Goal: Task Accomplishment & Management: Manage account settings

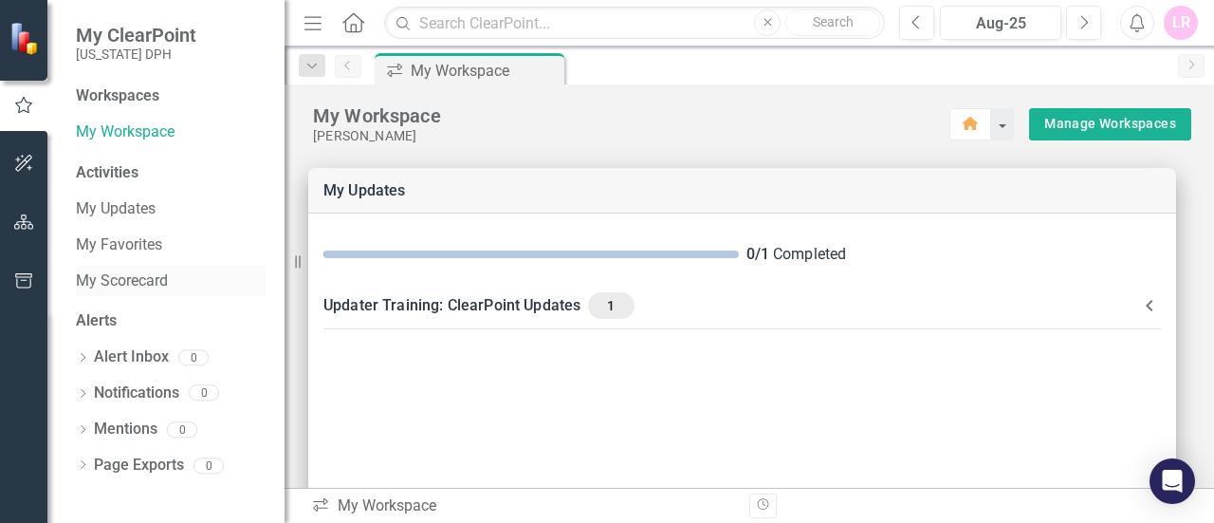
click at [137, 270] on link "My Scorecard" at bounding box center [171, 281] width 190 height 22
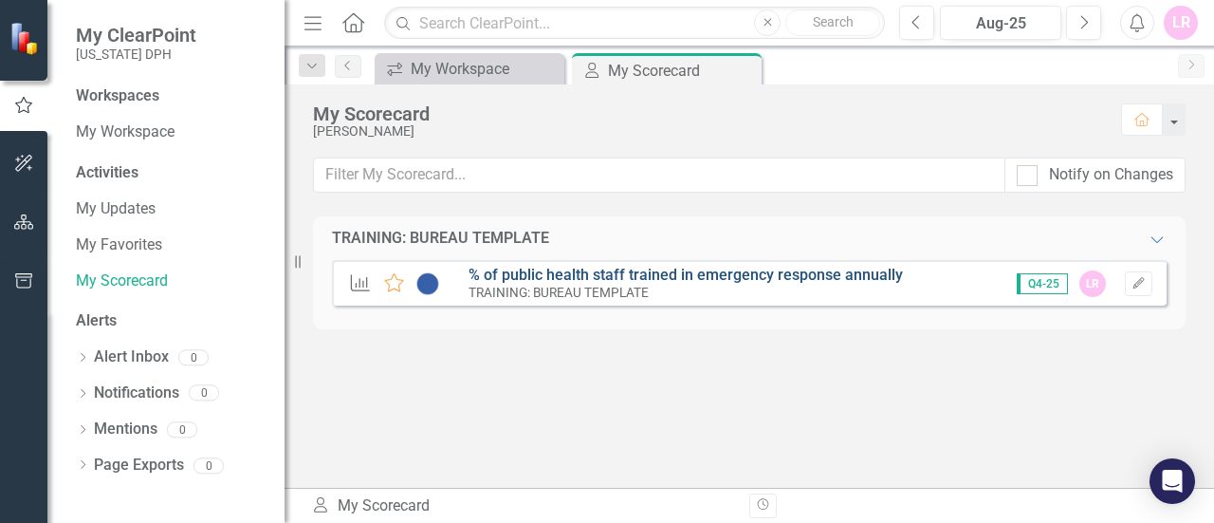
click at [795, 278] on link "% of public health staff trained in emergency response annually" at bounding box center [686, 275] width 434 height 18
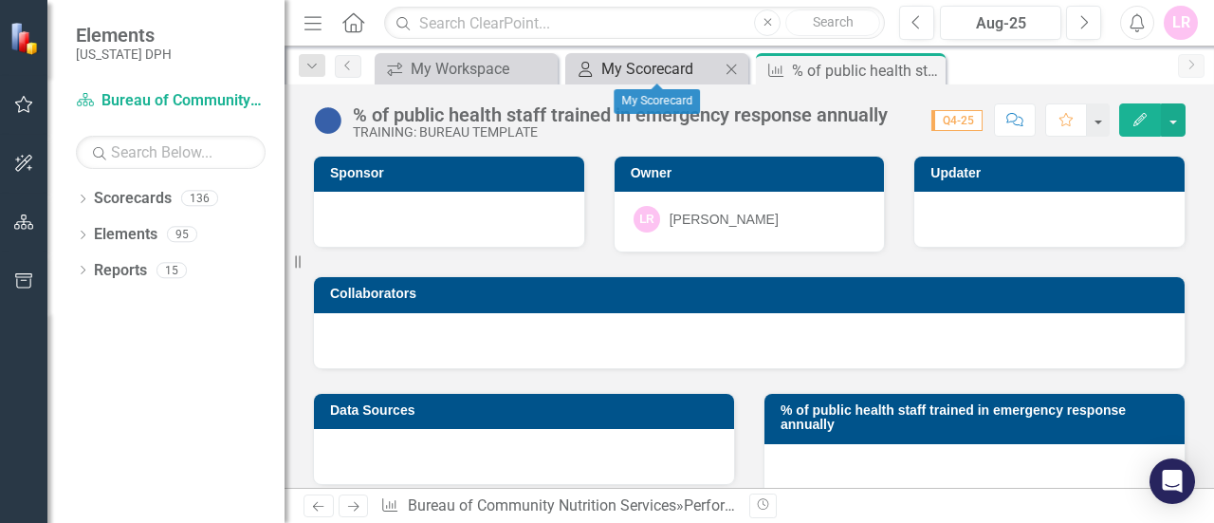
click at [647, 62] on div "My Scorecard" at bounding box center [660, 69] width 119 height 24
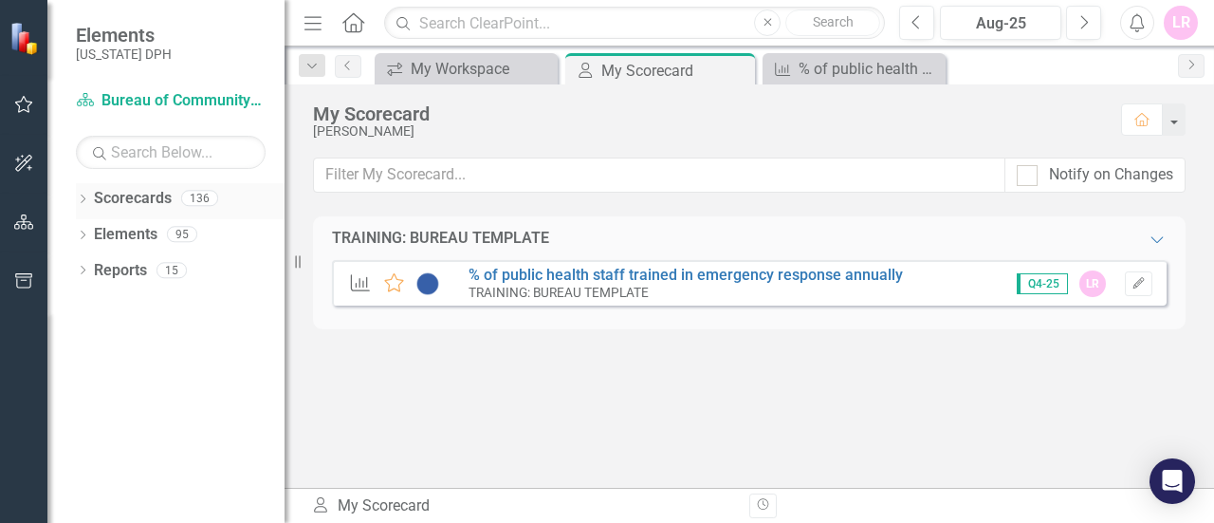
click at [87, 200] on icon "Dropdown" at bounding box center [82, 200] width 13 height 10
click at [97, 230] on icon "Dropdown" at bounding box center [92, 233] width 14 height 11
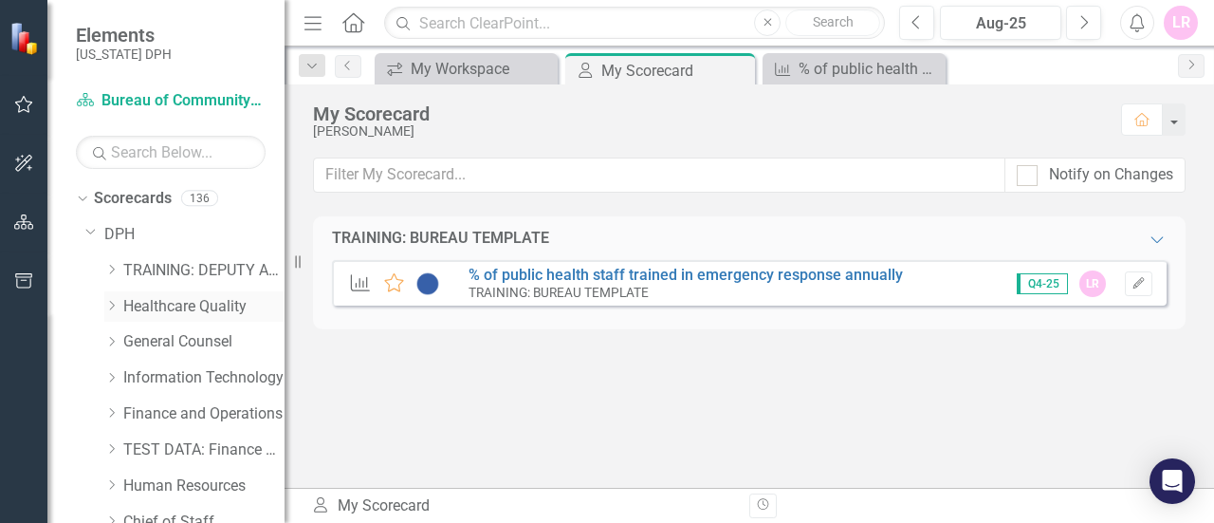
click at [112, 306] on icon "Dropdown" at bounding box center [111, 305] width 14 height 11
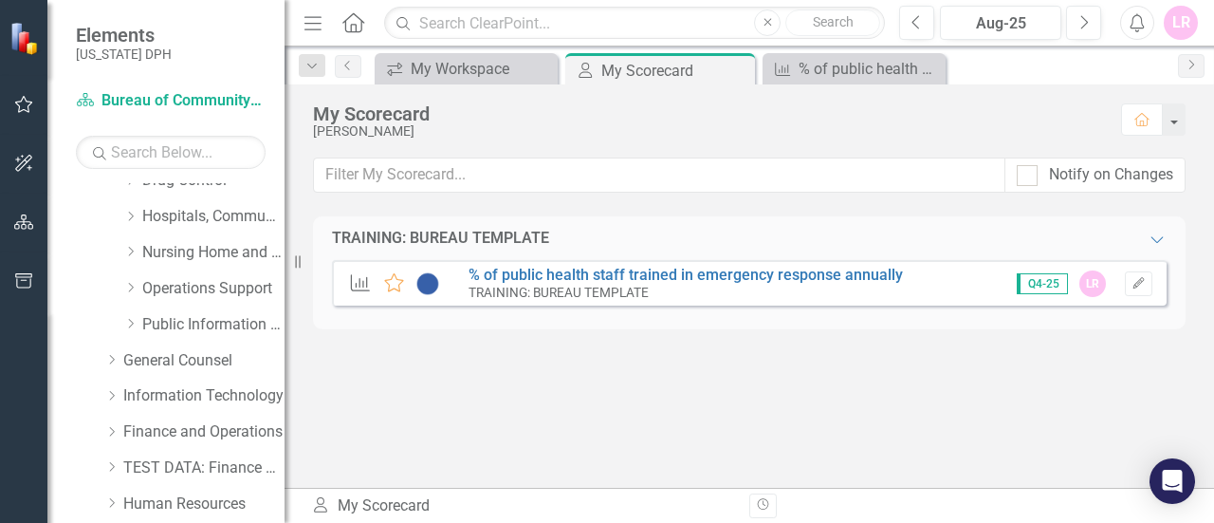
scroll to position [190, 0]
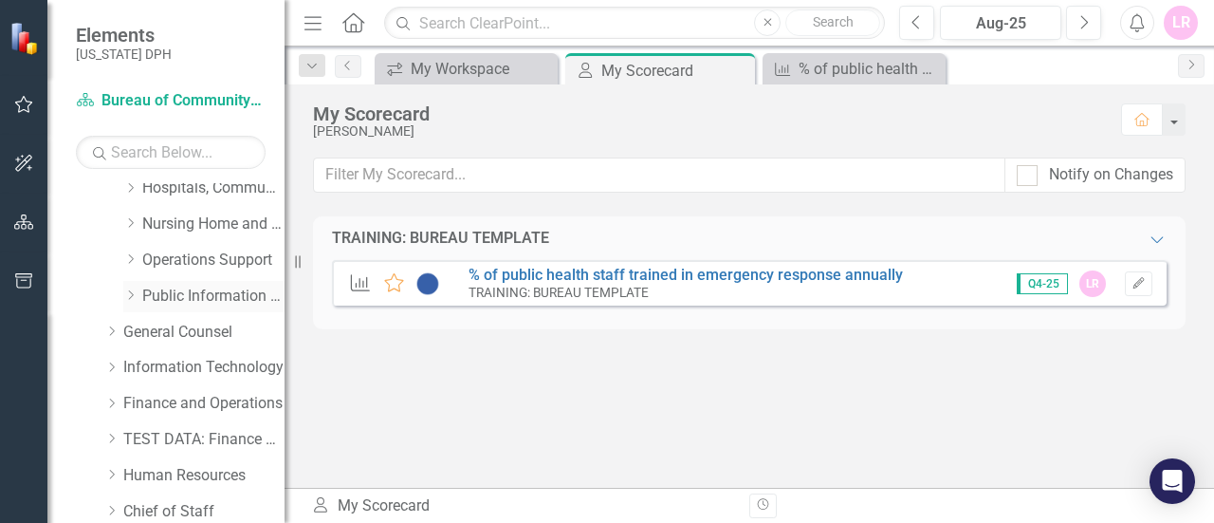
click at [214, 290] on link "Public Information and Regulatory Affairs" at bounding box center [213, 296] width 142 height 22
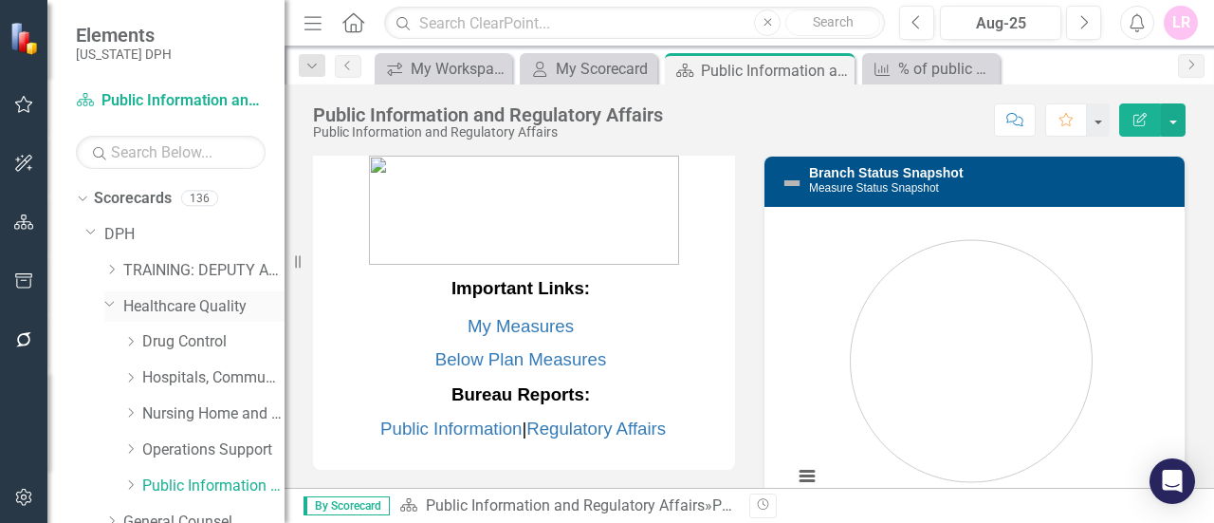
click at [202, 306] on link "Healthcare Quality" at bounding box center [203, 307] width 161 height 22
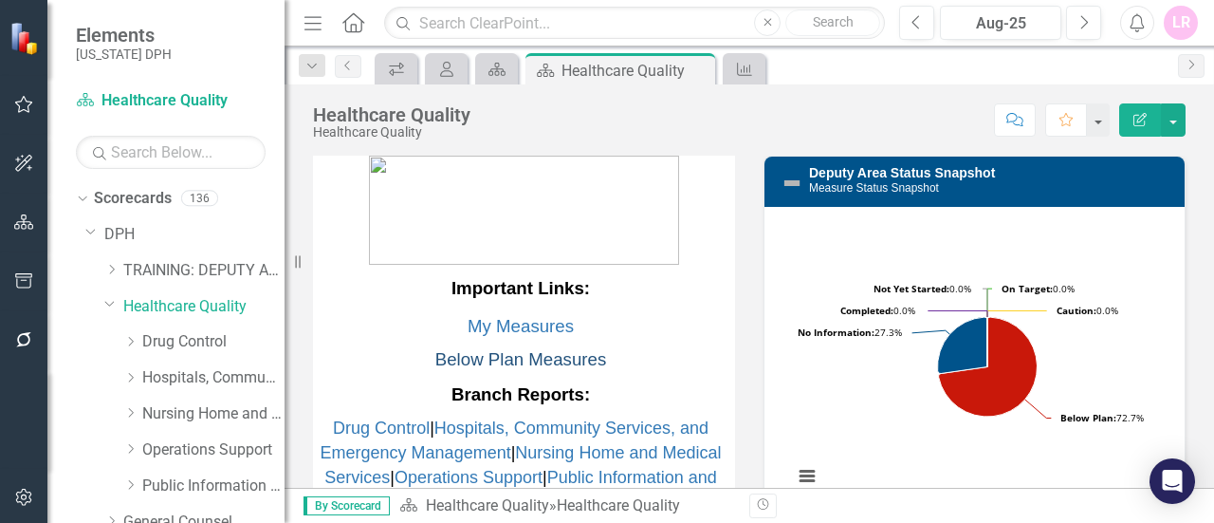
click at [529, 362] on link "Below Plan Measures" at bounding box center [520, 359] width 171 height 20
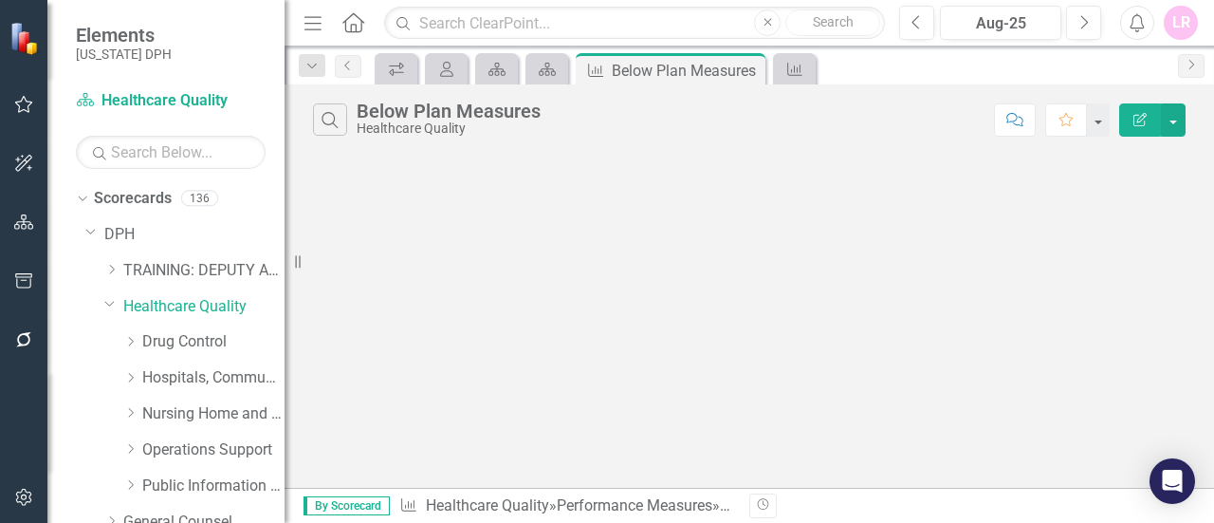
click at [326, 71] on div "Dropdown Search icon.workspace My Workspace Close My Scorecard My Scorecard Clo…" at bounding box center [312, 66] width 46 height 22
click at [211, 485] on link "Public Information and Regulatory Affairs" at bounding box center [213, 486] width 142 height 22
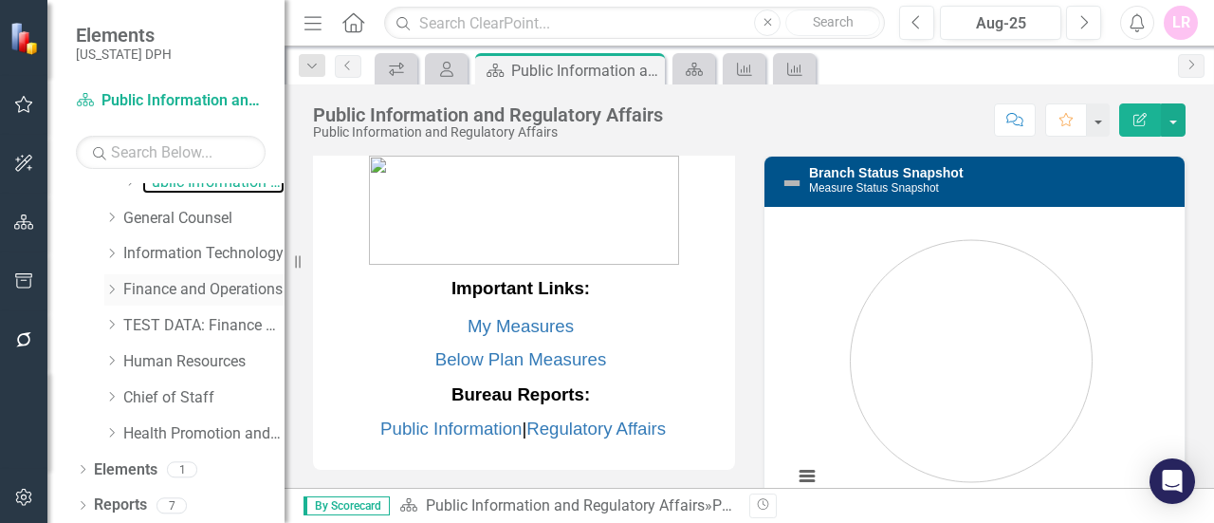
scroll to position [305, 0]
click at [76, 466] on icon "Dropdown" at bounding box center [82, 469] width 13 height 10
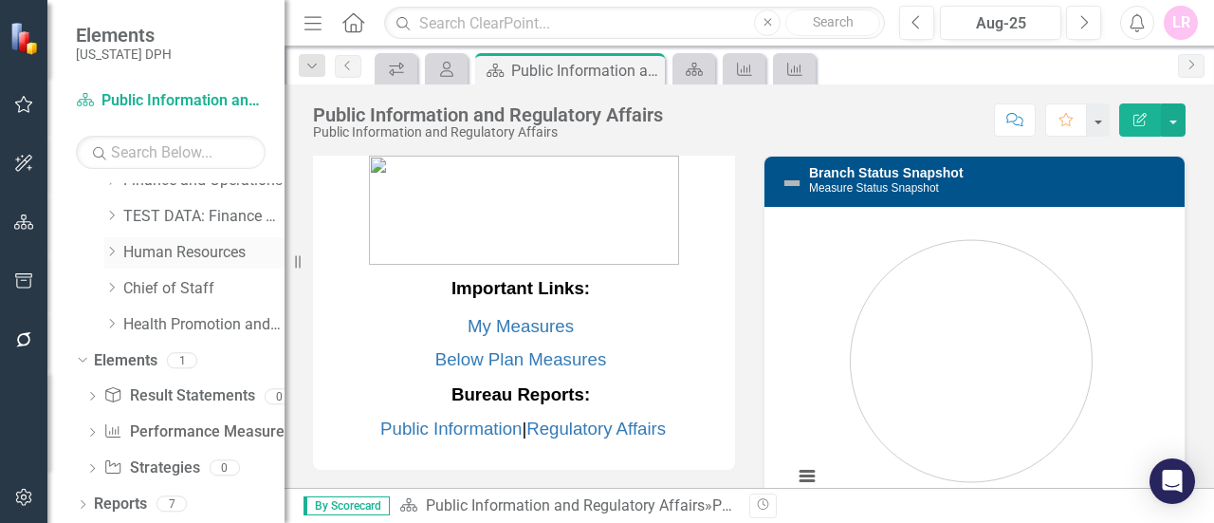
scroll to position [414, 0]
click at [80, 361] on icon "Dropdown" at bounding box center [80, 358] width 10 height 13
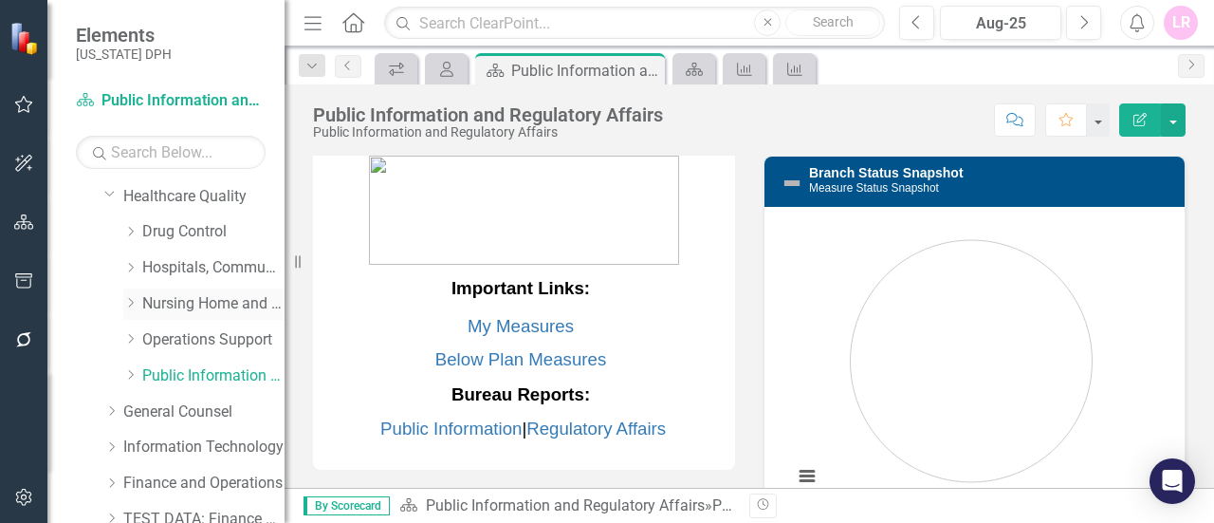
scroll to position [0, 0]
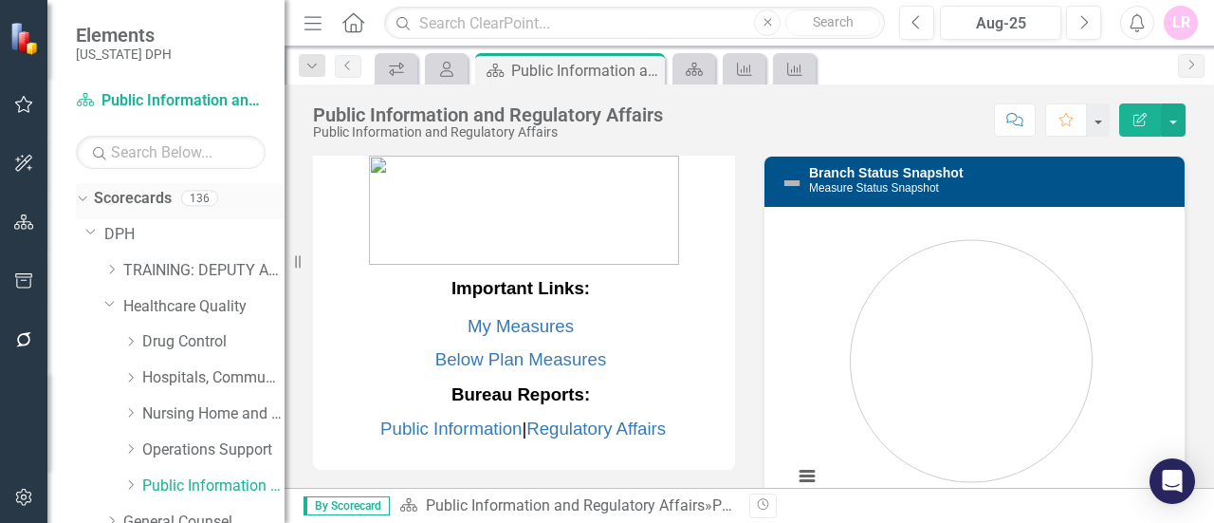
click at [140, 204] on link "Scorecards" at bounding box center [133, 199] width 78 height 22
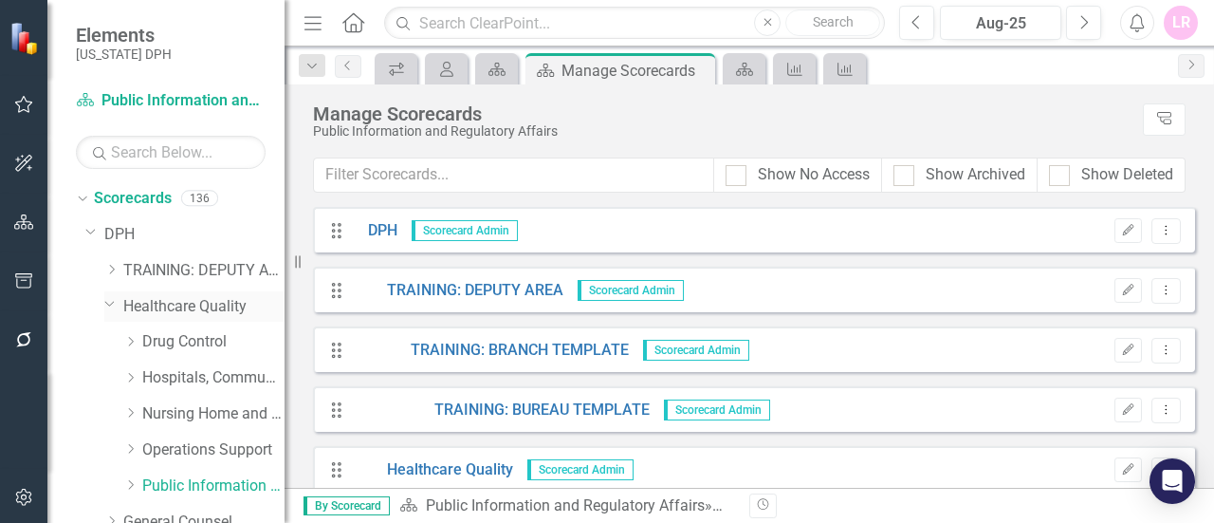
click at [181, 297] on link "Healthcare Quality" at bounding box center [203, 307] width 161 height 22
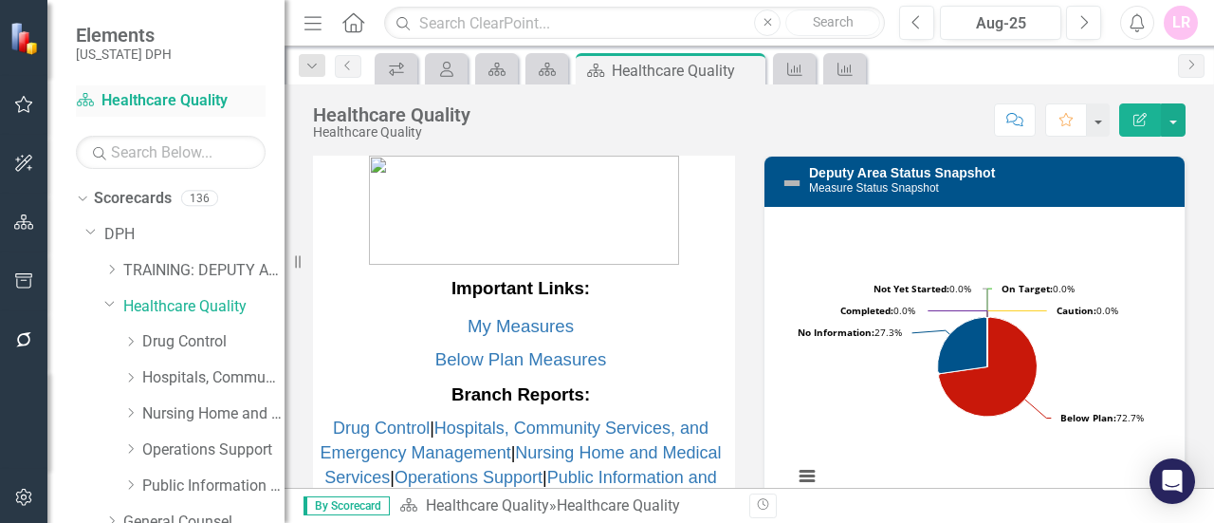
click at [178, 105] on link "Scorecard Healthcare Quality" at bounding box center [171, 101] width 190 height 22
click at [34, 103] on button "button" at bounding box center [24, 105] width 43 height 40
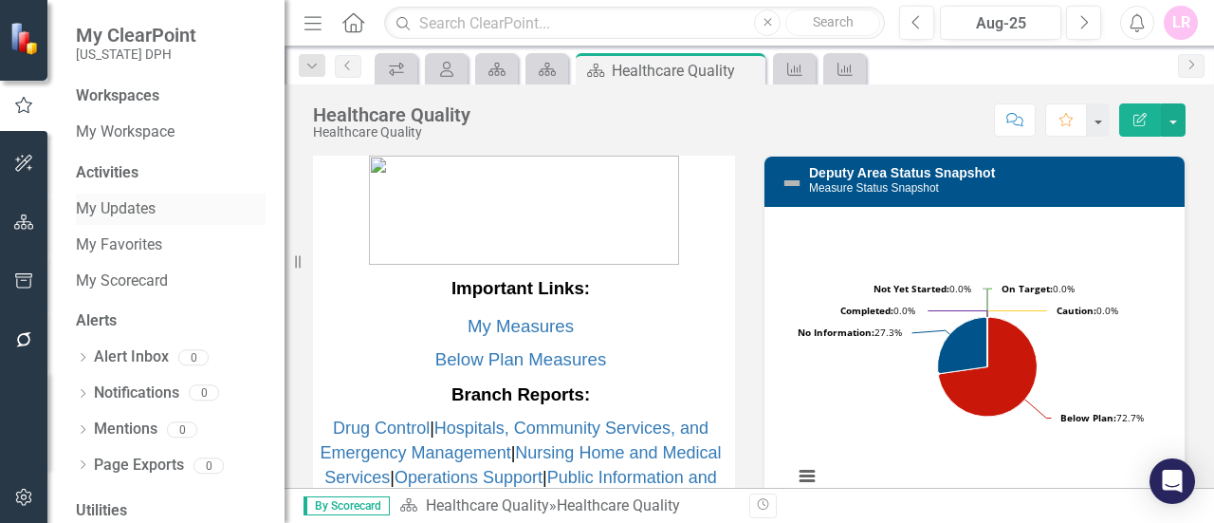
click at [136, 206] on link "My Updates" at bounding box center [171, 209] width 190 height 22
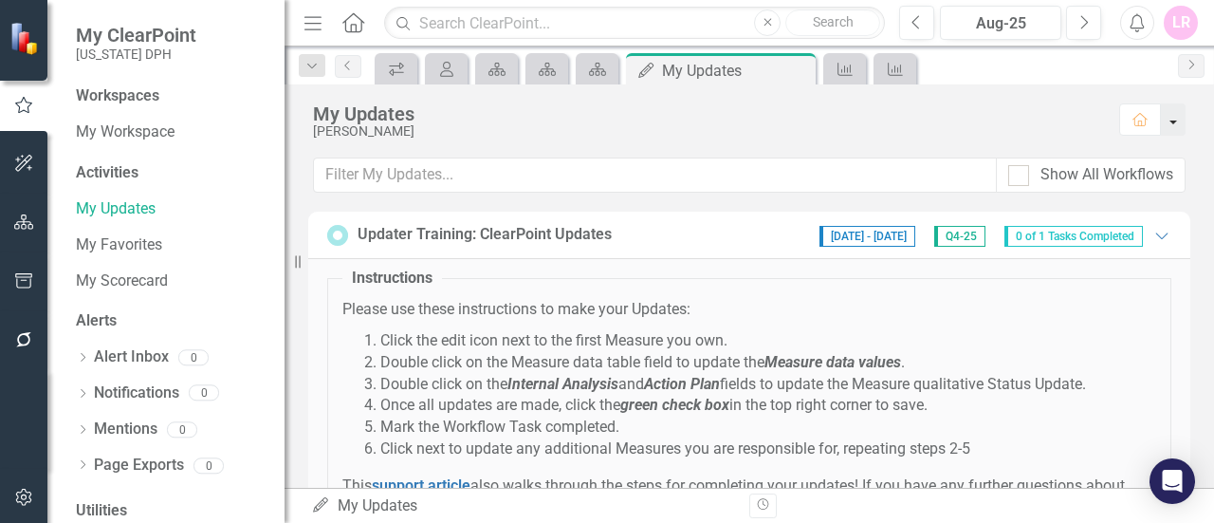
click at [1169, 119] on button "button" at bounding box center [1173, 119] width 25 height 32
click at [1142, 147] on link "Home Set As Home" at bounding box center [1110, 154] width 150 height 35
click at [23, 219] on icon "button" at bounding box center [24, 221] width 20 height 15
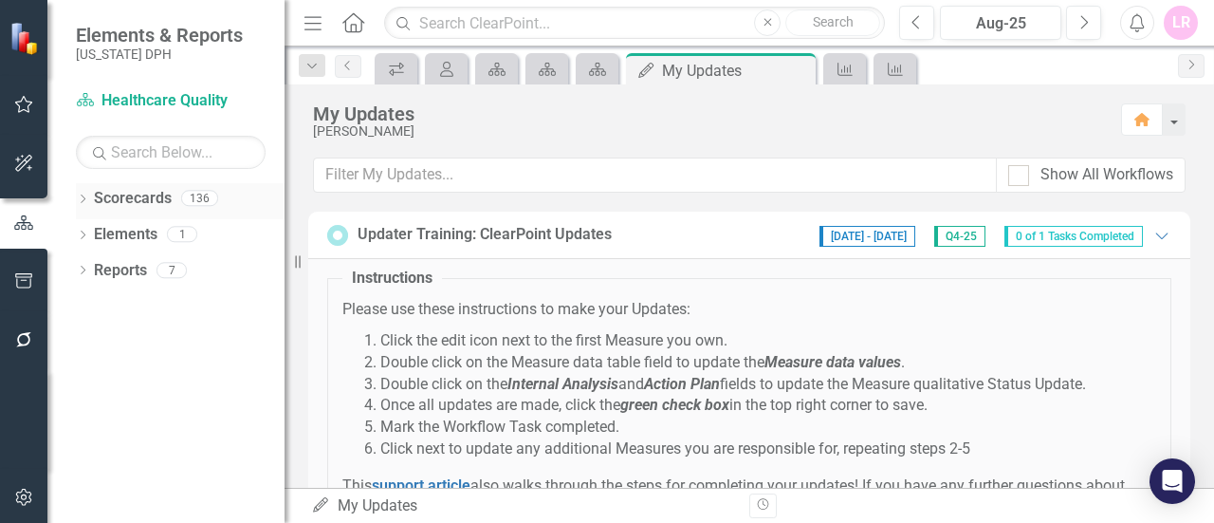
click at [83, 193] on div "Dropdown" at bounding box center [82, 201] width 13 height 16
click at [99, 232] on icon "Dropdown" at bounding box center [92, 233] width 14 height 11
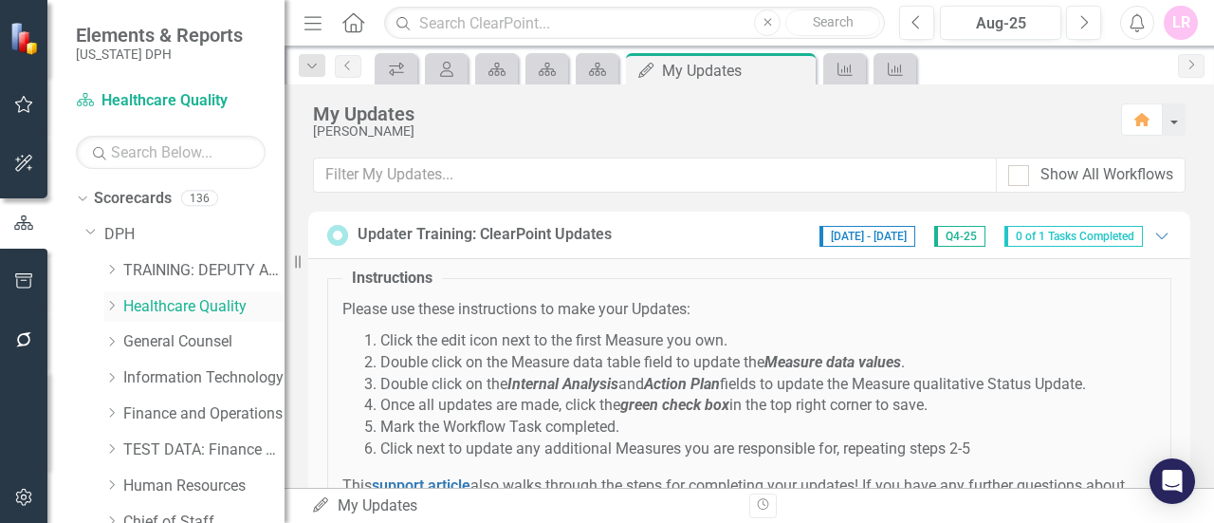
click at [159, 299] on link "Healthcare Quality" at bounding box center [203, 307] width 161 height 22
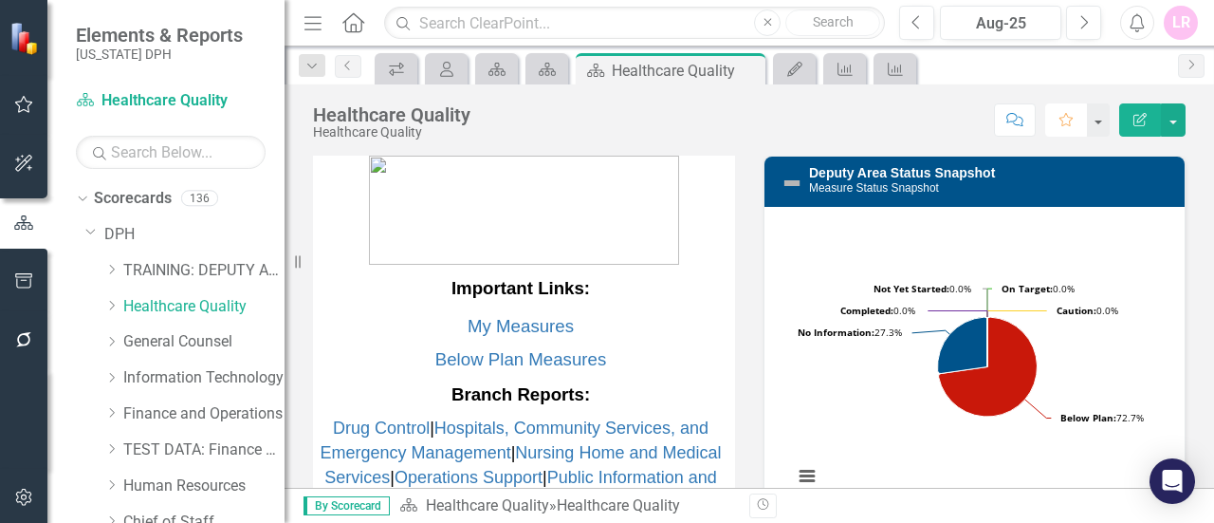
click at [1058, 124] on icon "Favorite" at bounding box center [1066, 119] width 17 height 13
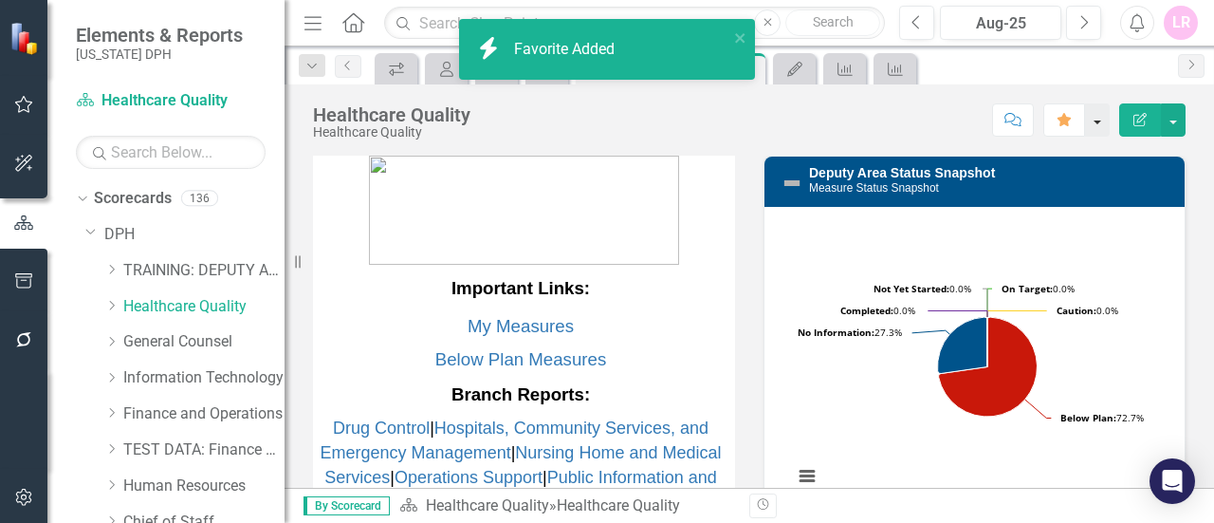
click at [1100, 120] on button "button" at bounding box center [1097, 119] width 25 height 33
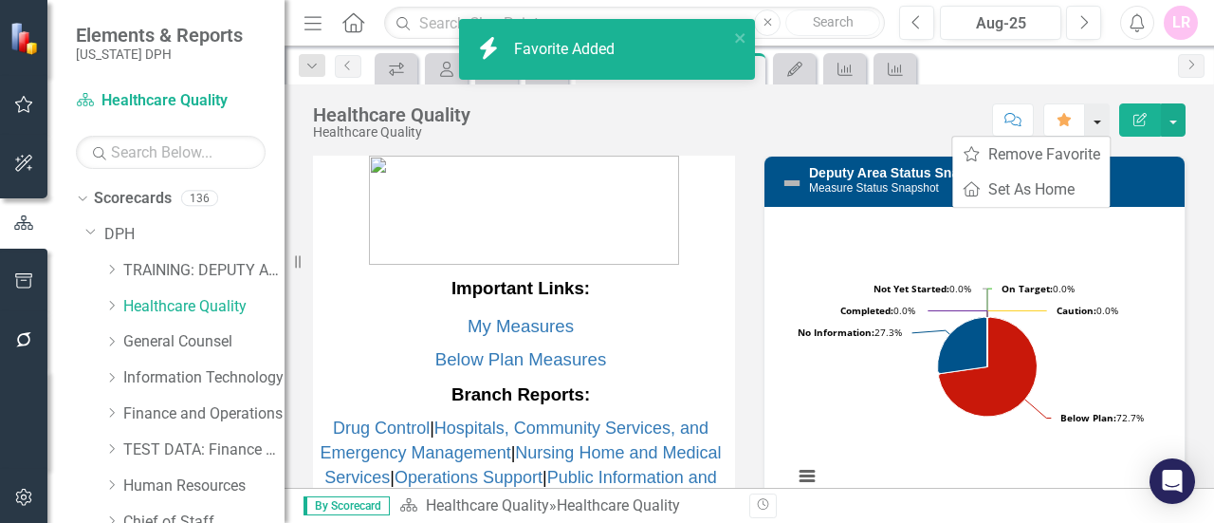
click at [1102, 119] on button "button" at bounding box center [1097, 119] width 25 height 33
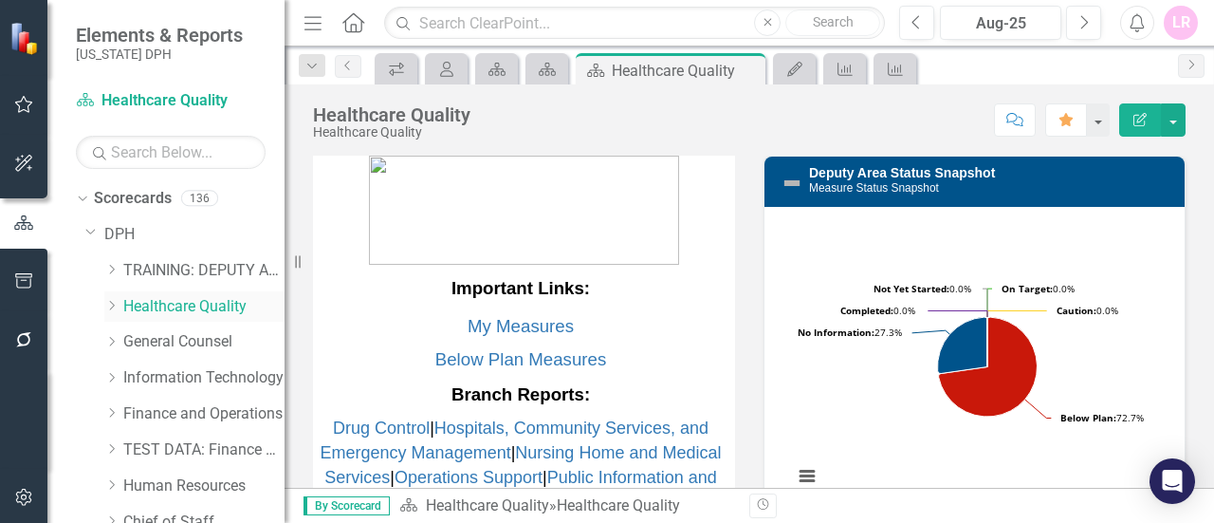
click at [120, 304] on div "Dropdown" at bounding box center [113, 306] width 19 height 16
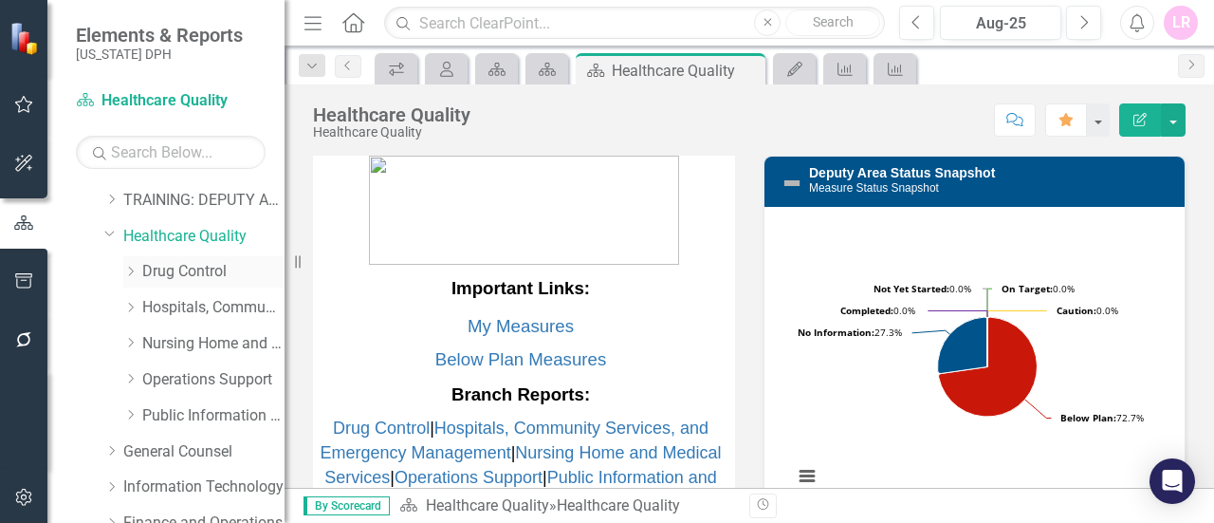
scroll to position [95, 0]
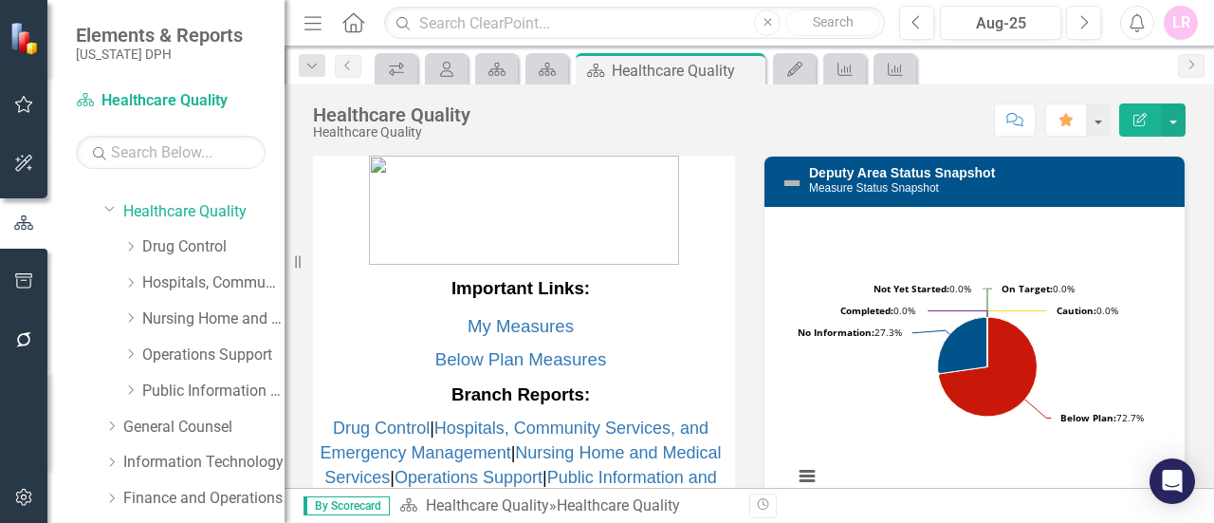
click at [30, 110] on icon "button" at bounding box center [24, 104] width 20 height 15
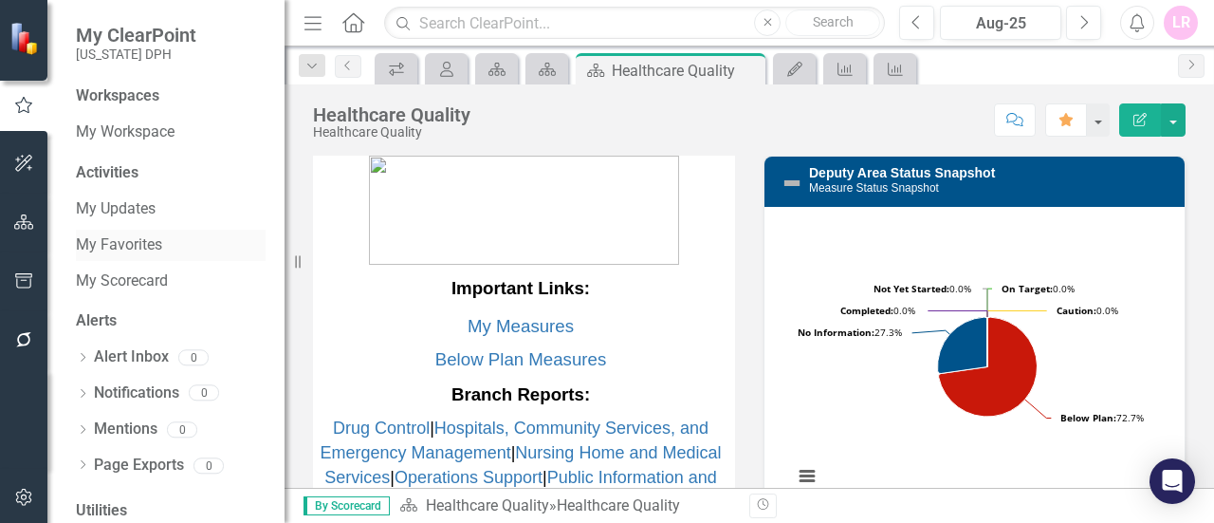
click at [131, 236] on link "My Favorites" at bounding box center [171, 245] width 190 height 22
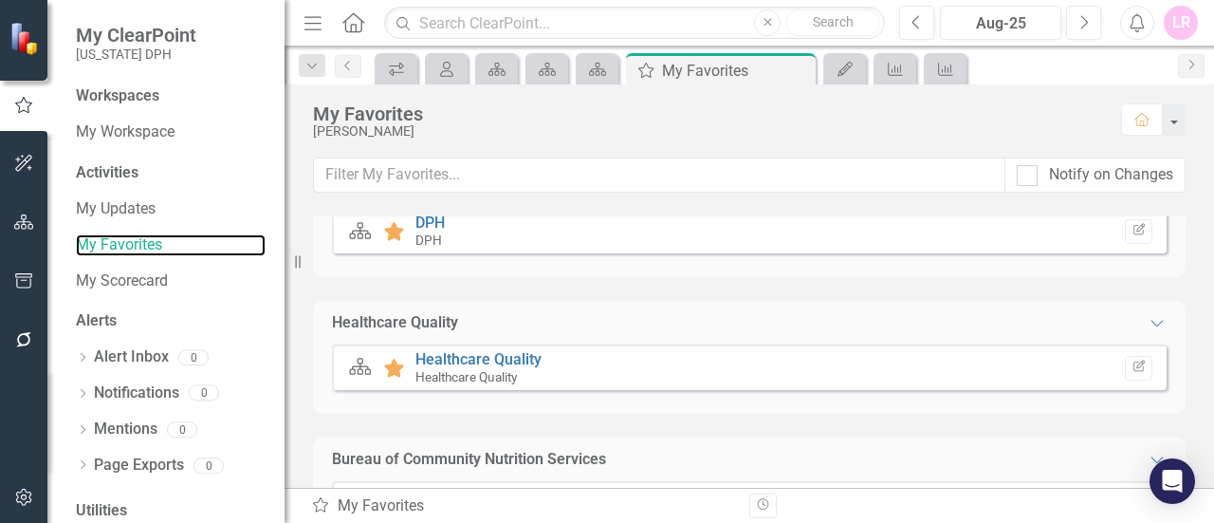
scroll to position [190, 0]
click at [294, 261] on icon "Resize" at bounding box center [301, 261] width 19 height 15
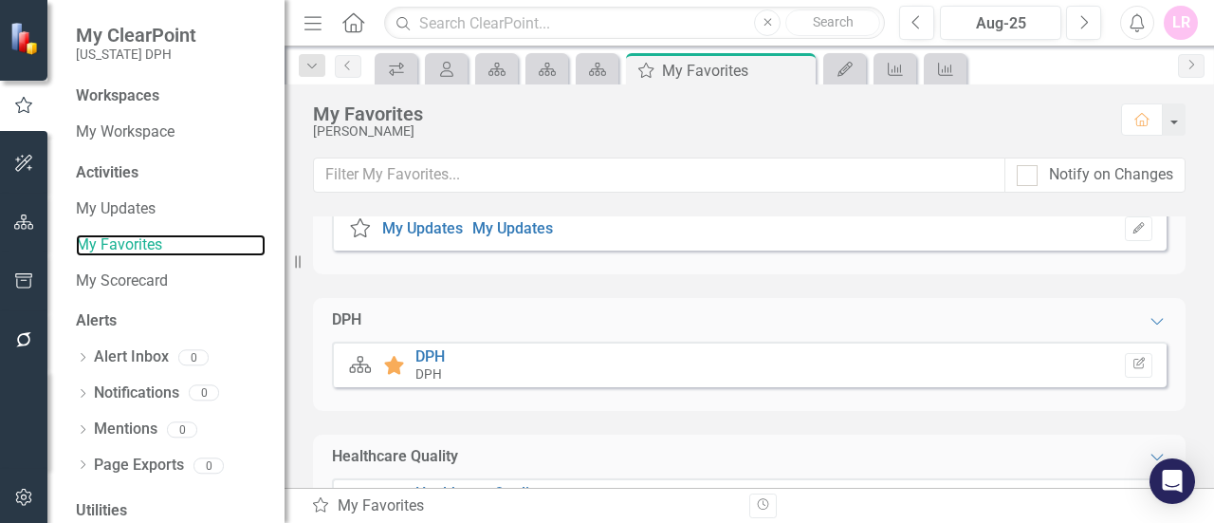
scroll to position [95, 0]
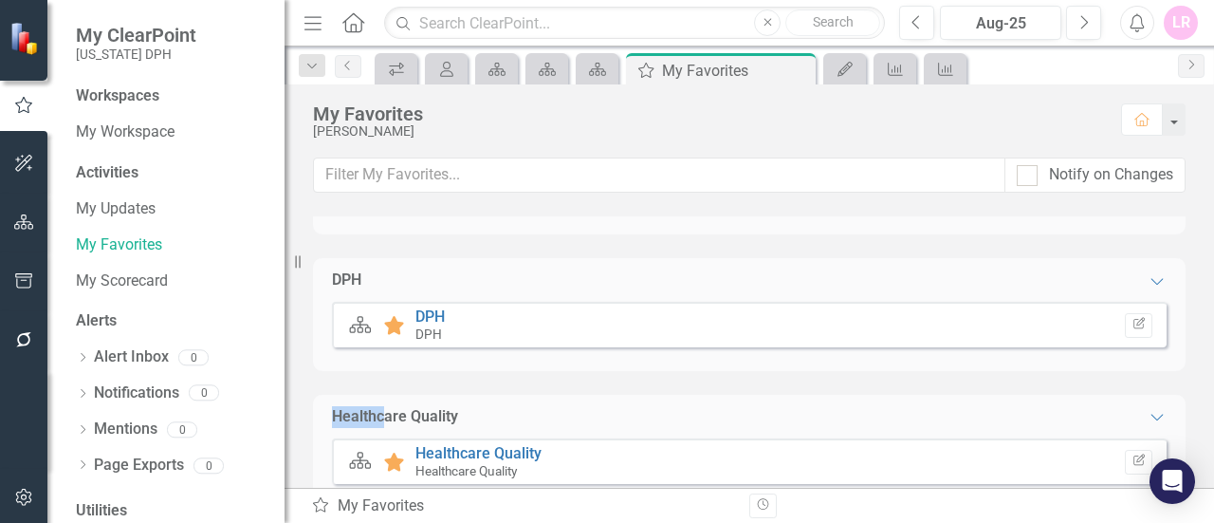
drag, startPoint x: 385, startPoint y: 411, endPoint x: 437, endPoint y: 286, distance: 134.8
click at [437, 286] on div "Home My ClearPoint My Updates My Updates Edit DPH Expanded Scorecard Favorite D…" at bounding box center [749, 393] width 873 height 545
click at [432, 420] on div "Healthcare Quality" at bounding box center [395, 417] width 126 height 22
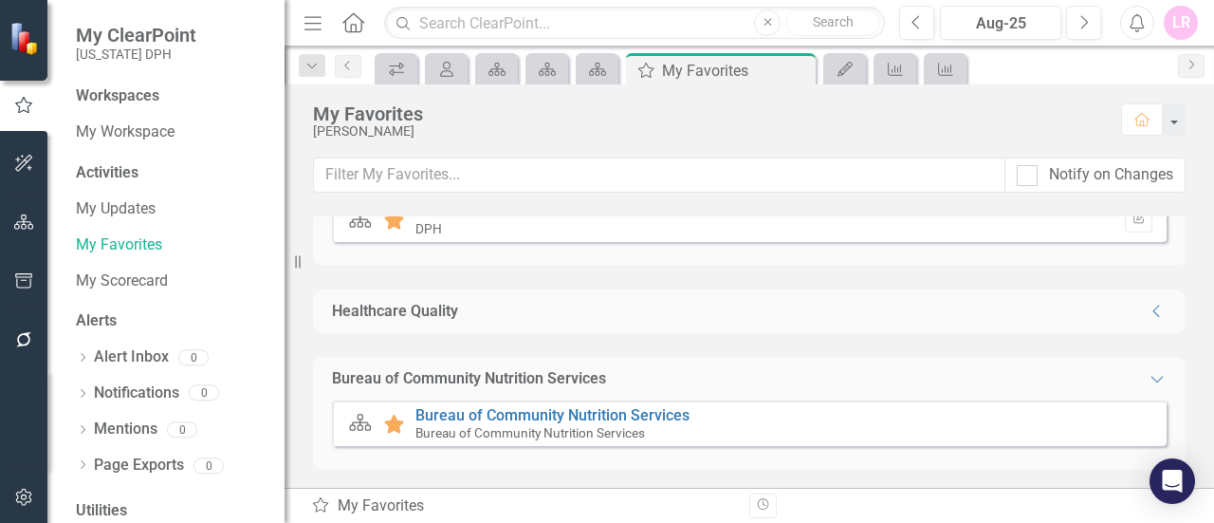
scroll to position [203, 0]
click at [389, 417] on icon at bounding box center [394, 421] width 20 height 19
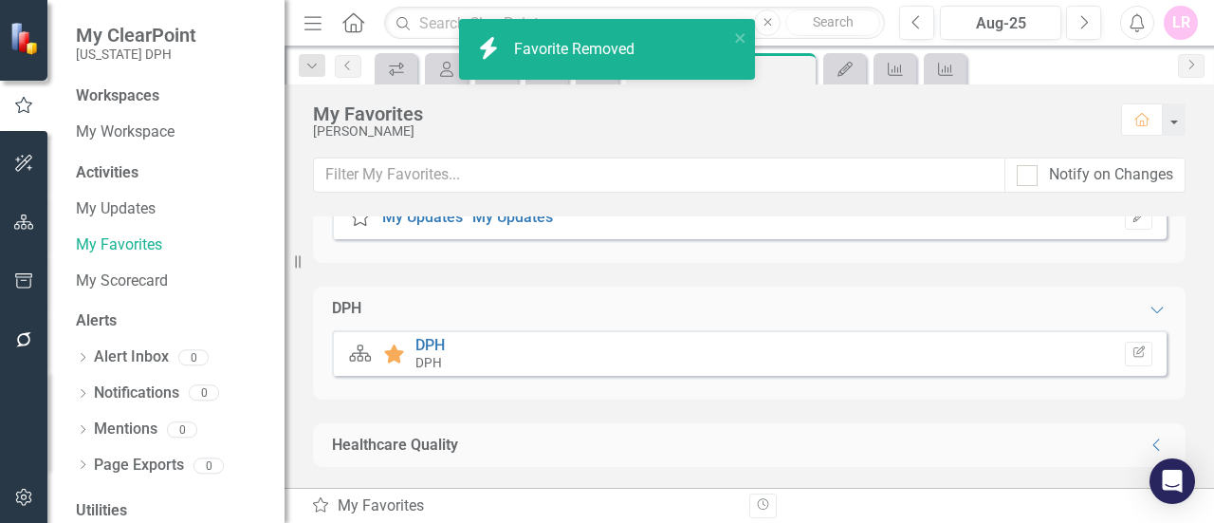
scroll to position [0, 0]
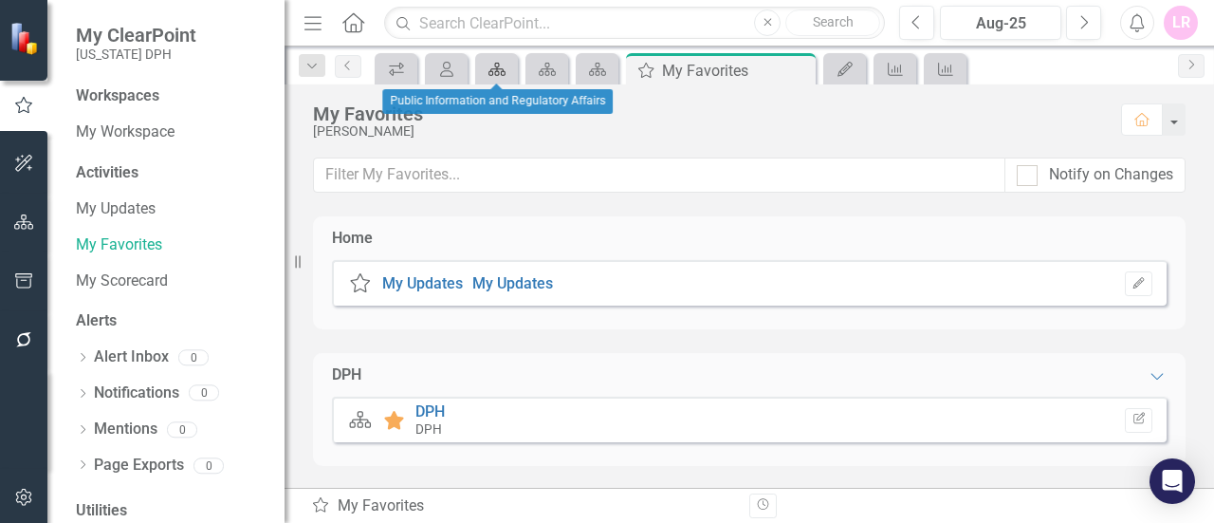
click at [489, 62] on icon "Scorecard" at bounding box center [497, 69] width 19 height 15
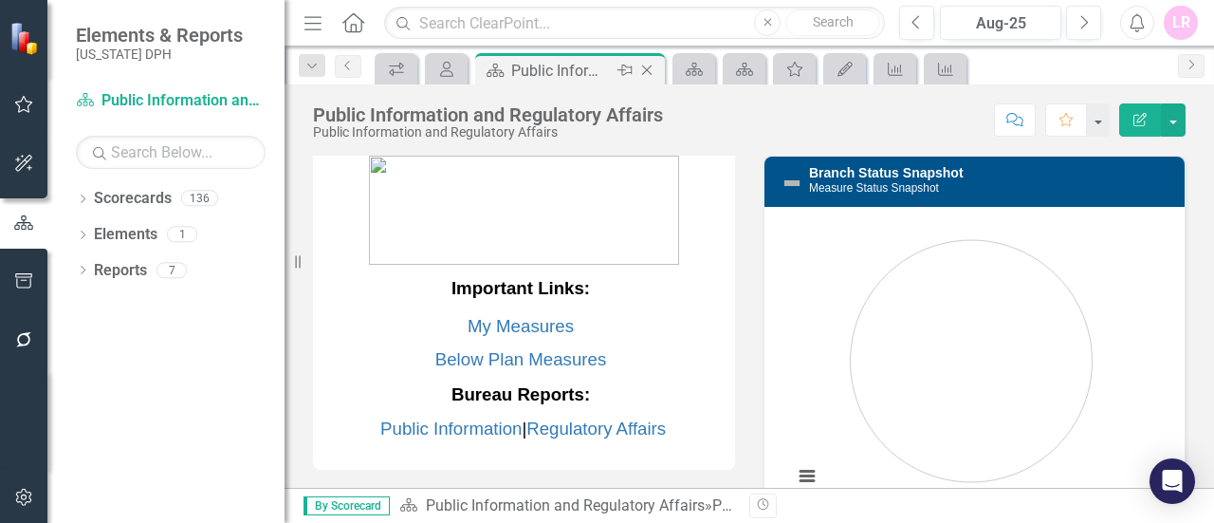
click at [648, 67] on icon at bounding box center [647, 70] width 10 height 10
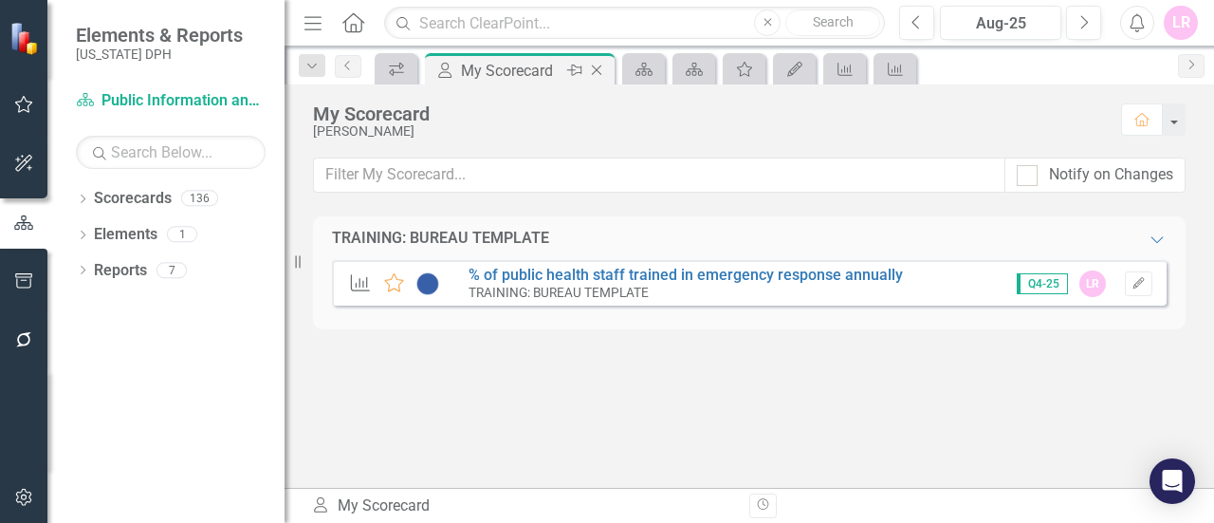
click at [601, 64] on icon "Close" at bounding box center [596, 70] width 19 height 15
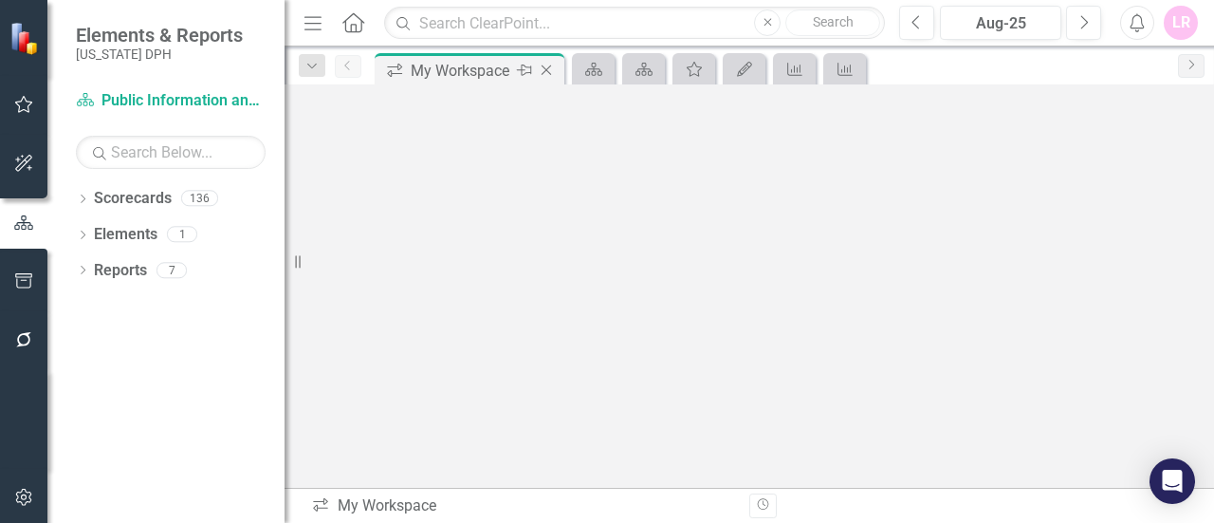
click at [555, 64] on icon "Close" at bounding box center [546, 70] width 19 height 15
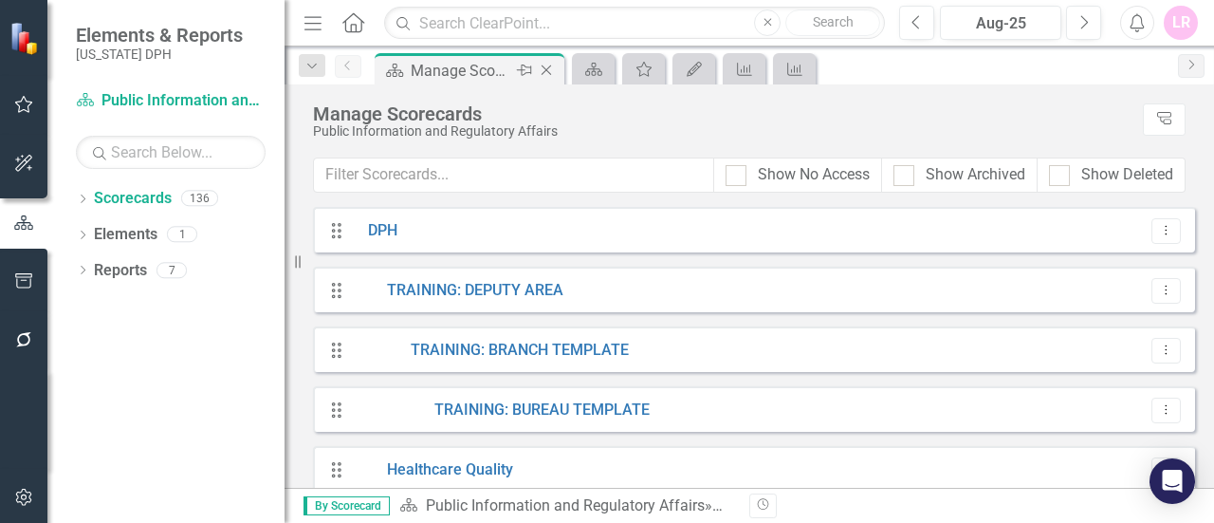
click at [548, 68] on icon "Close" at bounding box center [546, 70] width 19 height 15
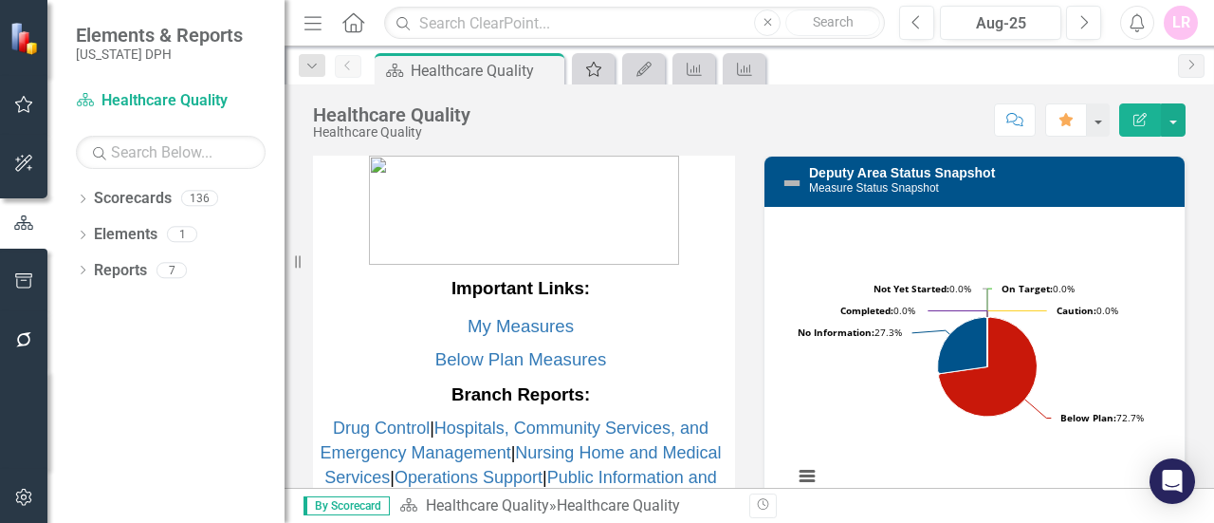
click at [604, 65] on link "My Favorites" at bounding box center [593, 69] width 33 height 24
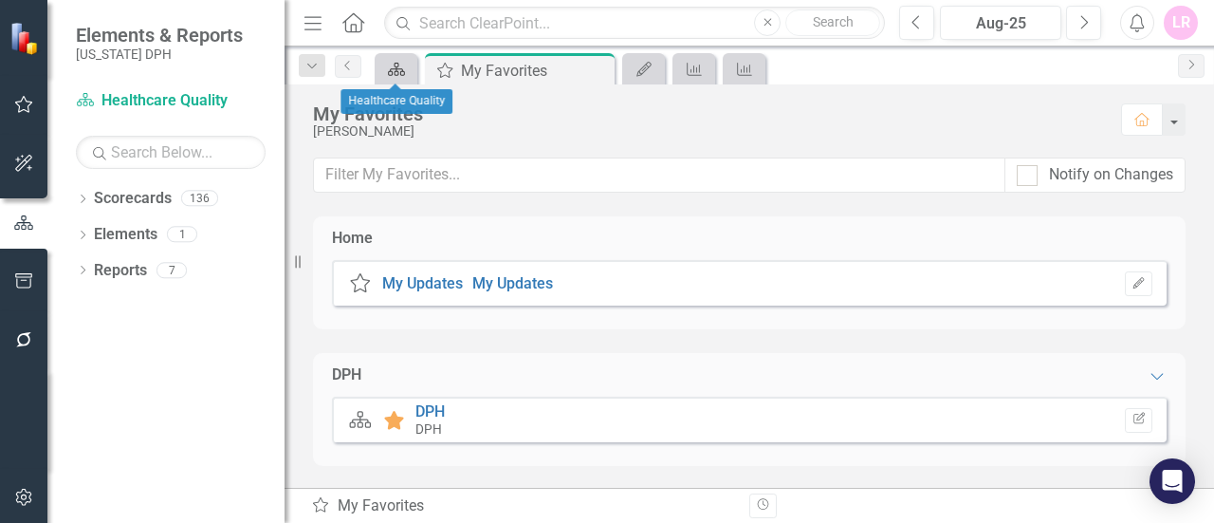
click at [402, 65] on icon "Scorecard" at bounding box center [396, 69] width 19 height 15
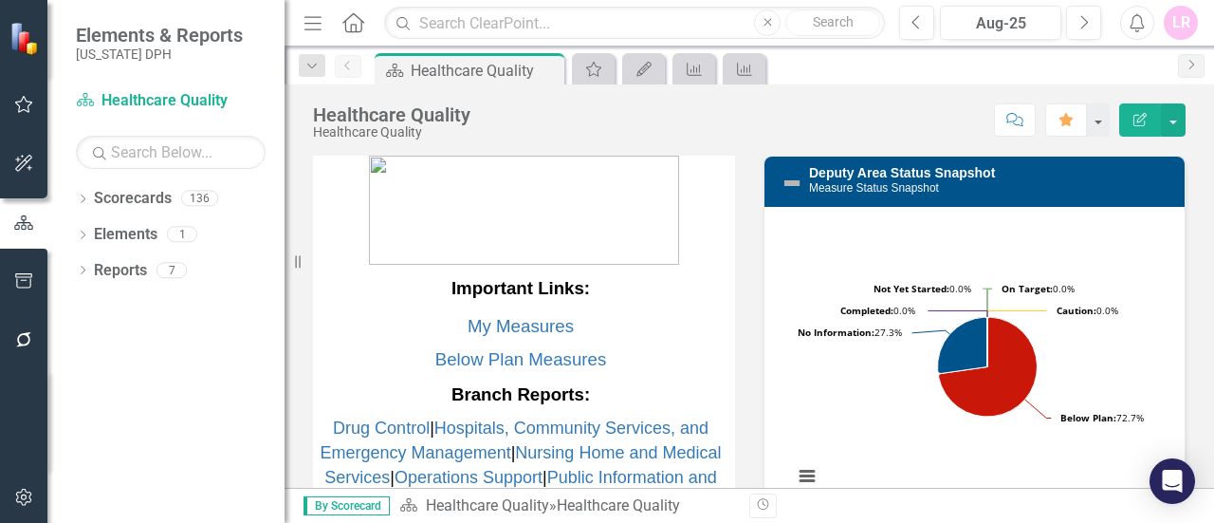
scroll to position [95, 0]
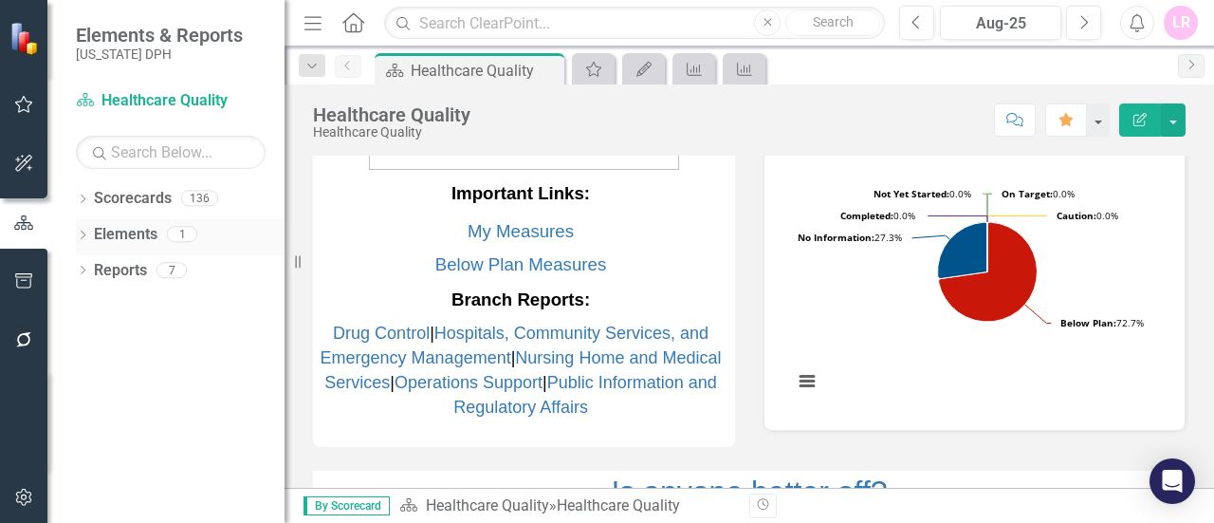
click at [89, 231] on icon "Dropdown" at bounding box center [82, 236] width 13 height 10
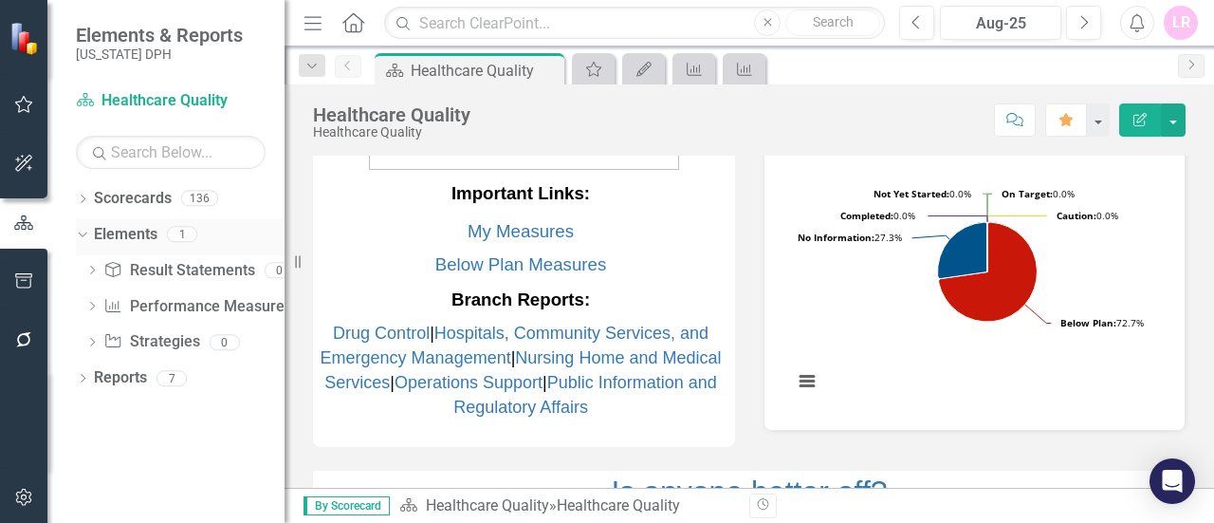
click at [85, 231] on div "Dropdown" at bounding box center [79, 233] width 16 height 13
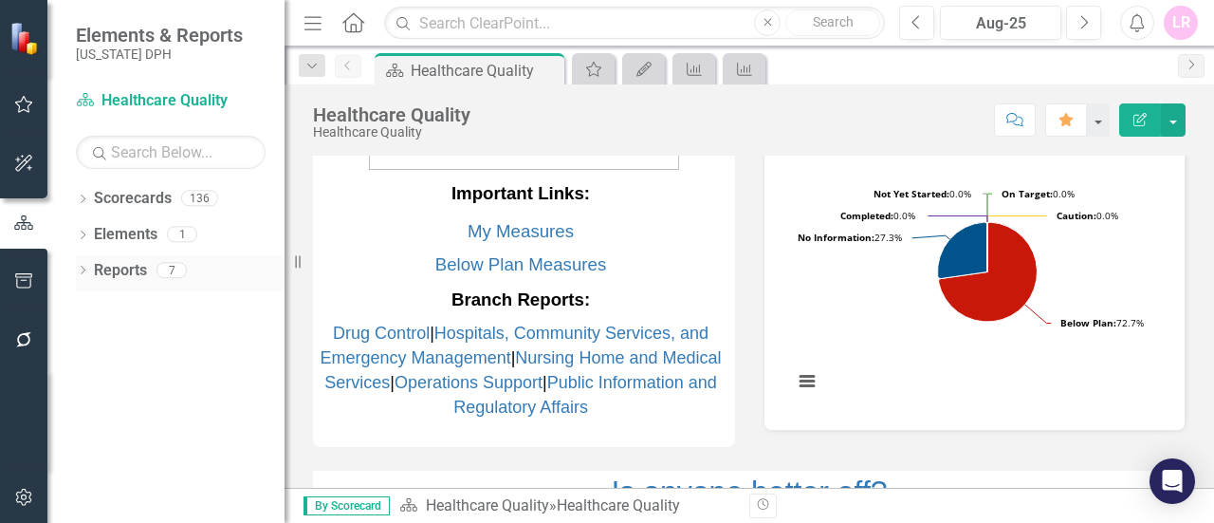
click at [80, 270] on icon "Dropdown" at bounding box center [82, 272] width 13 height 10
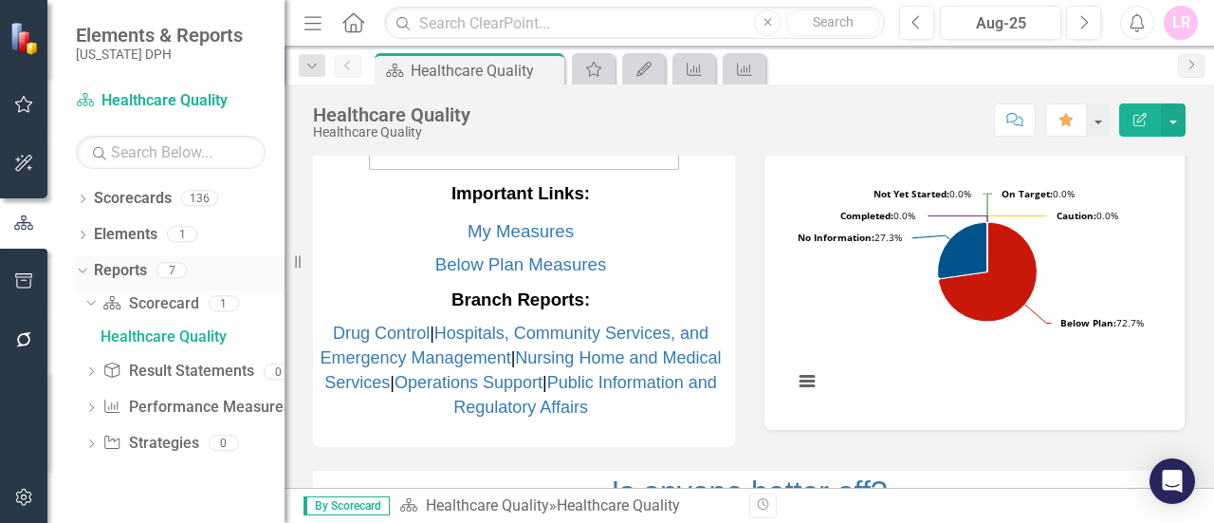
click at [80, 270] on icon "Dropdown" at bounding box center [80, 269] width 10 height 13
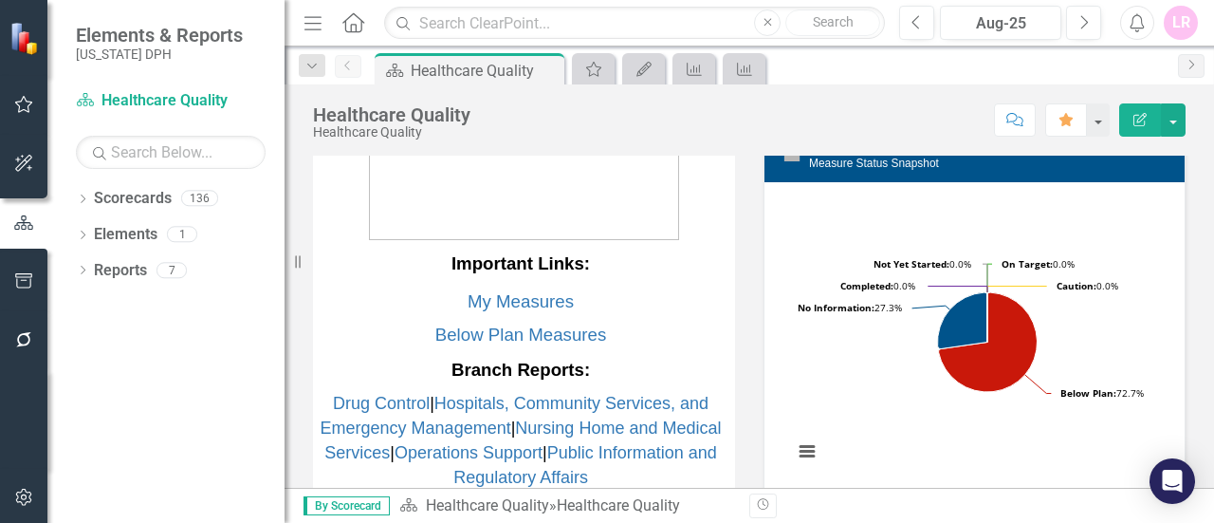
scroll to position [0, 0]
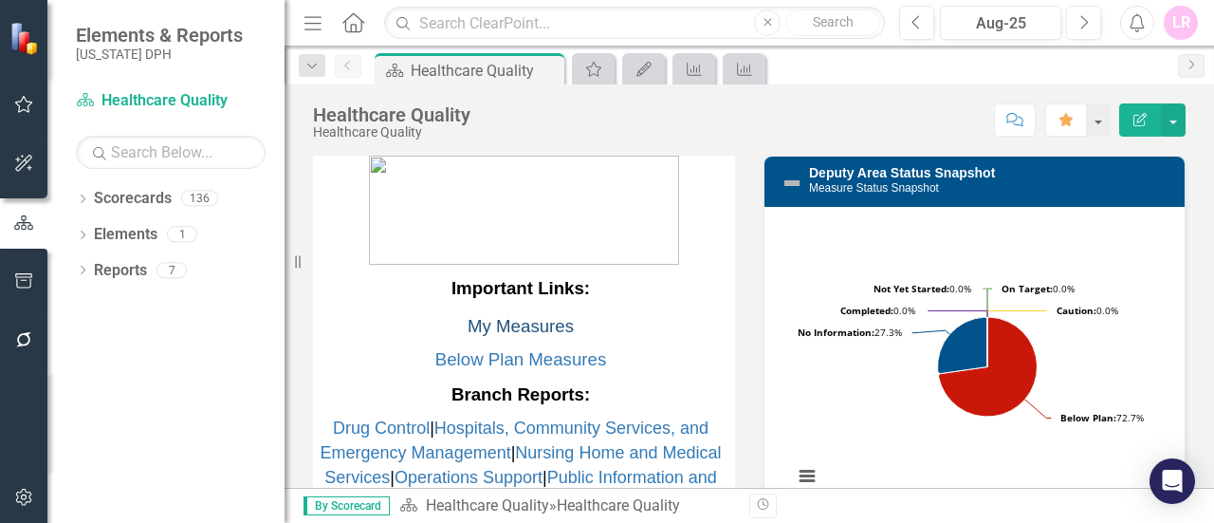
click at [539, 322] on link "My Measures" at bounding box center [521, 326] width 106 height 20
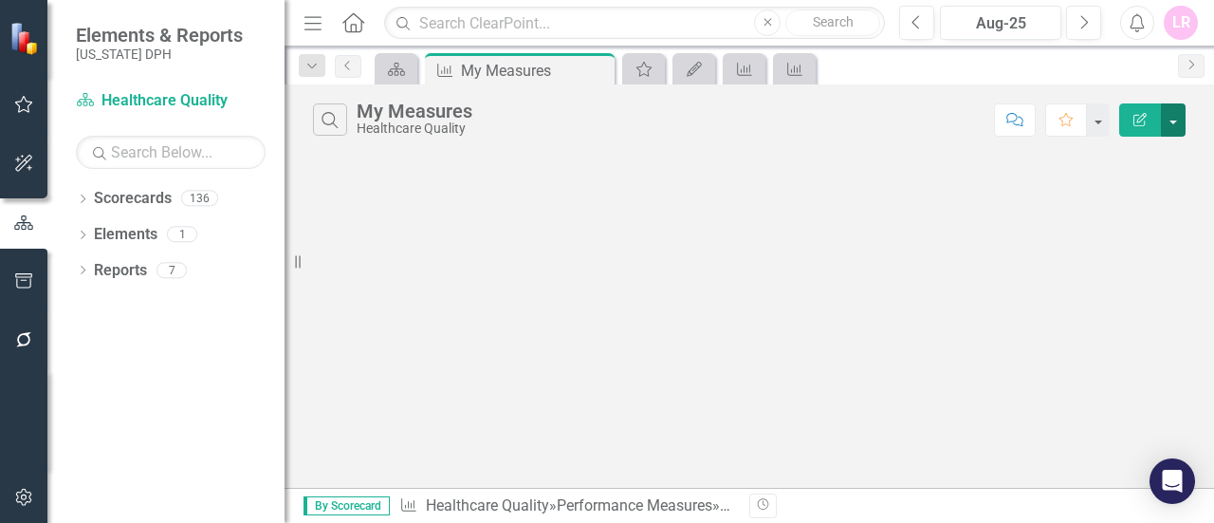
click at [1180, 114] on button "button" at bounding box center [1173, 119] width 25 height 33
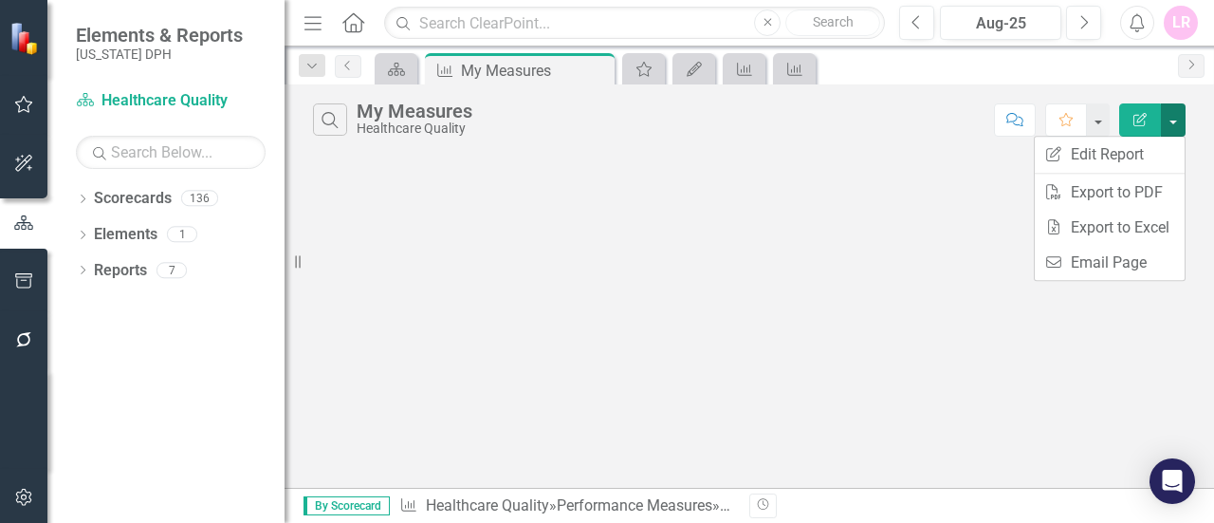
click at [1180, 114] on button "button" at bounding box center [1173, 119] width 25 height 33
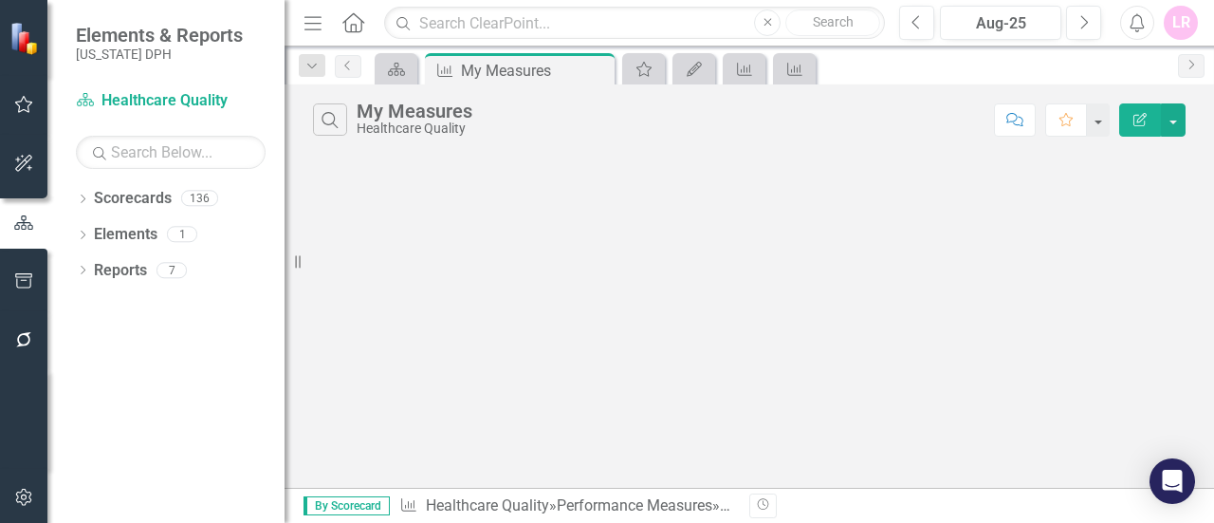
click at [1144, 113] on icon "Edit Report" at bounding box center [1140, 119] width 17 height 13
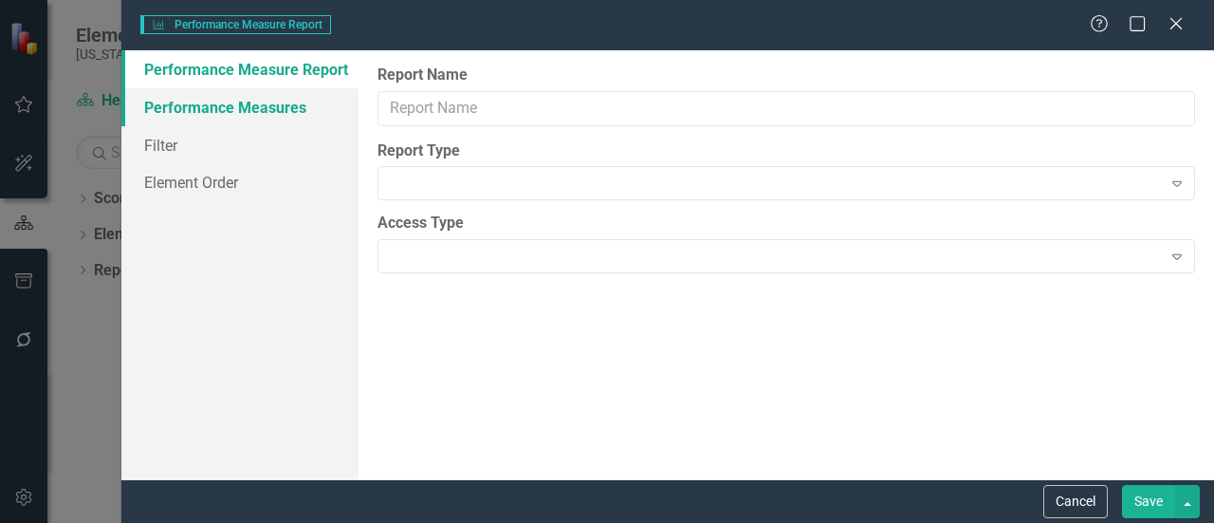
type input "My Measures"
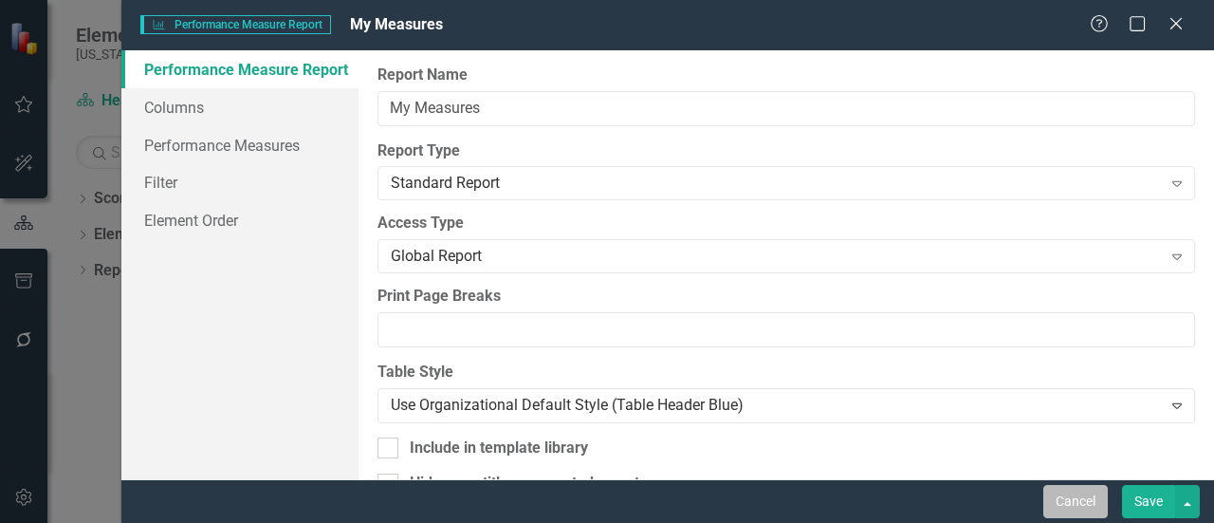
click at [1076, 502] on button "Cancel" at bounding box center [1075, 501] width 64 height 33
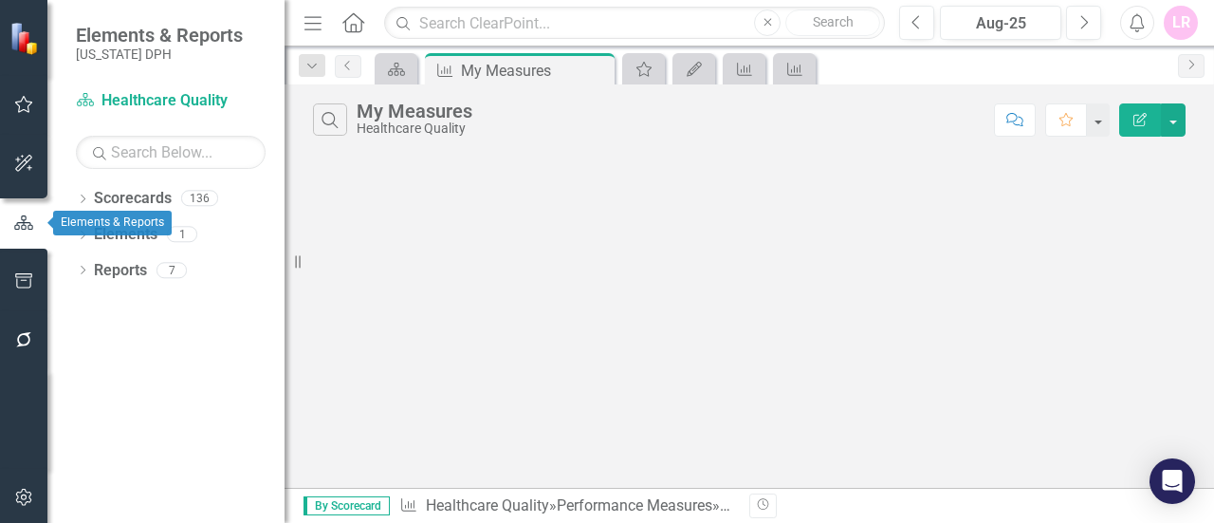
click at [21, 105] on icon "button" at bounding box center [24, 104] width 20 height 15
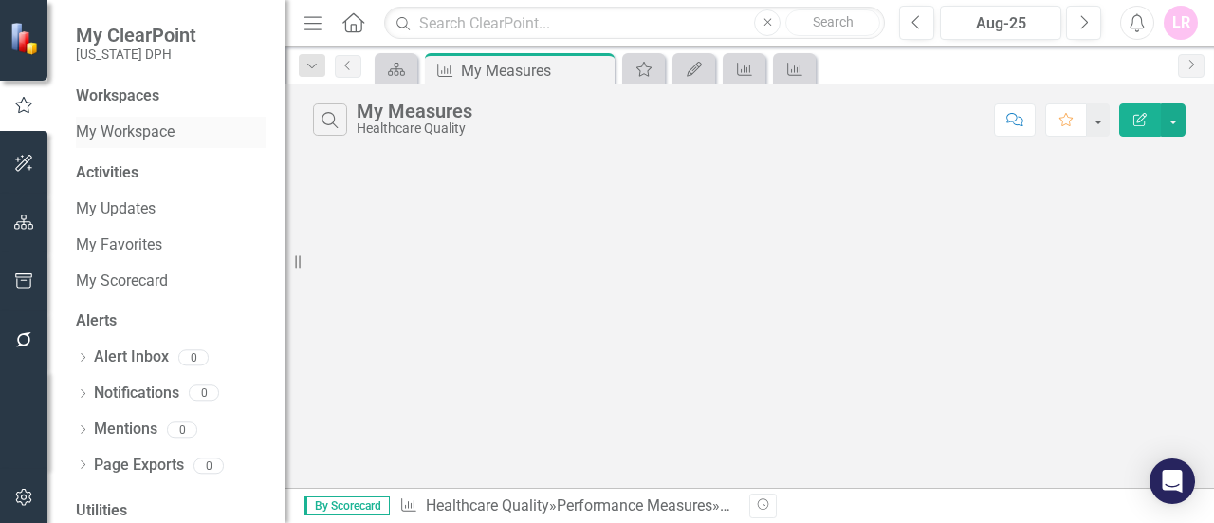
click at [165, 138] on link "My Workspace" at bounding box center [171, 132] width 190 height 22
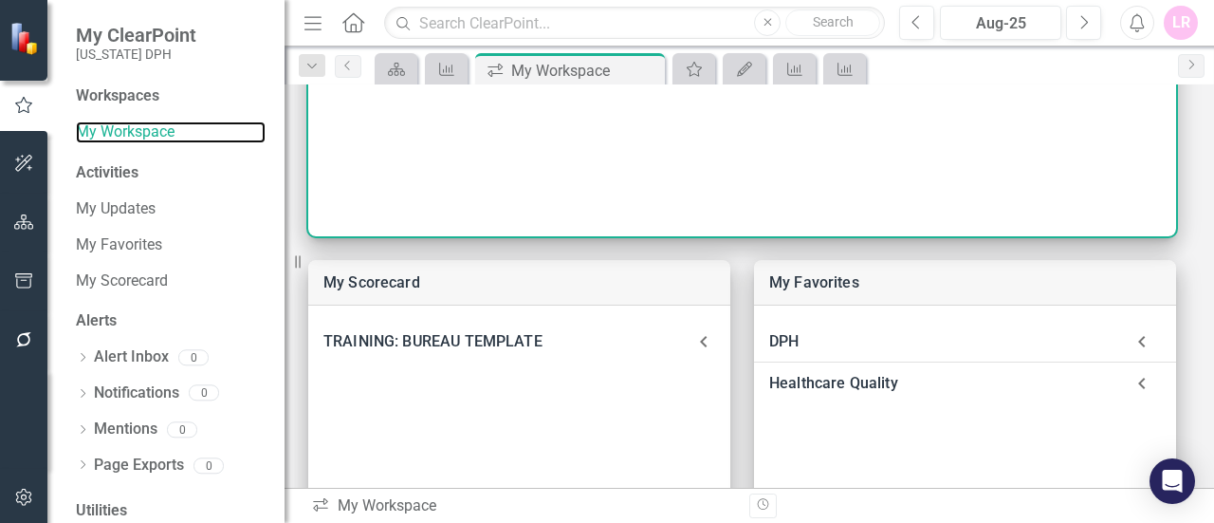
scroll to position [379, 0]
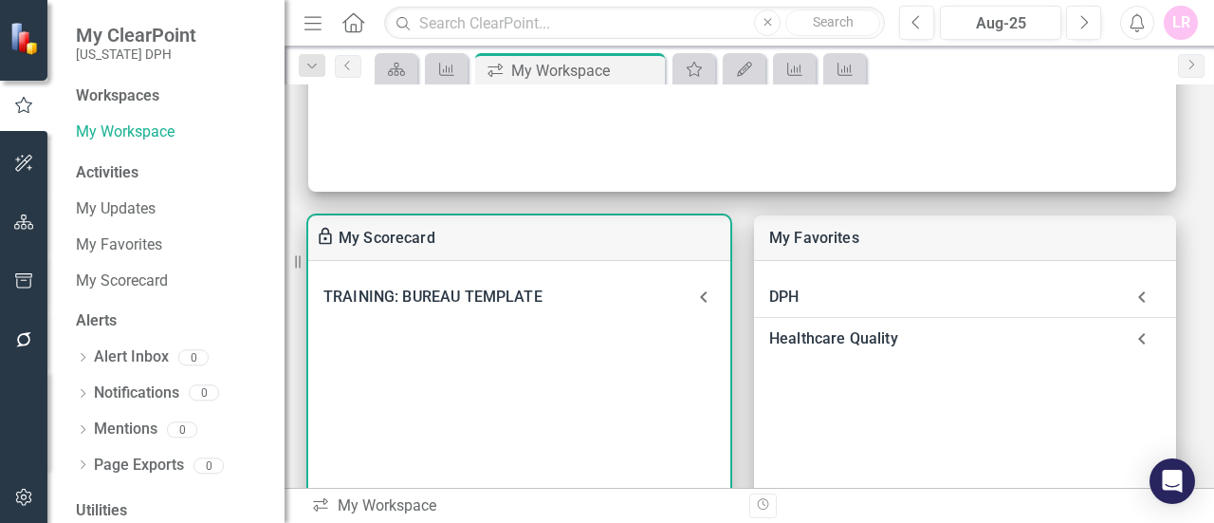
click at [703, 285] on icon at bounding box center [703, 296] width 23 height 23
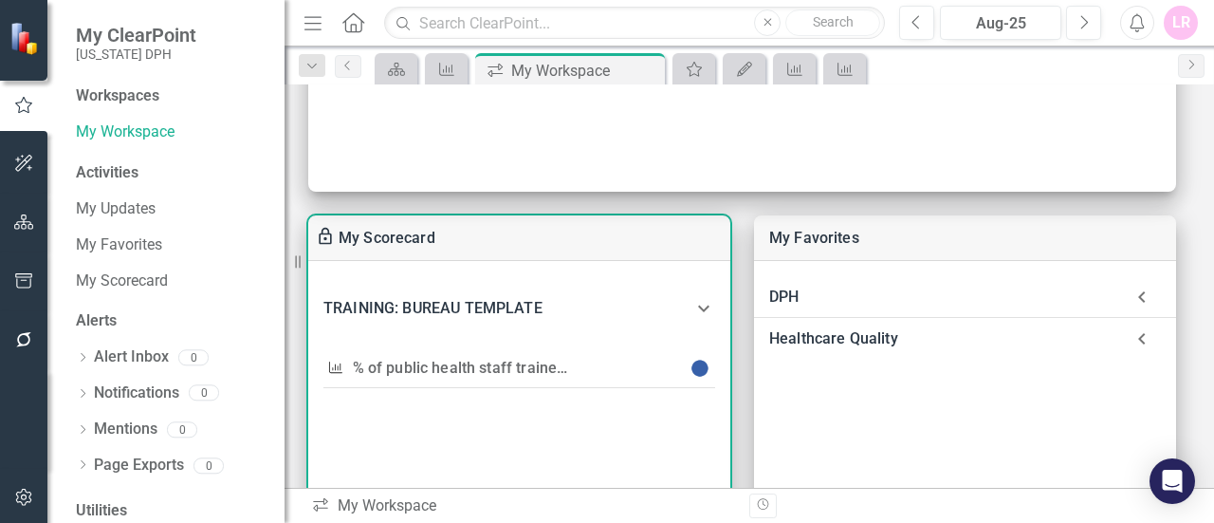
click at [702, 312] on icon at bounding box center [703, 308] width 23 height 23
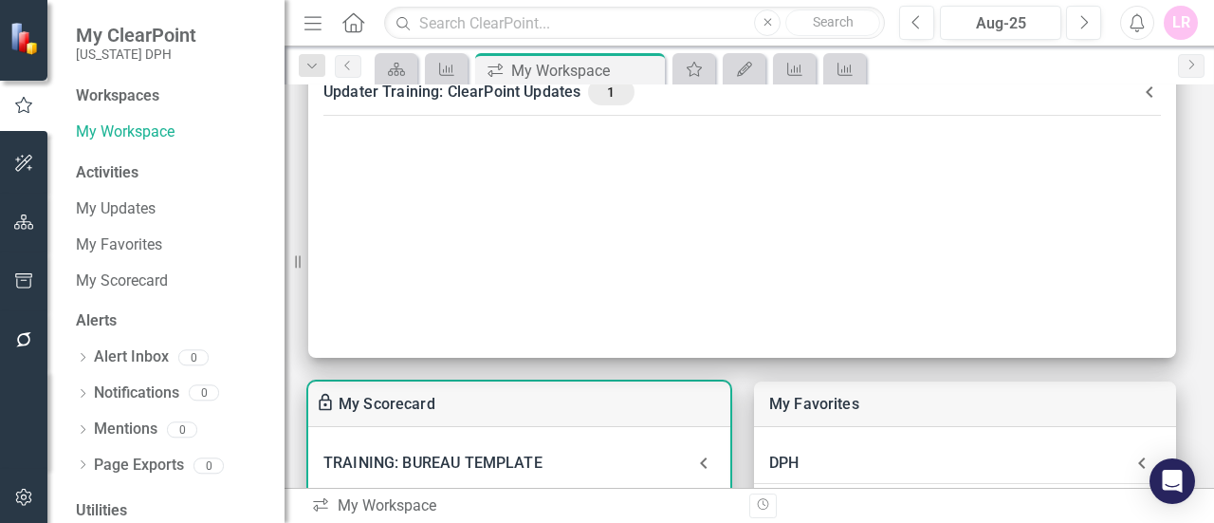
scroll to position [0, 0]
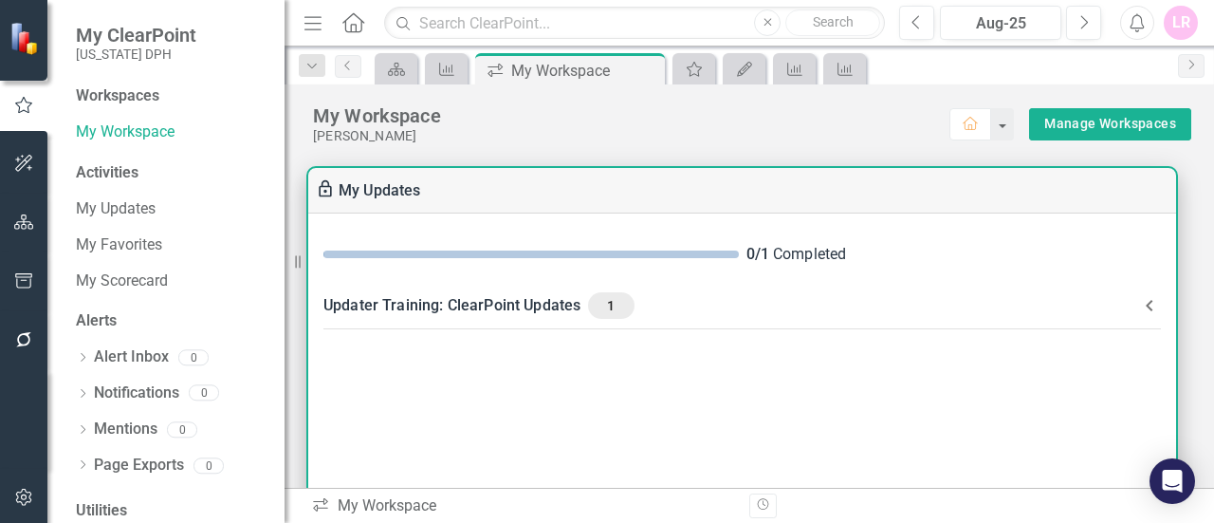
click at [453, 293] on div "Updater Training: ClearPoint Updates 1" at bounding box center [730, 305] width 815 height 27
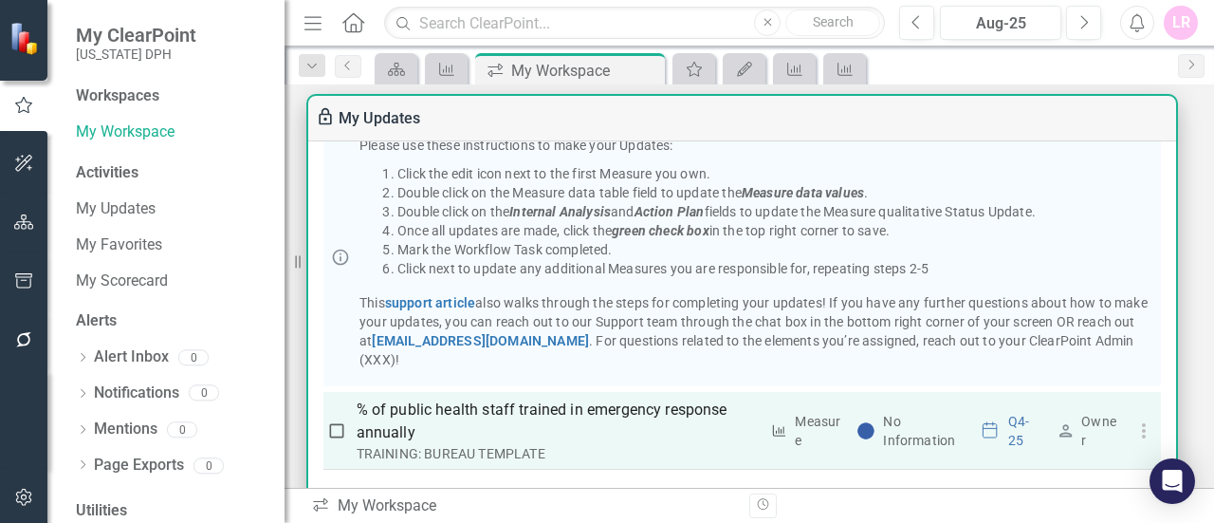
scroll to position [190, 0]
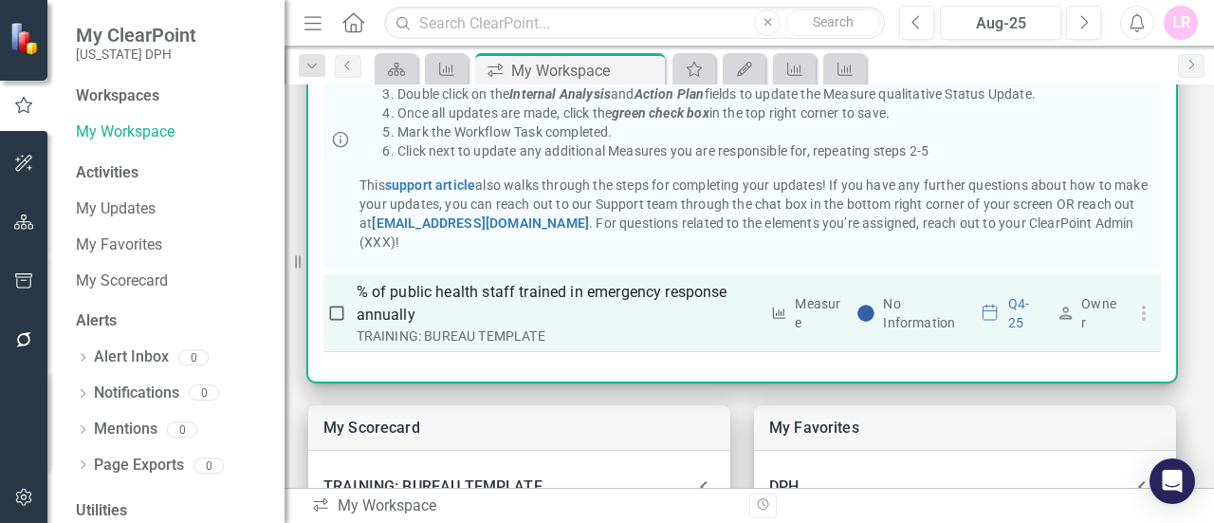
click at [1141, 314] on icon "button" at bounding box center [1143, 313] width 23 height 23
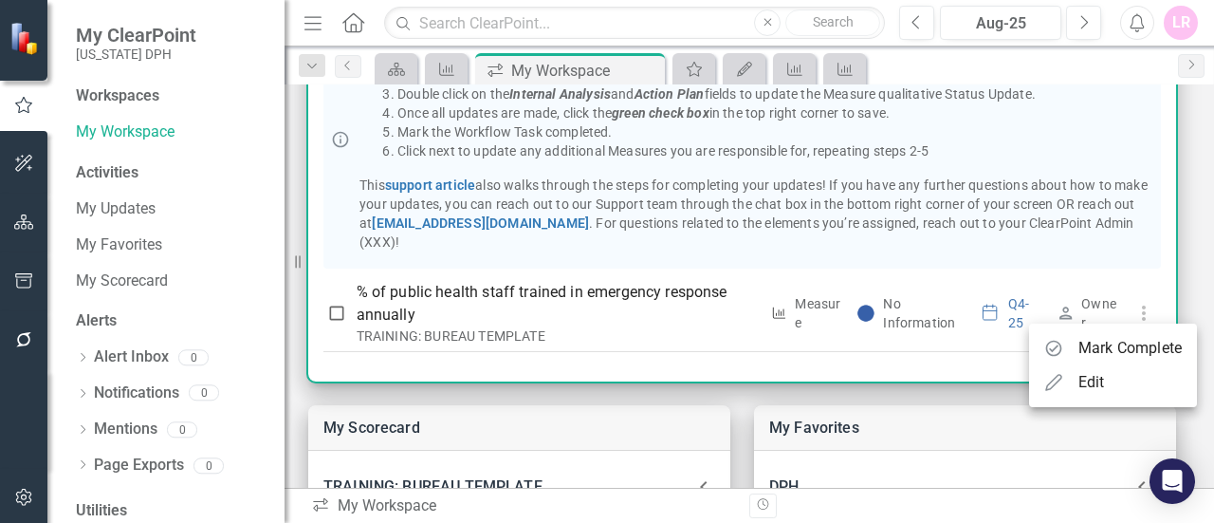
click at [1119, 377] on li "Edit" at bounding box center [1113, 382] width 168 height 34
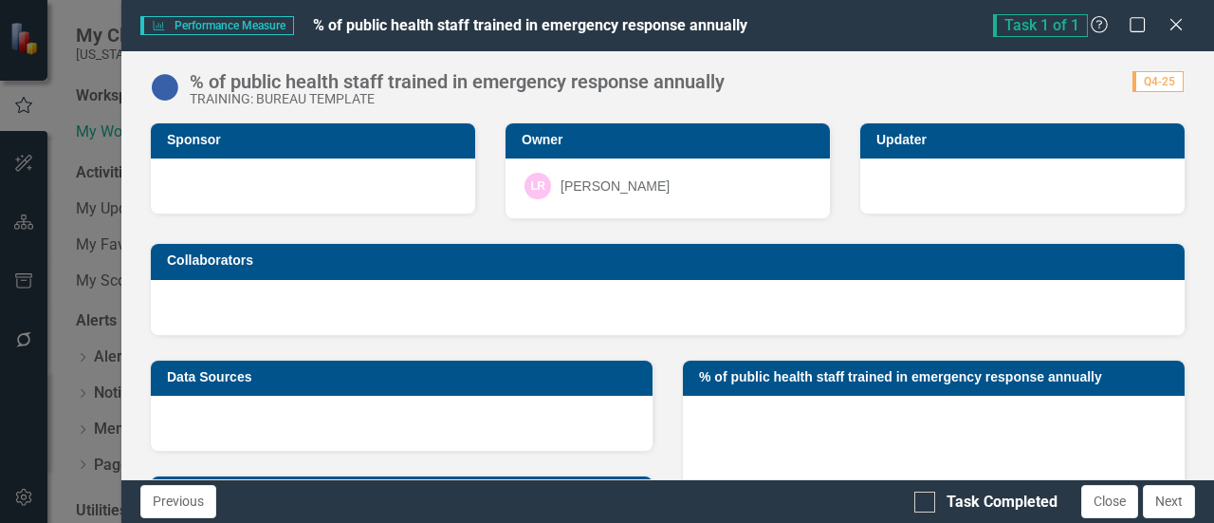
click at [372, 200] on div at bounding box center [313, 185] width 324 height 55
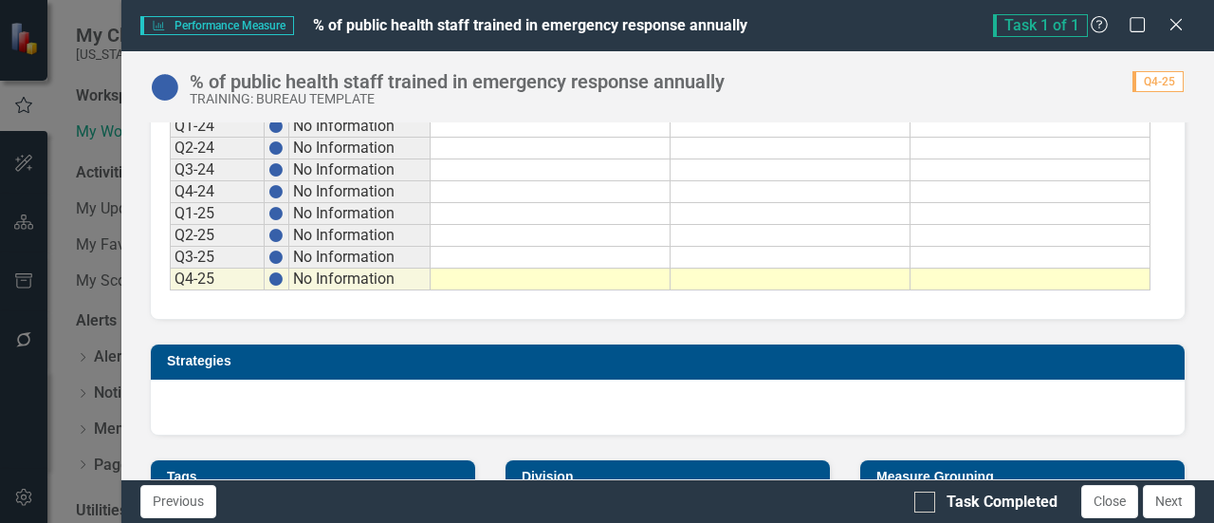
scroll to position [866, 0]
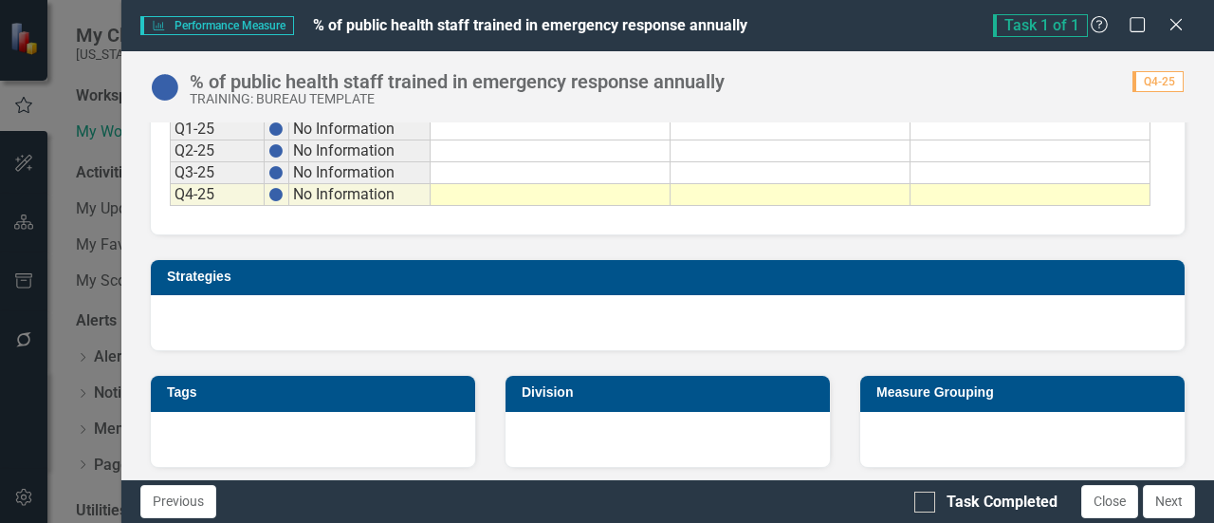
click at [355, 185] on td "No Information" at bounding box center [359, 195] width 141 height 22
click at [454, 188] on td at bounding box center [551, 195] width 240 height 22
type textarea "2"
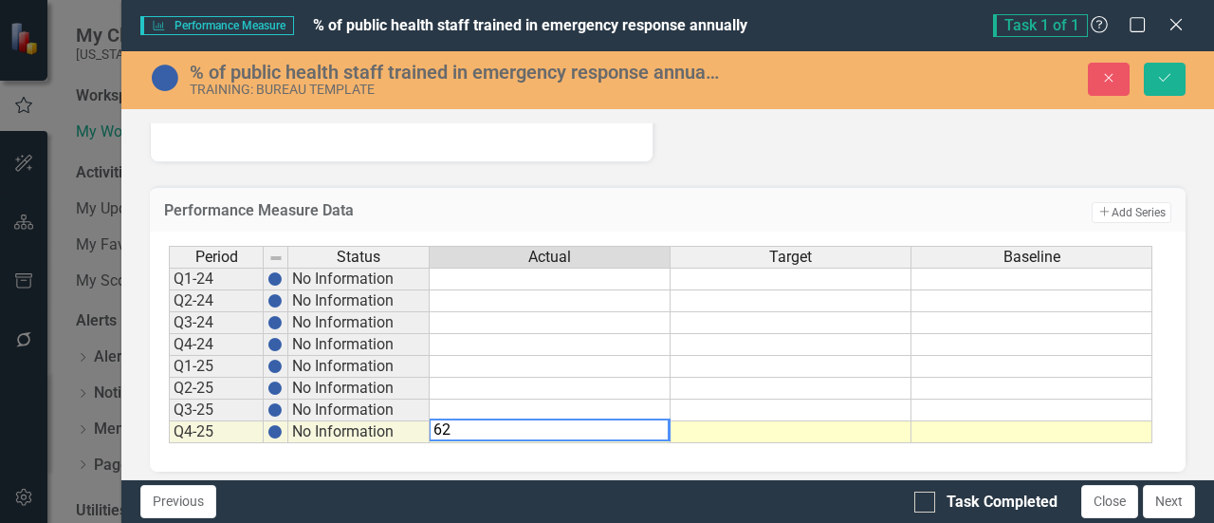
scroll to position [591, 0]
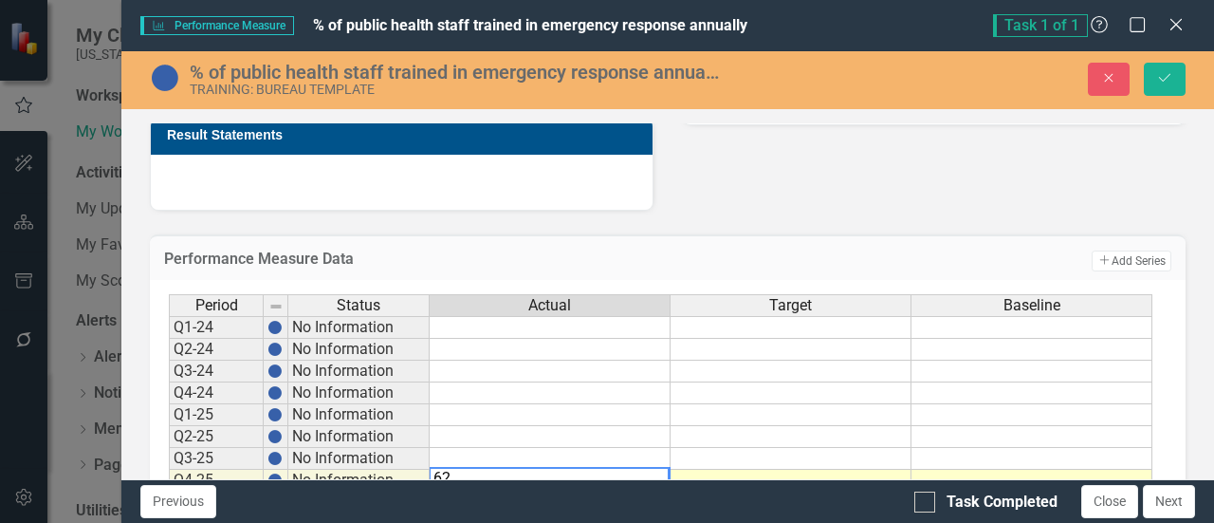
type textarea "62"
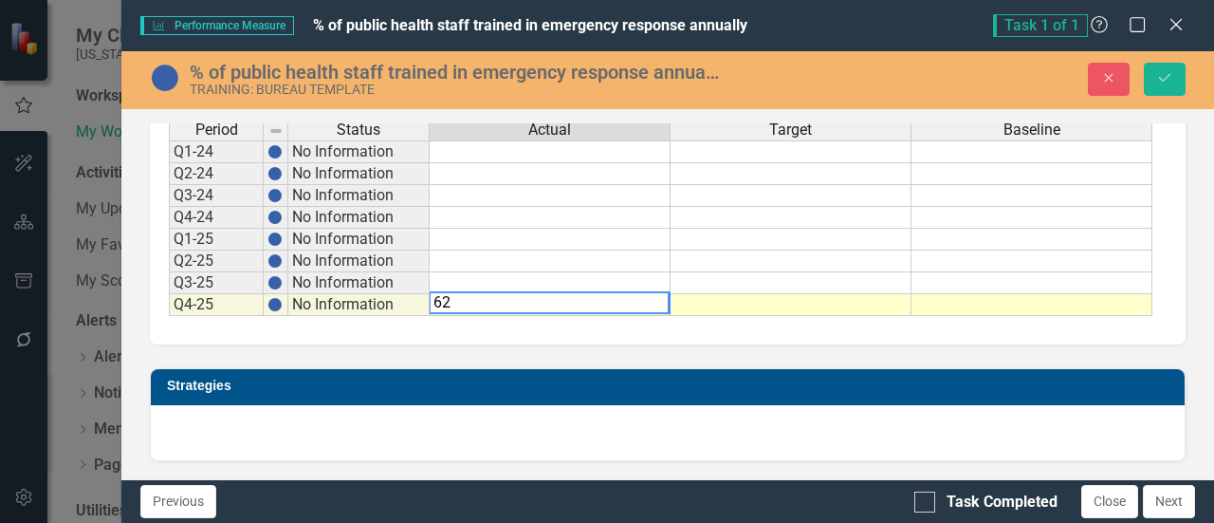
scroll to position [781, 0]
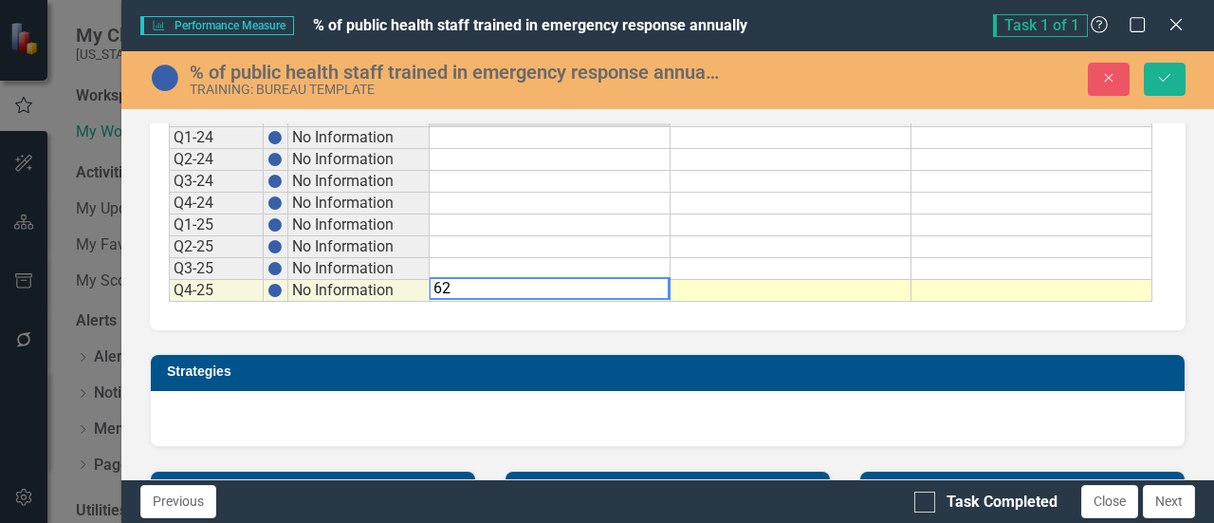
click at [768, 297] on div "Period Status Actual Target Baseline Q1-24 No Information Q2-24 No Information …" at bounding box center [661, 203] width 984 height 198
click at [769, 284] on td at bounding box center [791, 291] width 241 height 22
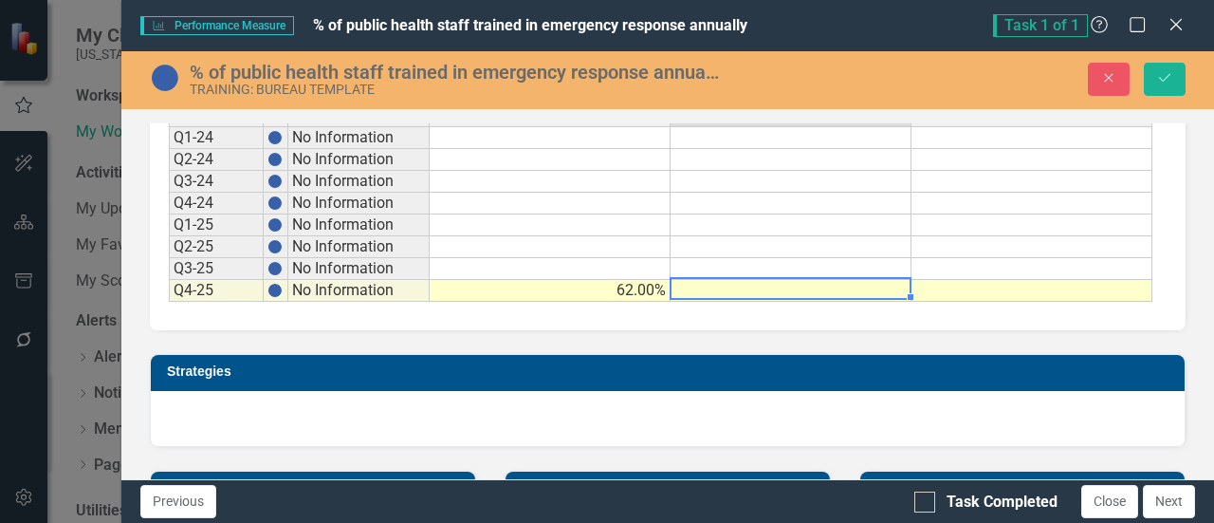
click at [770, 260] on td at bounding box center [791, 269] width 241 height 22
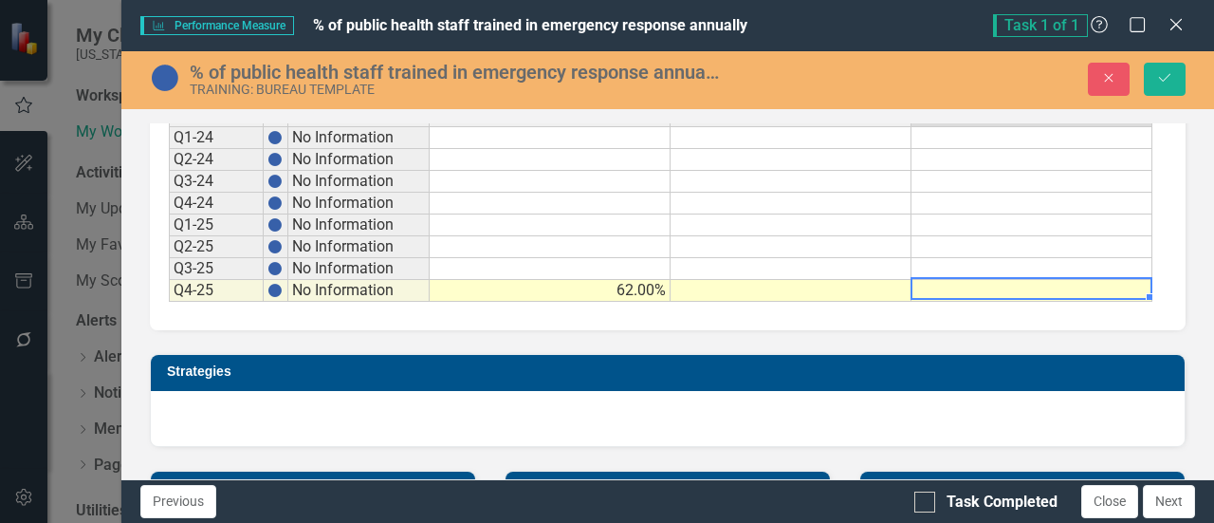
click at [967, 285] on td at bounding box center [1031, 291] width 241 height 22
click at [1159, 73] on icon "Save" at bounding box center [1164, 77] width 17 height 13
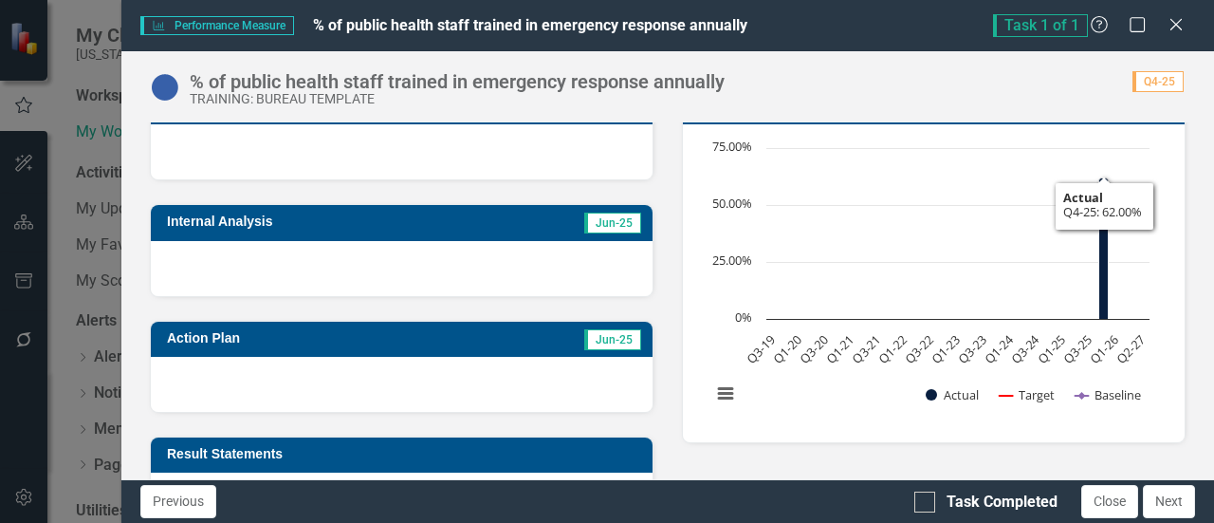
scroll to position [664, 0]
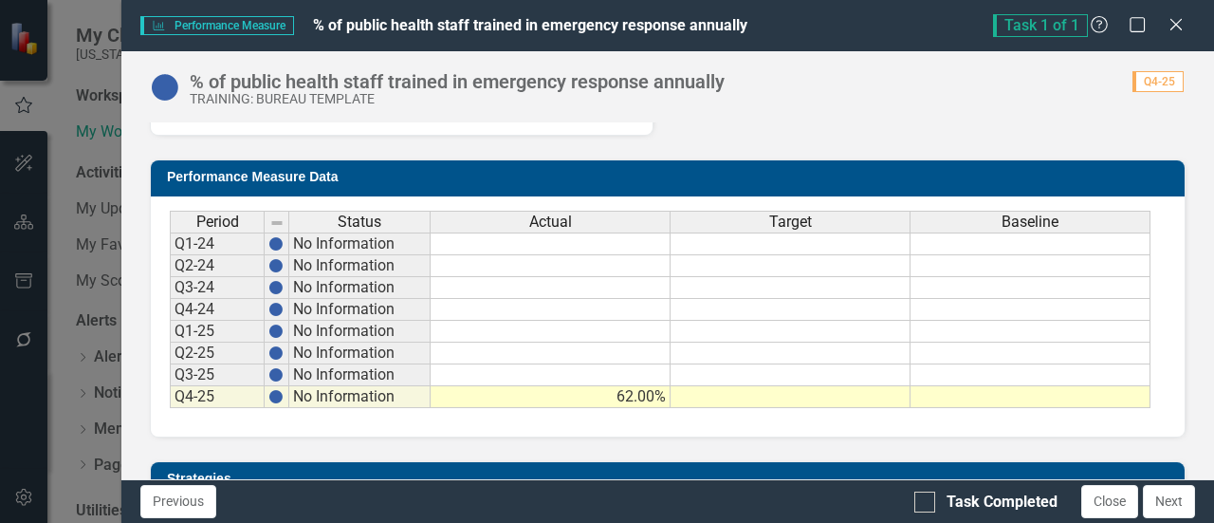
click at [645, 391] on td "62.00%" at bounding box center [551, 397] width 240 height 22
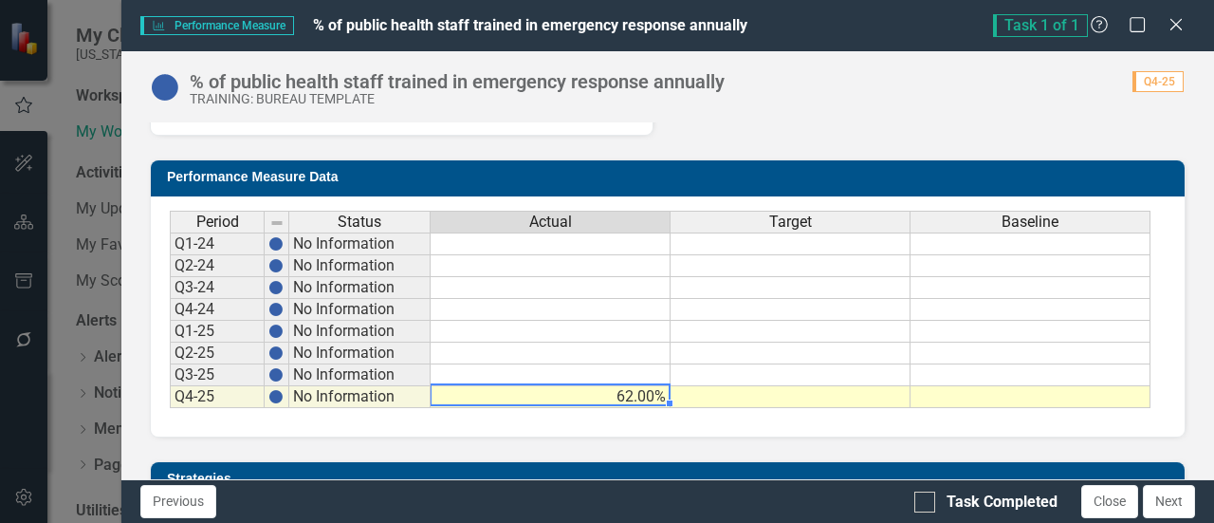
click at [751, 391] on td at bounding box center [791, 397] width 240 height 22
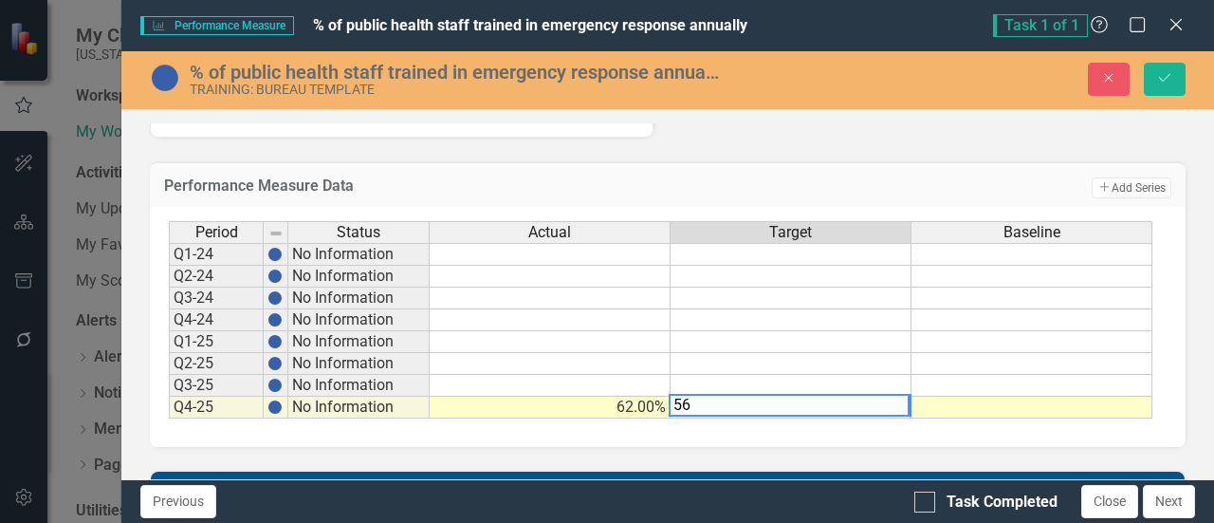
type textarea "56"
click at [936, 396] on td at bounding box center [1031, 407] width 241 height 22
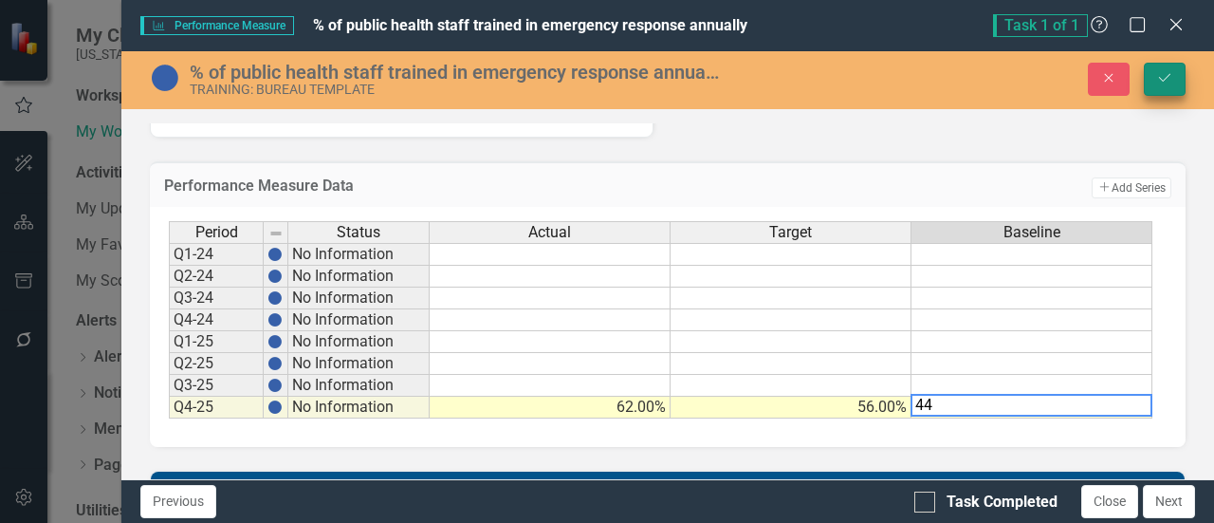
type textarea "44"
click at [1167, 83] on icon "Save" at bounding box center [1164, 77] width 17 height 13
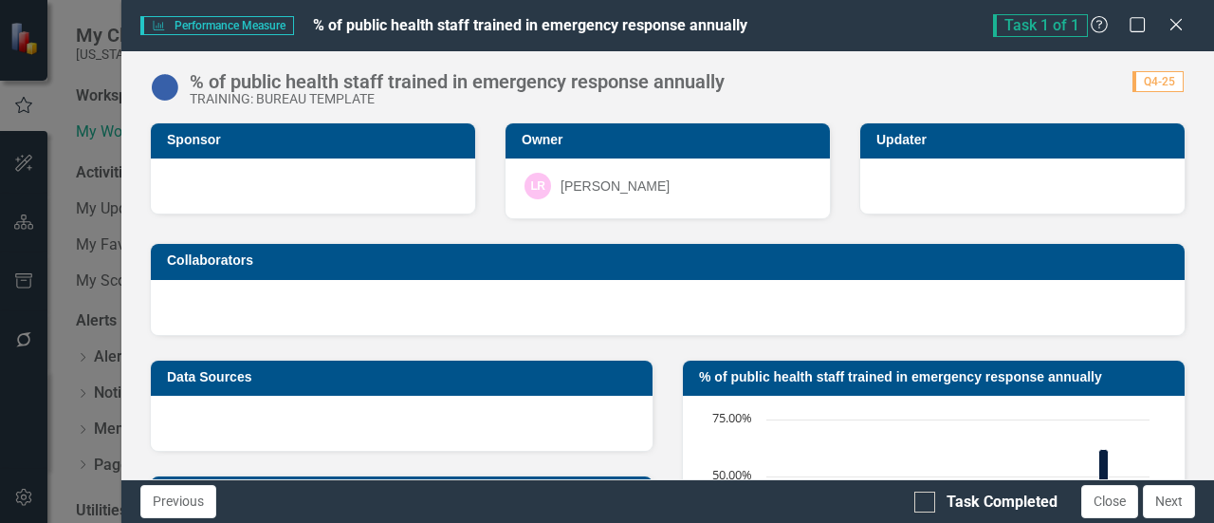
scroll to position [285, 0]
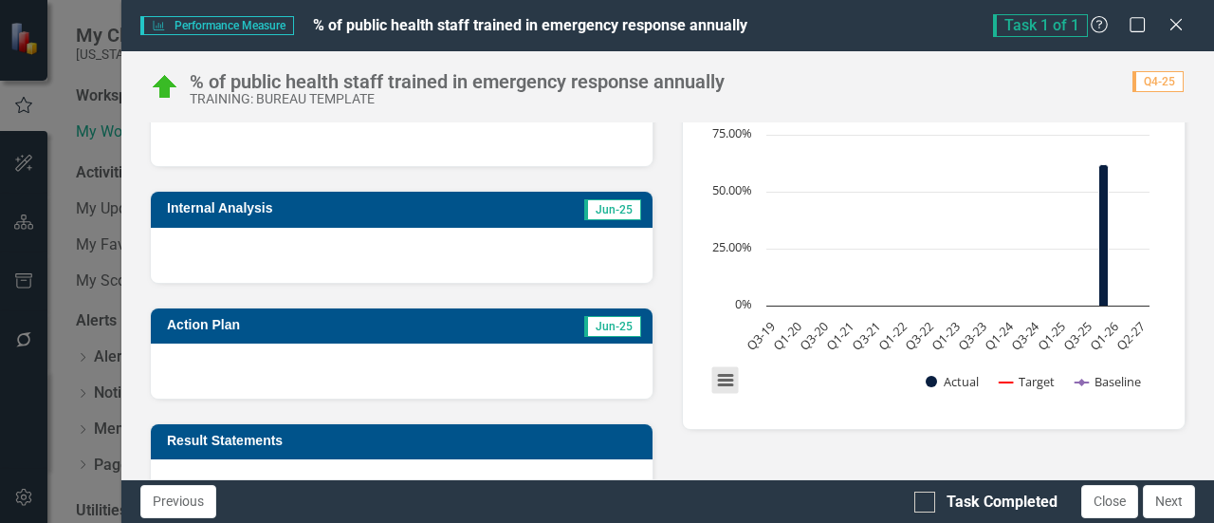
click at [719, 377] on button "View chart menu, Chart" at bounding box center [725, 380] width 27 height 27
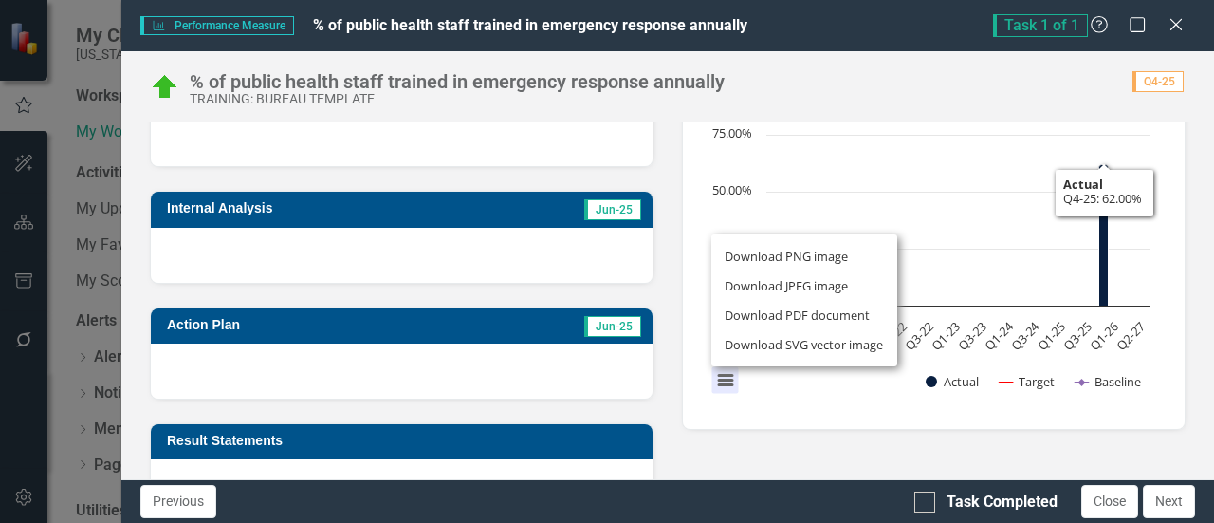
click at [1181, 255] on div "% of public health staff trained in emergency response annually Chart Combinati…" at bounding box center [934, 240] width 532 height 378
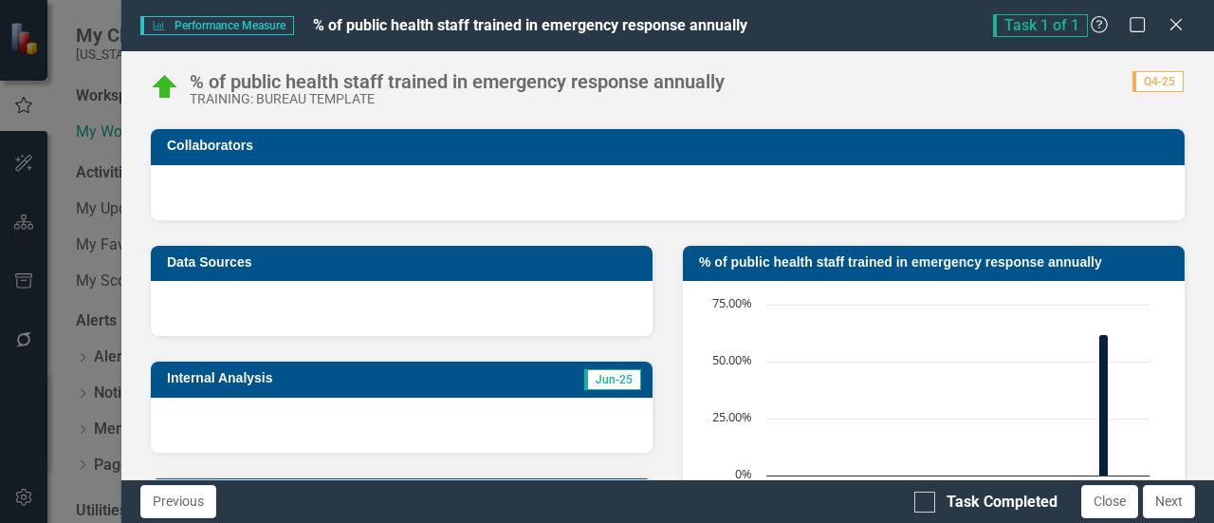
scroll to position [95, 0]
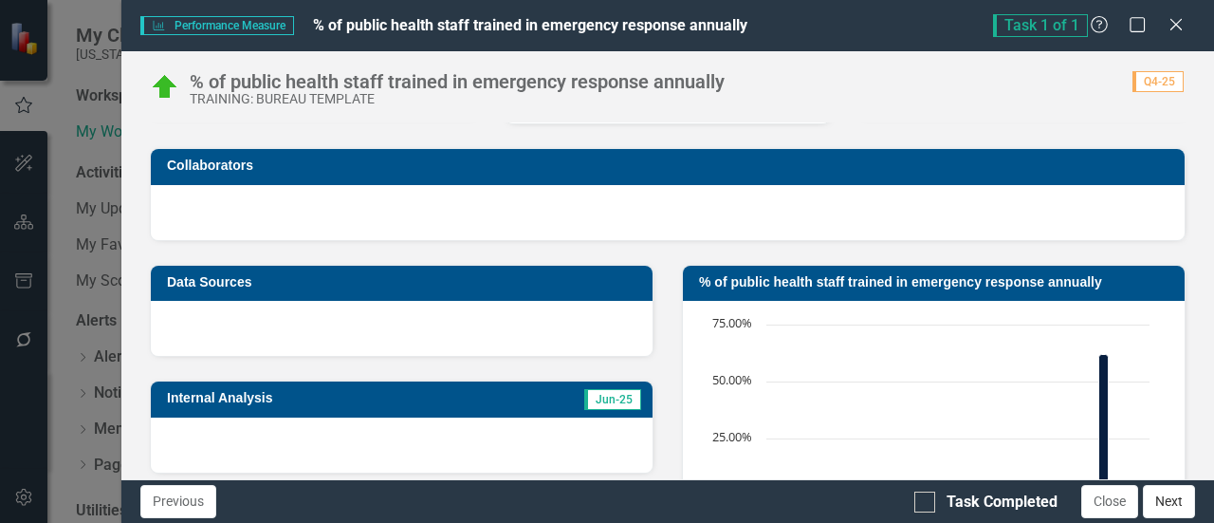
click at [1165, 507] on button "Next" at bounding box center [1169, 501] width 52 height 33
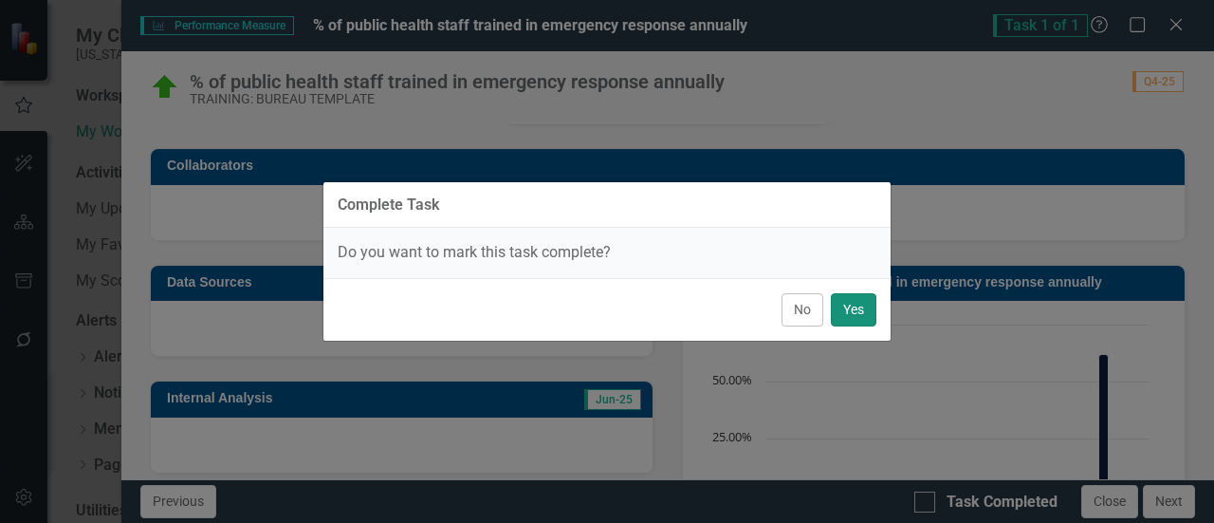
click at [869, 315] on button "Yes" at bounding box center [854, 309] width 46 height 33
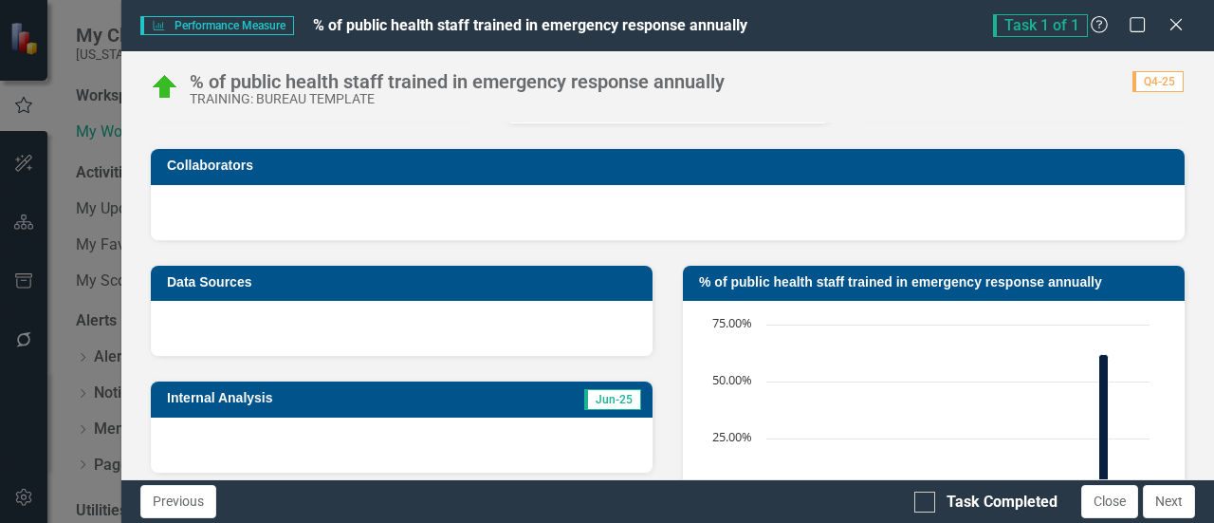
checkbox input "true"
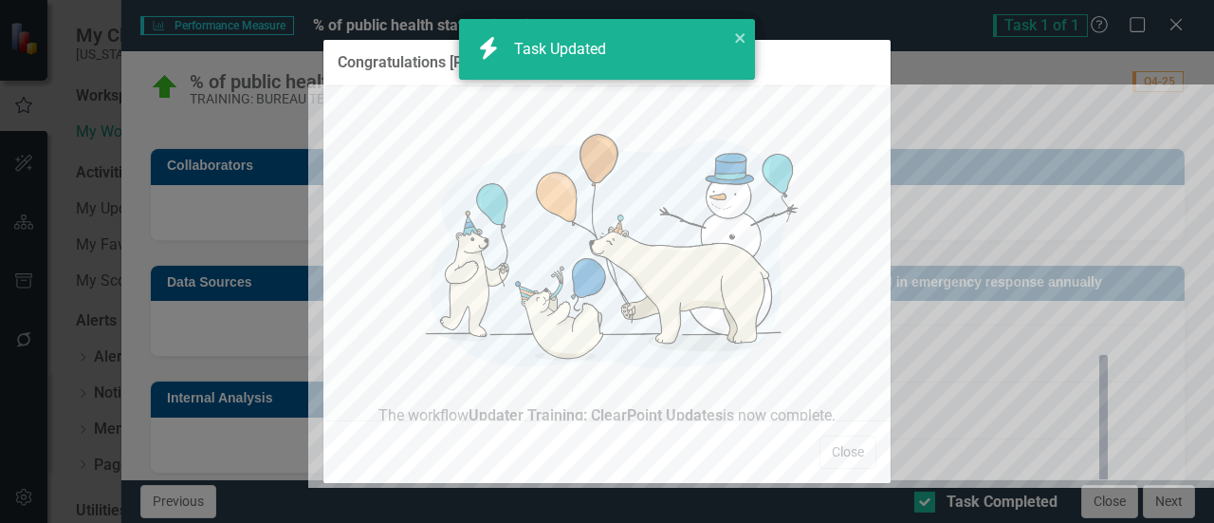
checkbox input "true"
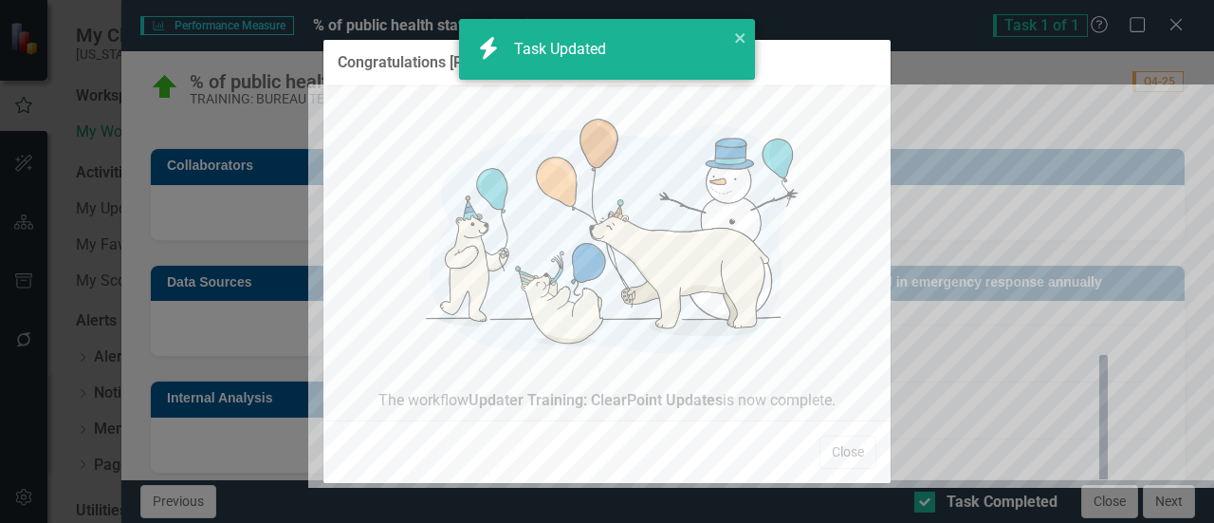
scroll to position [30, 0]
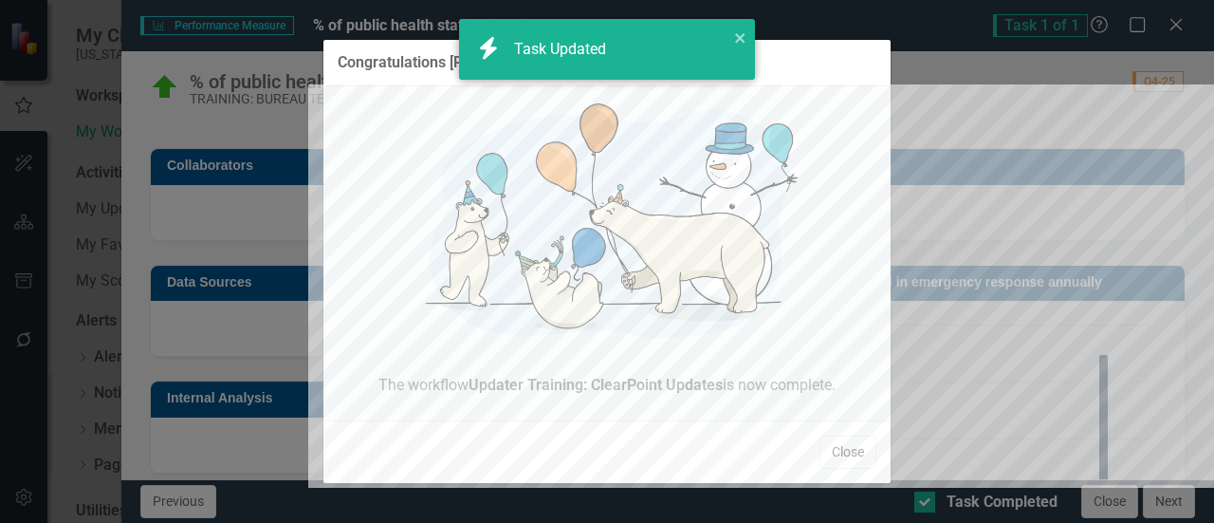
click at [867, 455] on button "Close" at bounding box center [847, 451] width 57 height 33
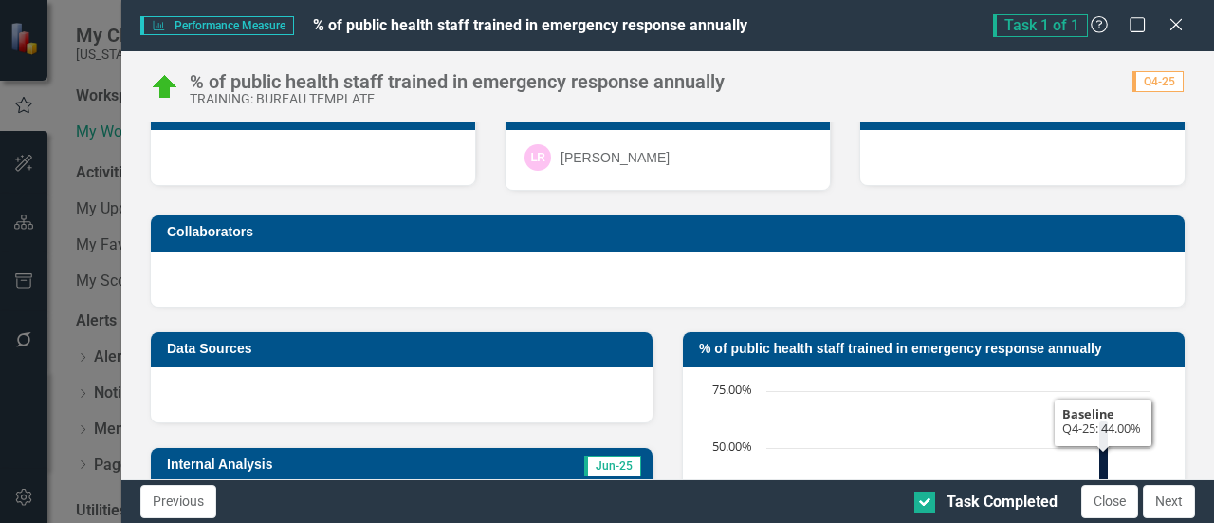
scroll to position [0, 0]
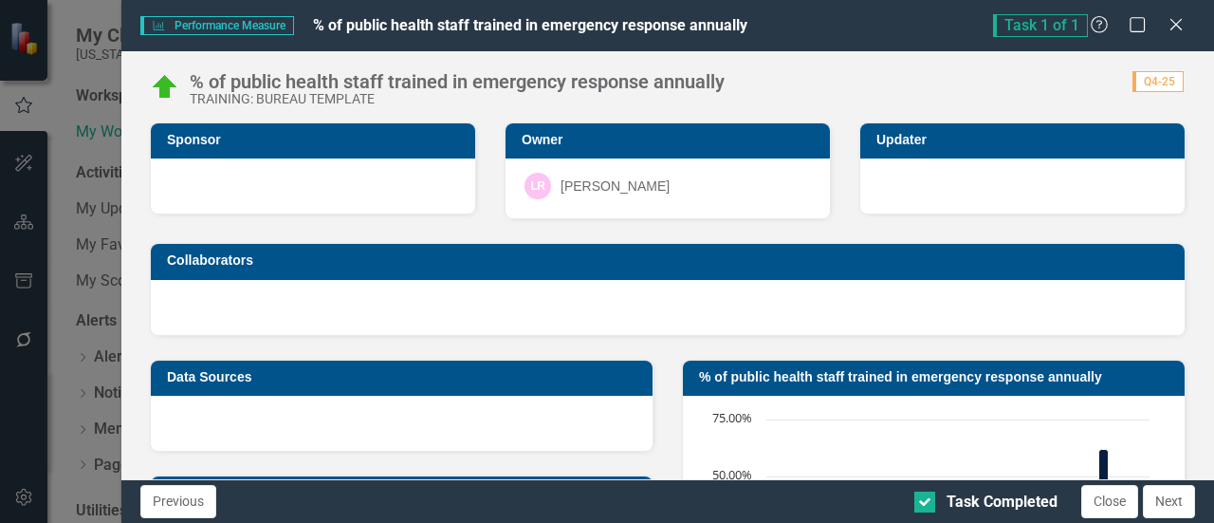
click at [1039, 26] on span "Task 1 of 1" at bounding box center [1040, 25] width 95 height 23
click at [1134, 23] on icon "Maximize" at bounding box center [1138, 24] width 24 height 18
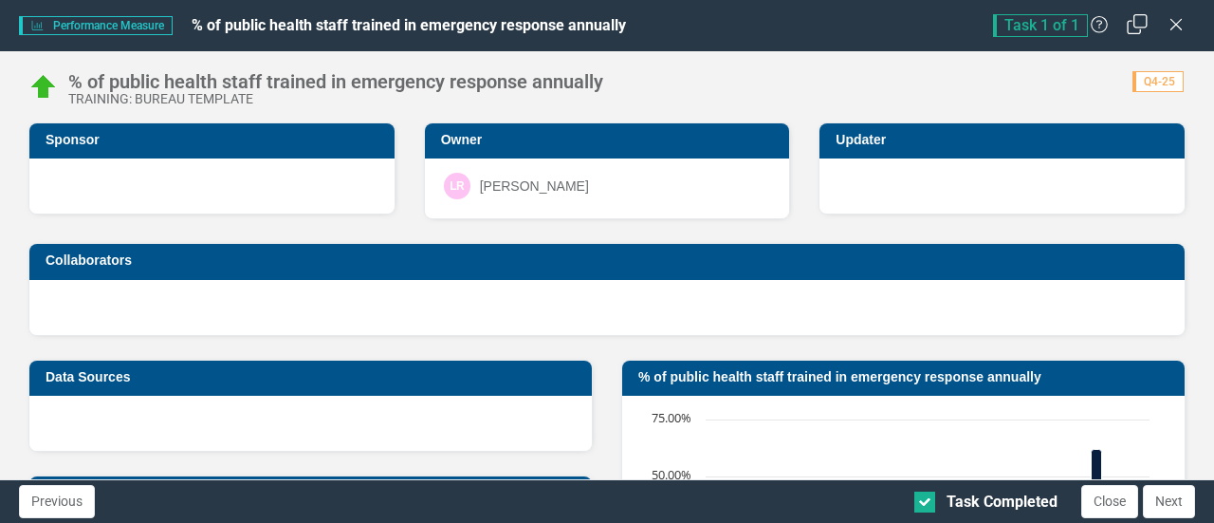
click at [1142, 28] on icon "Restore" at bounding box center [1138, 24] width 24 height 18
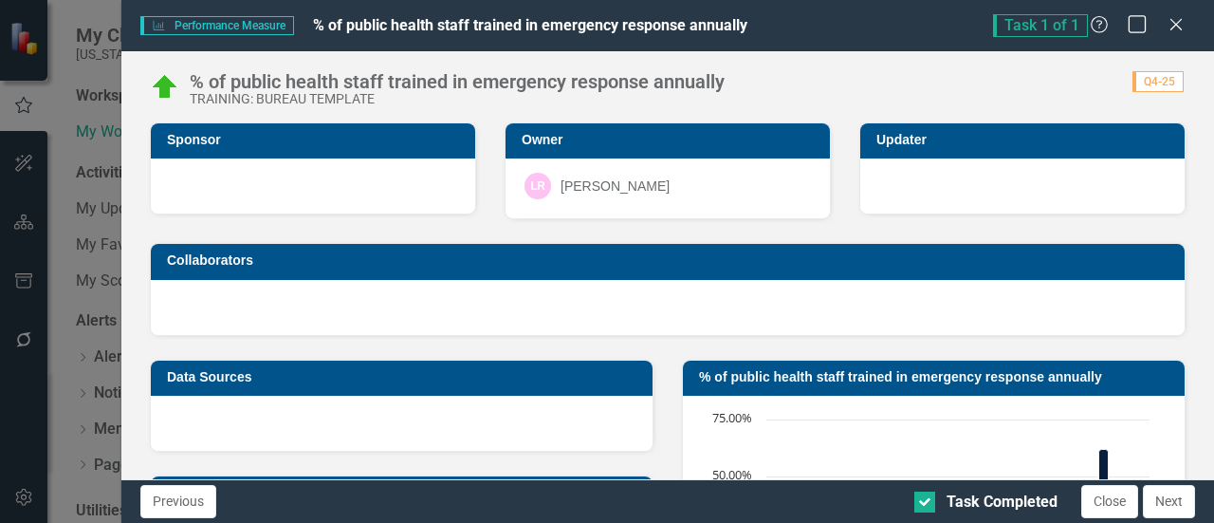
click at [1142, 28] on icon "Maximize" at bounding box center [1138, 24] width 24 height 18
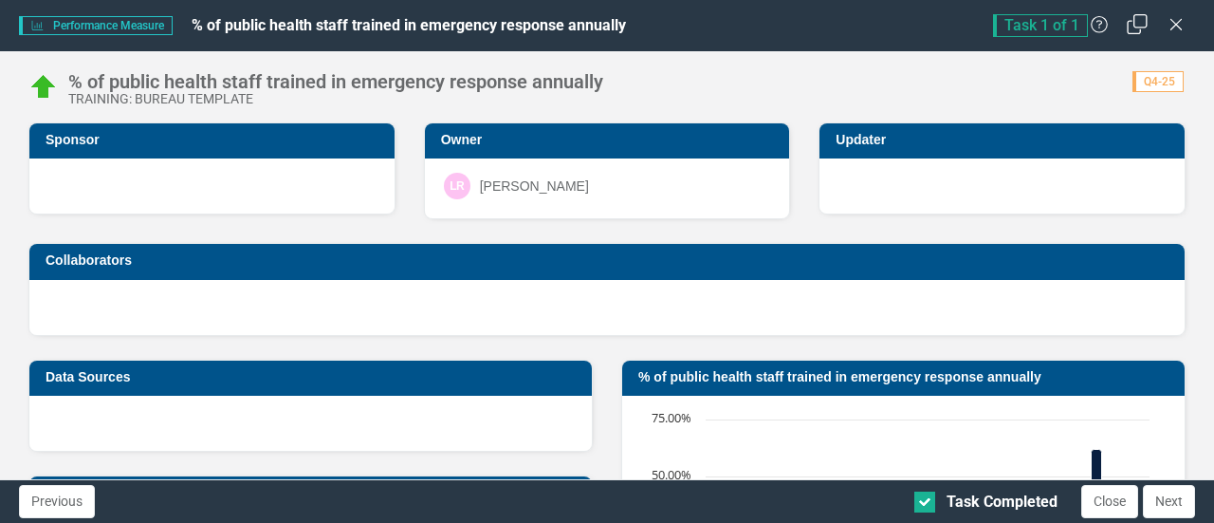
click at [1142, 28] on icon "Restore" at bounding box center [1138, 24] width 24 height 18
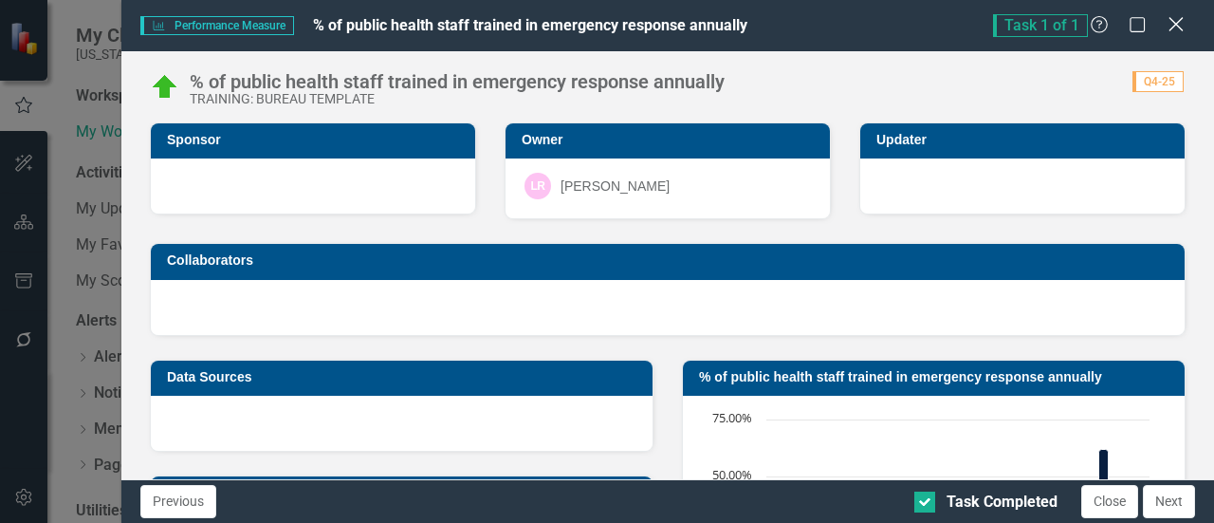
click at [1175, 25] on icon at bounding box center [1176, 24] width 14 height 14
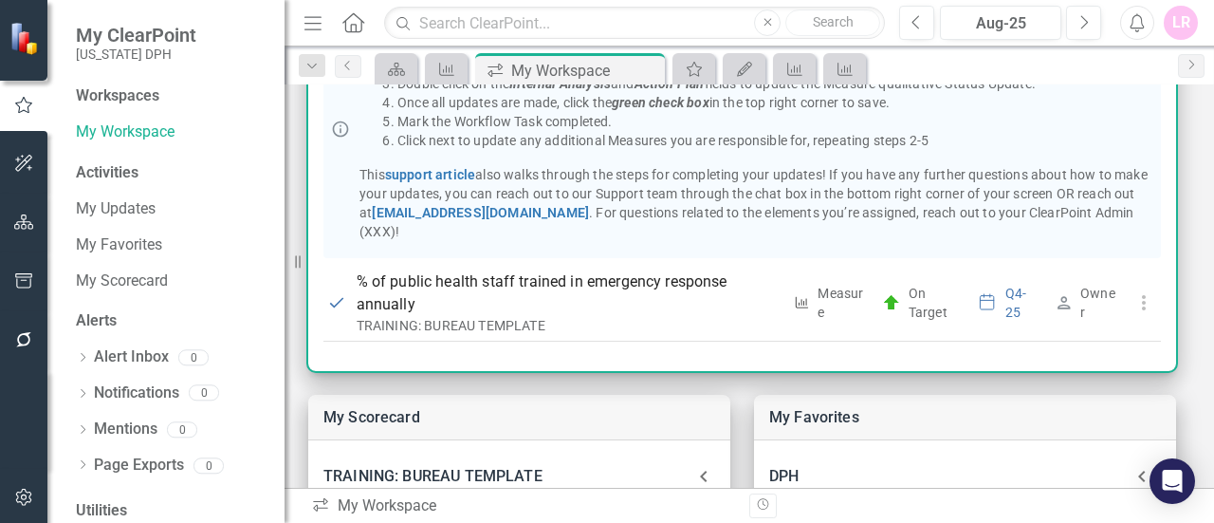
scroll to position [95, 0]
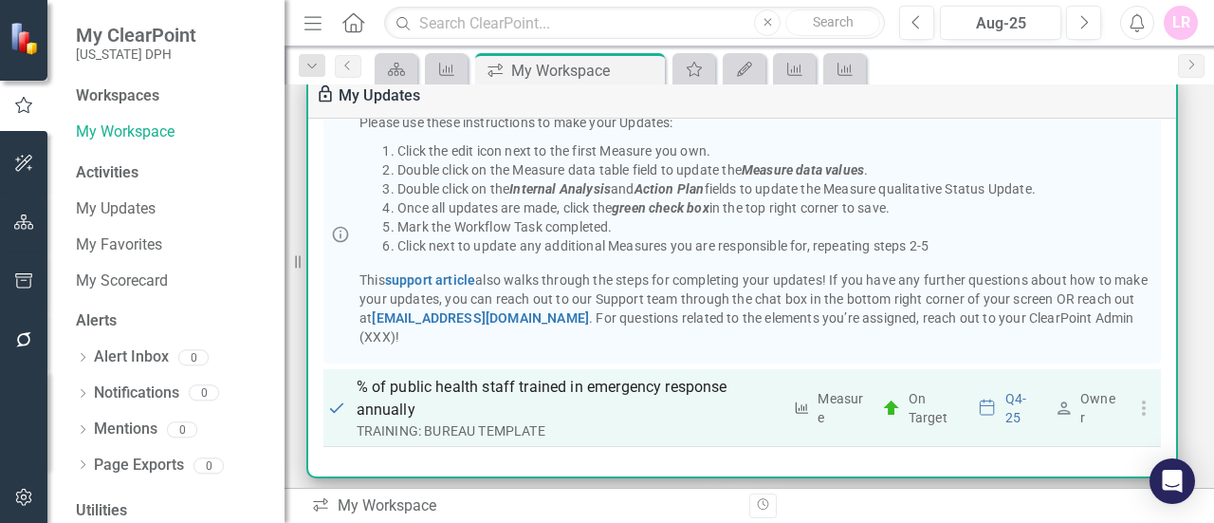
click at [1138, 403] on icon "button" at bounding box center [1143, 407] width 23 height 23
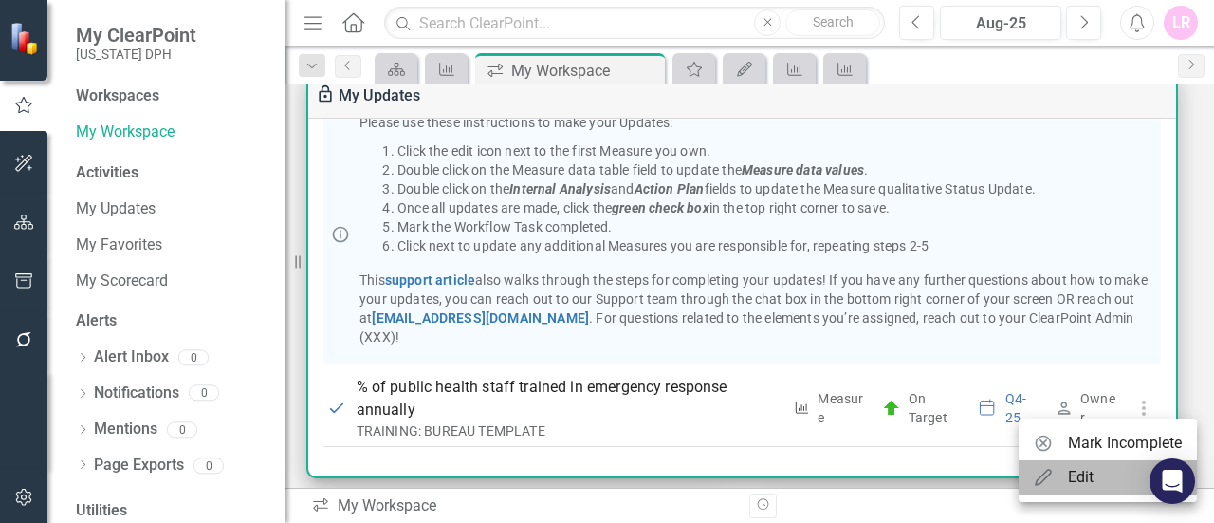
click at [1087, 467] on div "Edit" at bounding box center [1081, 477] width 27 height 23
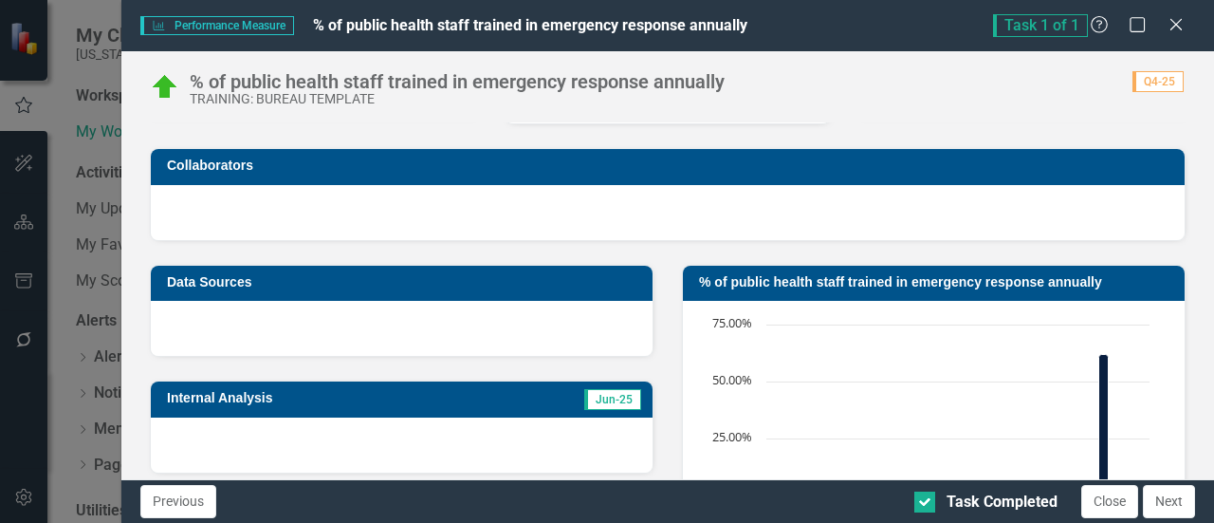
click at [307, 301] on div at bounding box center [402, 328] width 502 height 55
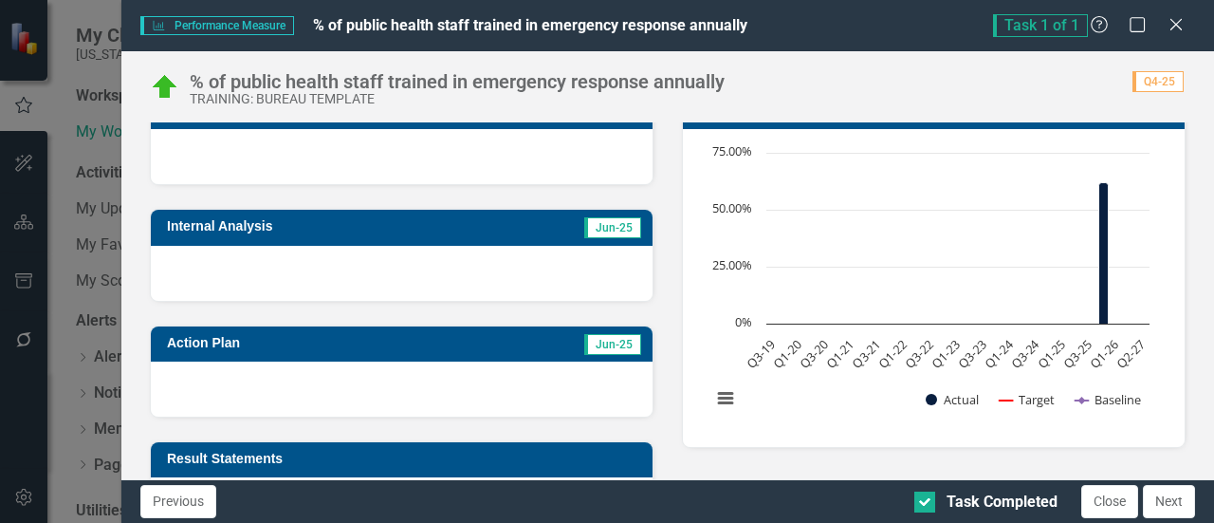
scroll to position [285, 0]
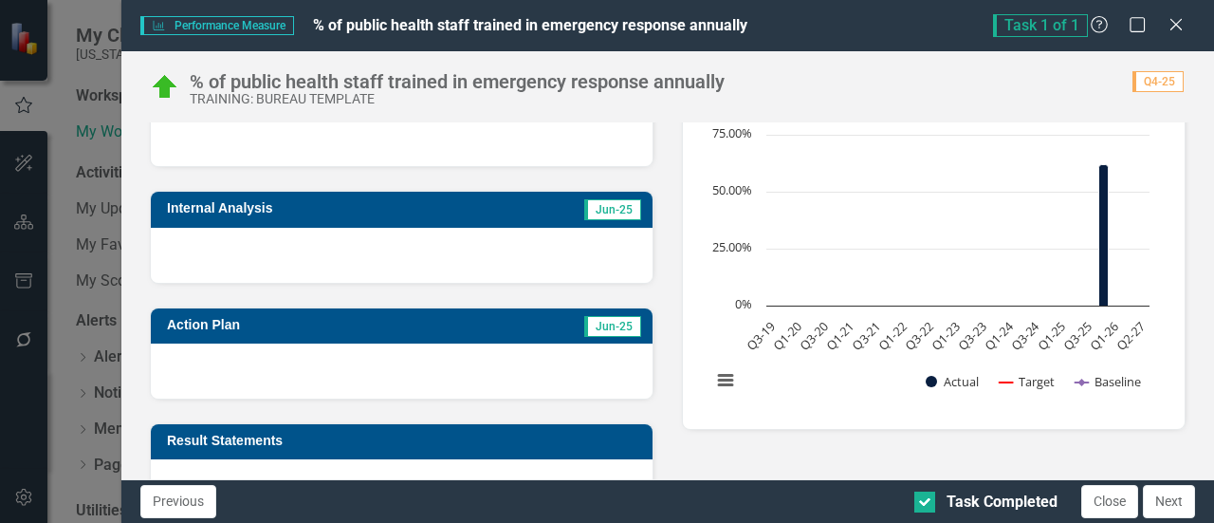
click at [495, 228] on div at bounding box center [402, 255] width 502 height 55
drag, startPoint x: 577, startPoint y: 202, endPoint x: 622, endPoint y: 210, distance: 46.2
click at [584, 203] on td "Jun-25" at bounding box center [558, 210] width 170 height 28
click at [622, 210] on span "Jun-25" at bounding box center [612, 209] width 57 height 21
click at [440, 231] on div at bounding box center [402, 255] width 502 height 55
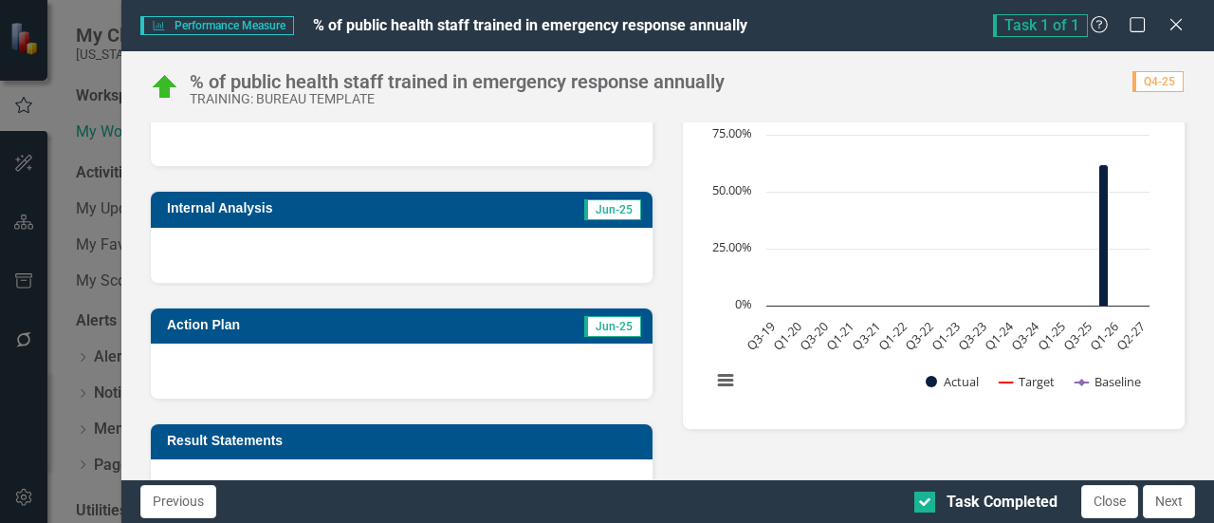
click at [193, 212] on h3 "Internal Analysis" at bounding box center [320, 208] width 306 height 14
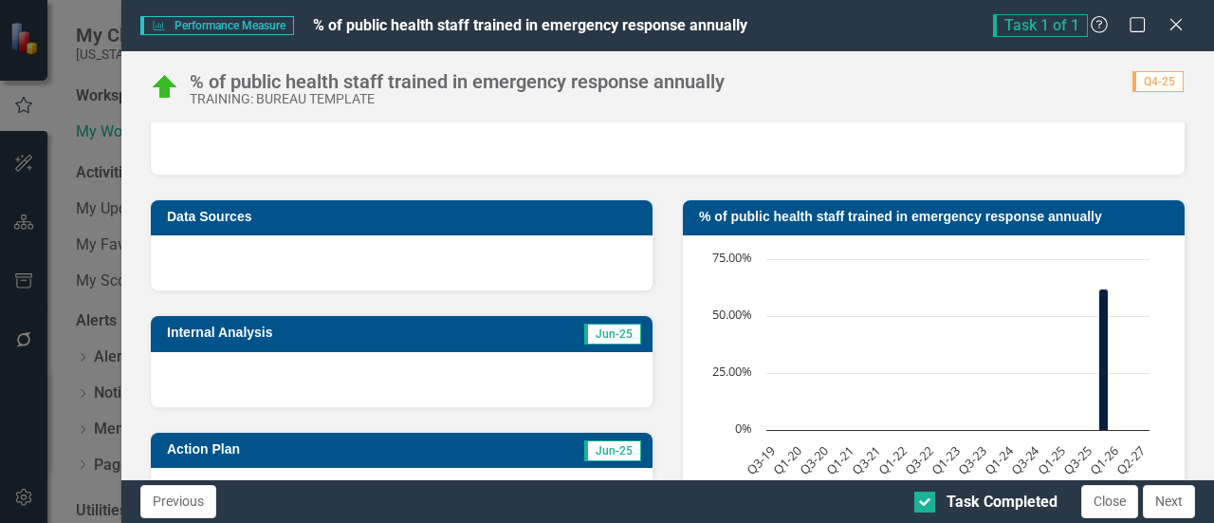
scroll to position [190, 0]
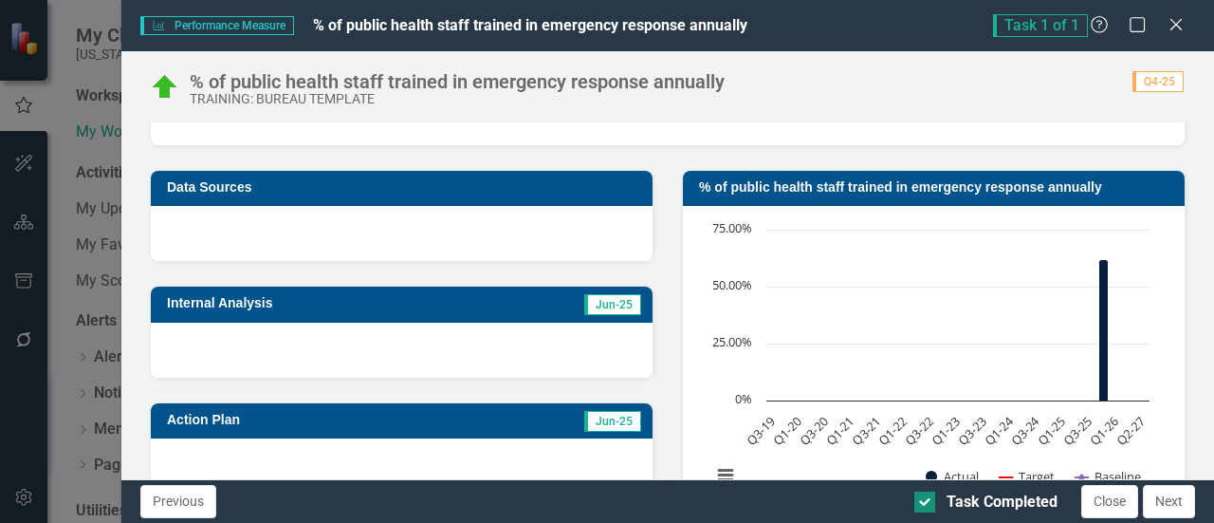
click at [915, 494] on input "Task Completed" at bounding box center [920, 497] width 12 height 12
checkbox input "false"
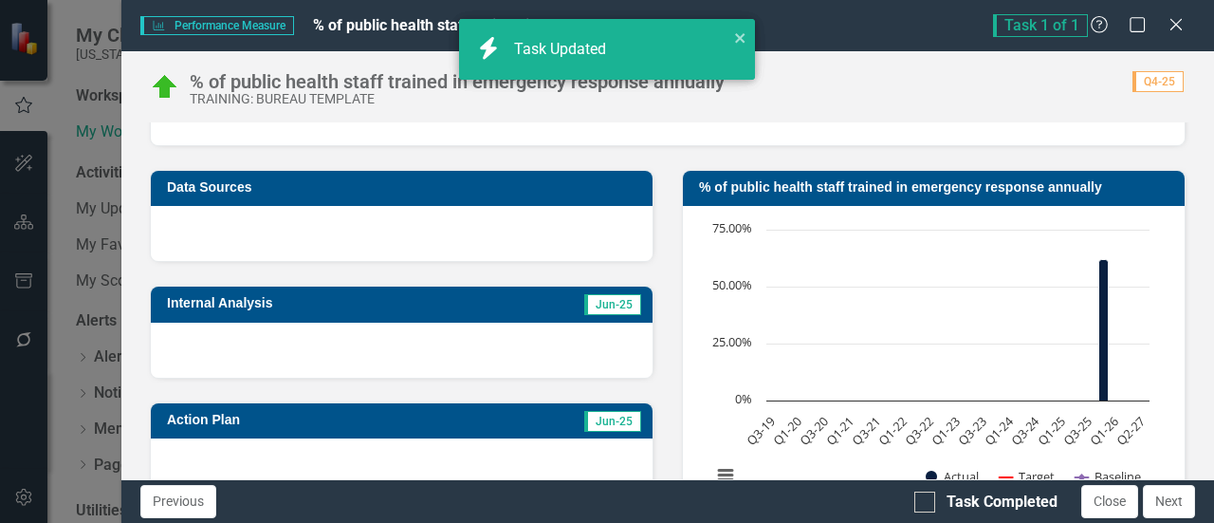
checkbox input "false"
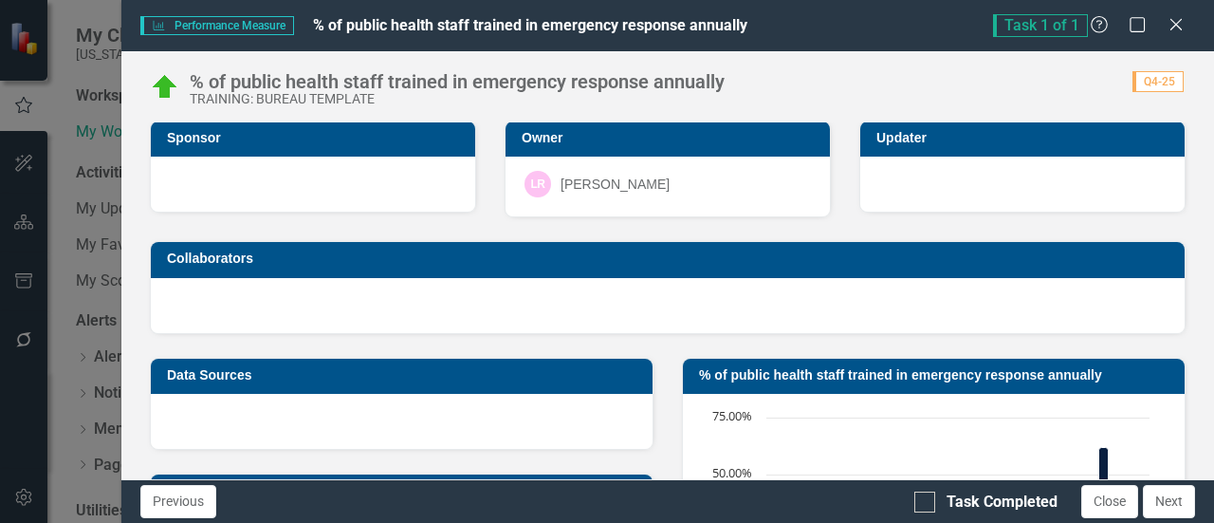
scroll to position [0, 0]
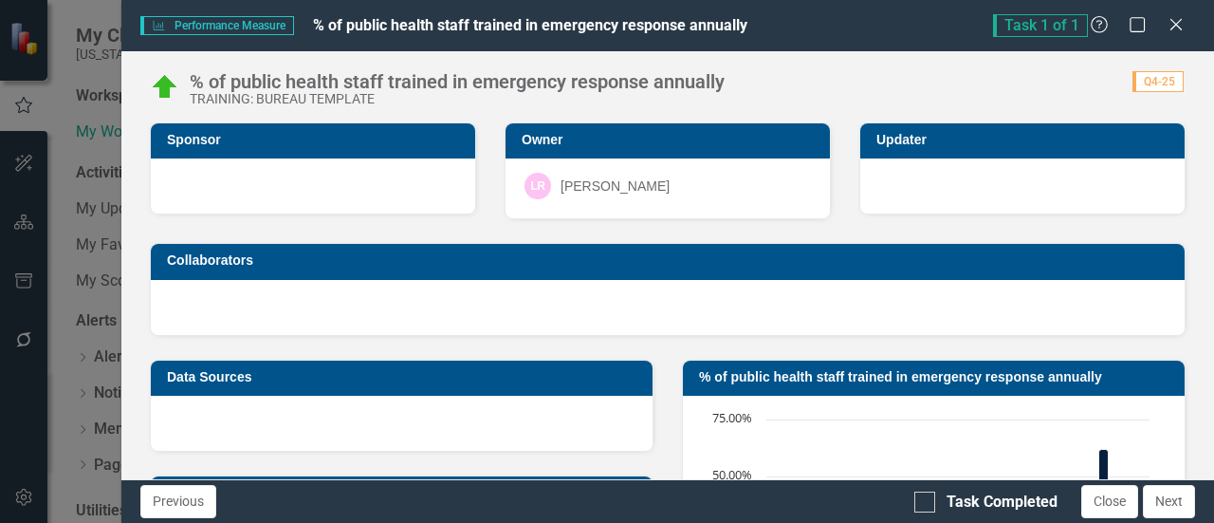
click at [561, 179] on div "[PERSON_NAME]" at bounding box center [615, 185] width 109 height 19
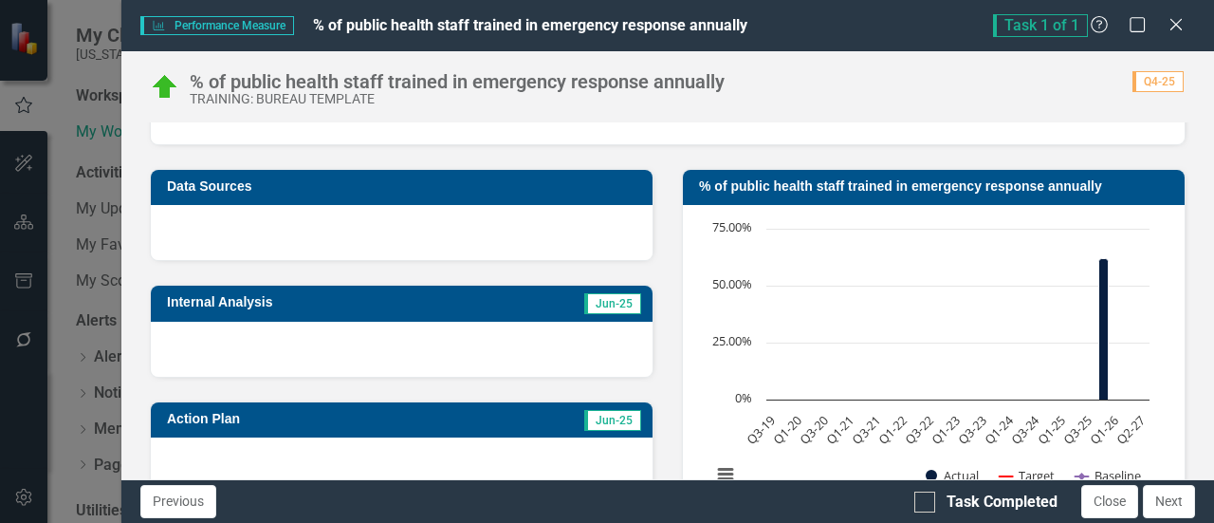
scroll to position [190, 0]
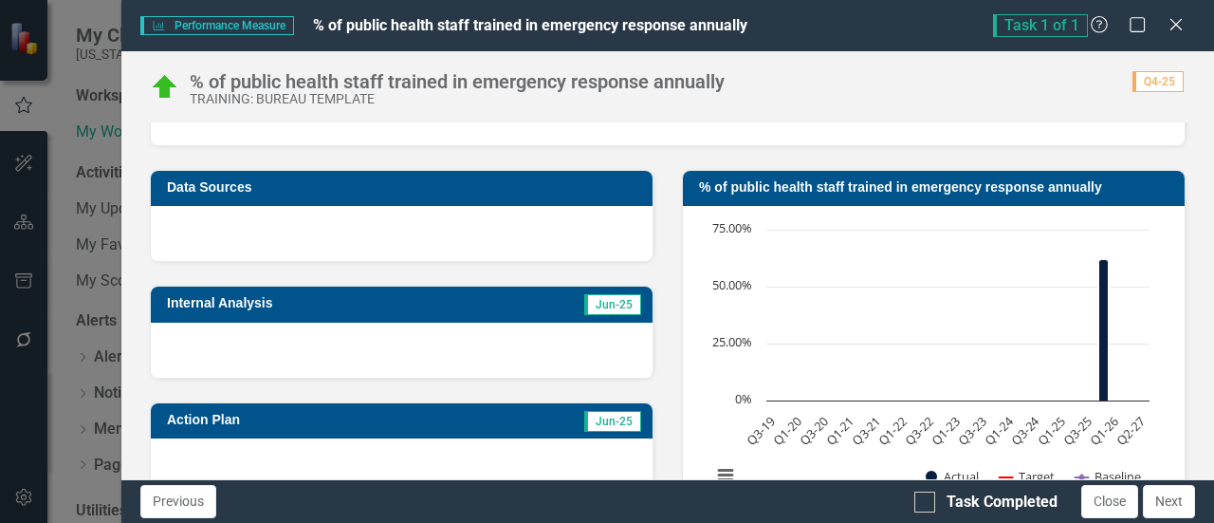
click at [254, 344] on div at bounding box center [402, 349] width 502 height 55
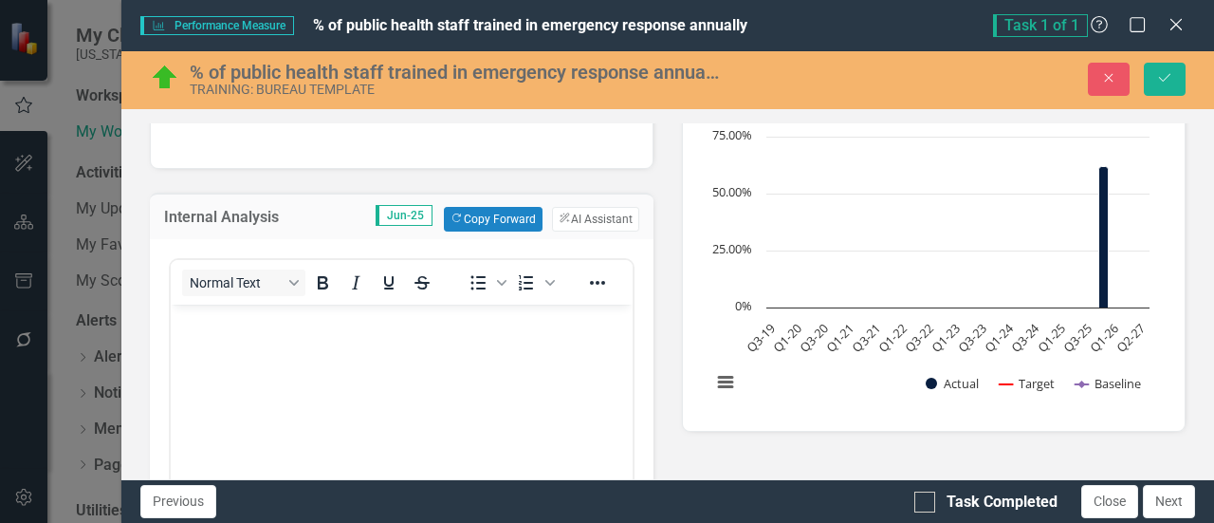
scroll to position [0, 0]
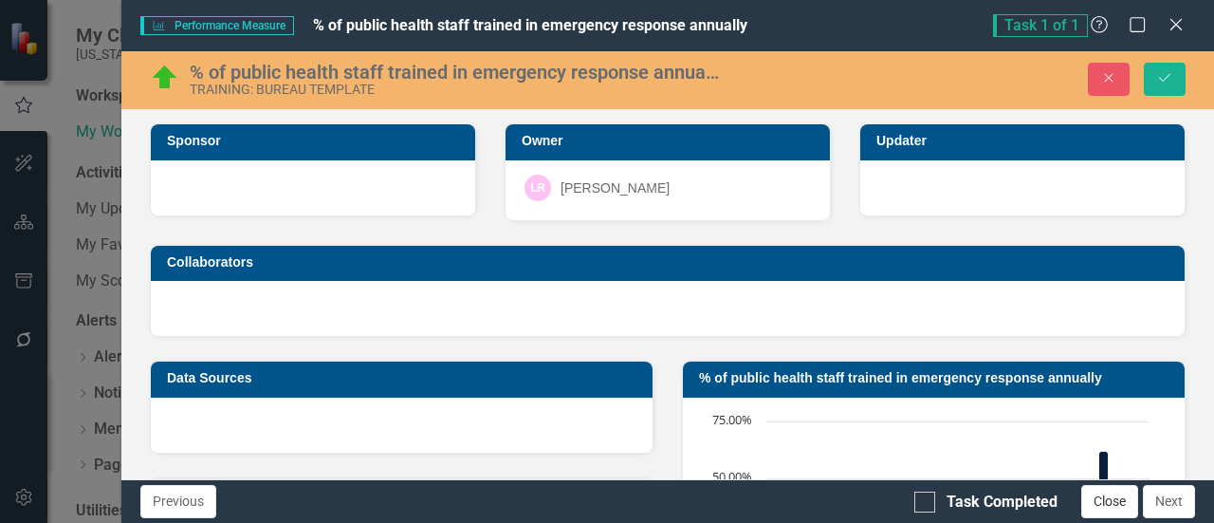
click at [1090, 506] on button "Close" at bounding box center [1109, 501] width 57 height 33
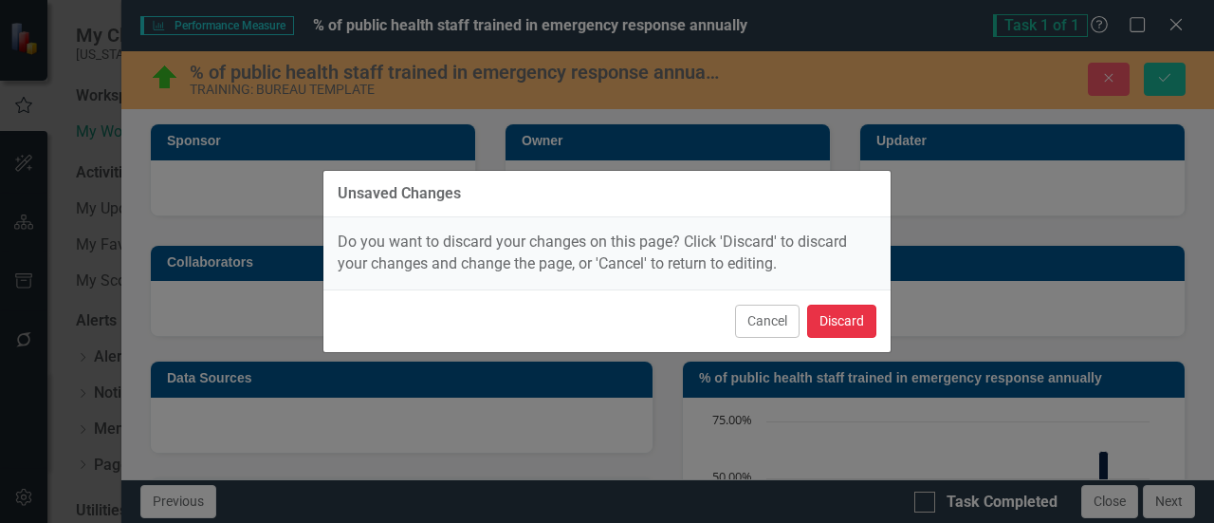
click at [846, 314] on button "Discard" at bounding box center [841, 320] width 69 height 33
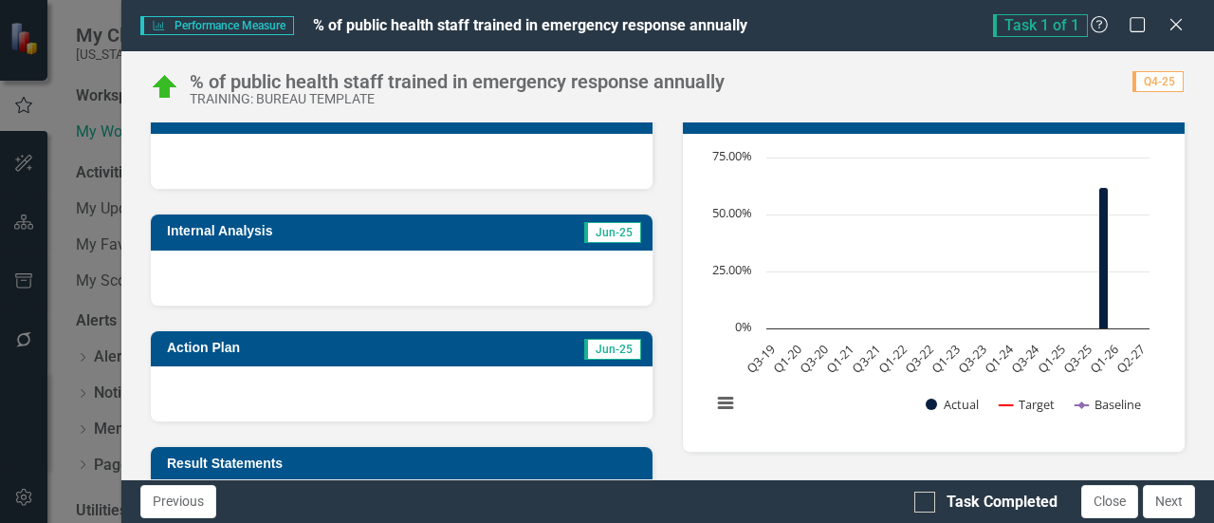
scroll to position [285, 0]
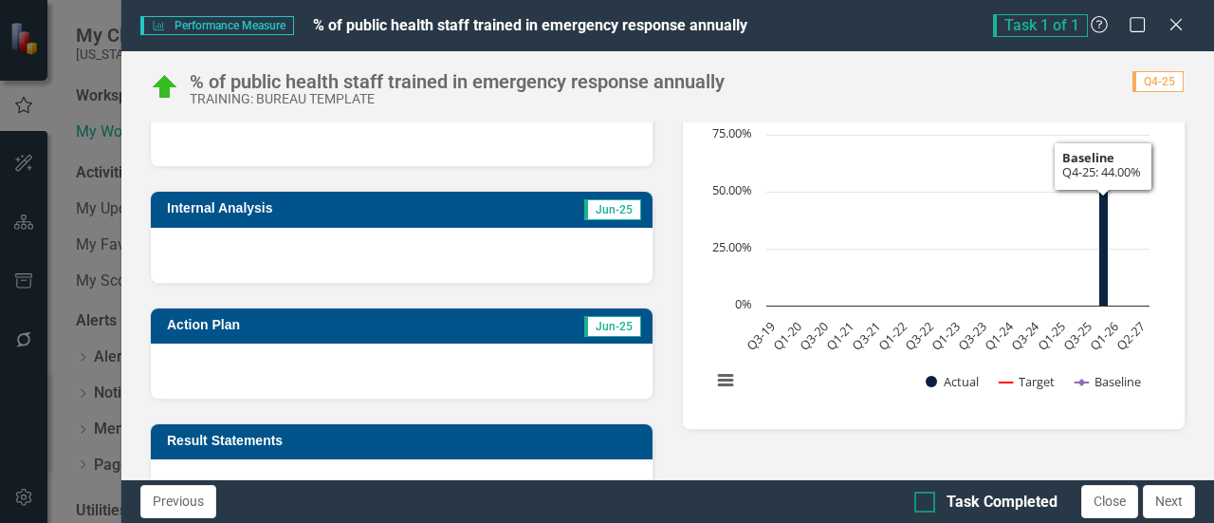
click at [980, 504] on div "Task Completed" at bounding box center [1002, 502] width 111 height 22
click at [927, 504] on input "Task Completed" at bounding box center [920, 497] width 12 height 12
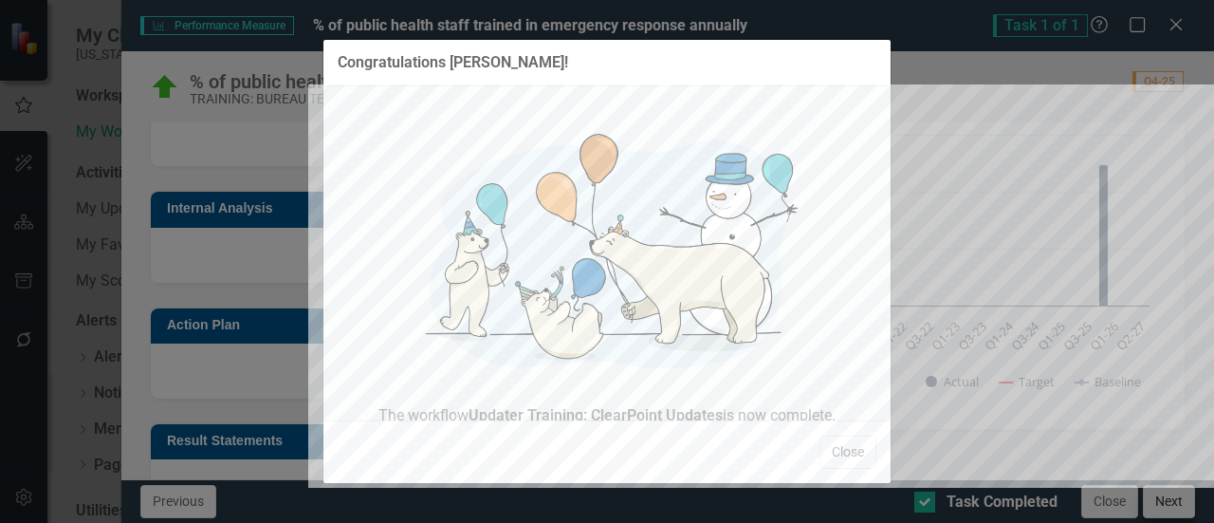
checkbox input "true"
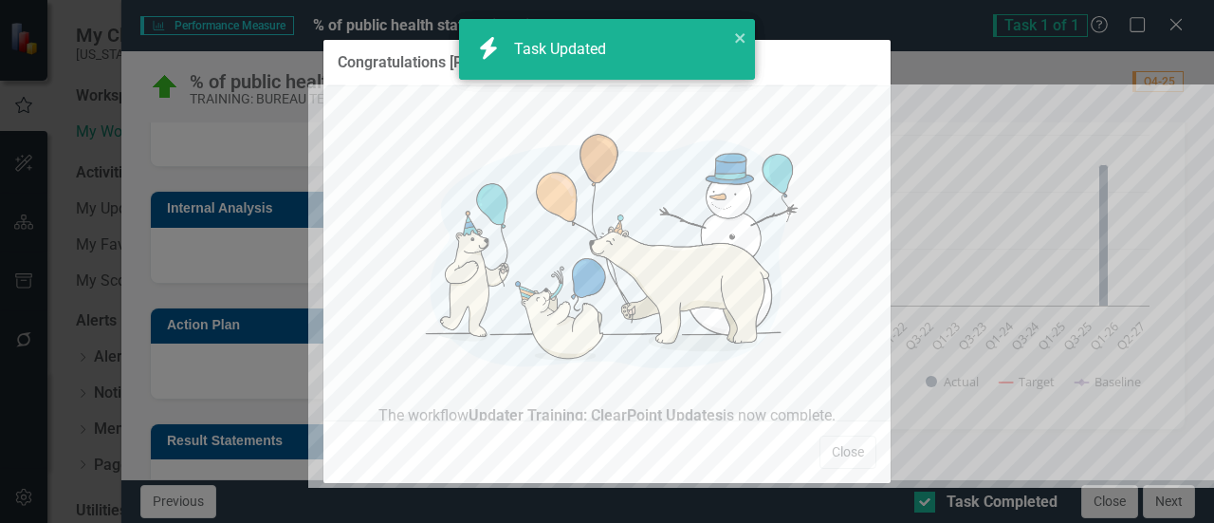
checkbox input "true"
click at [841, 446] on button "Close" at bounding box center [847, 451] width 57 height 33
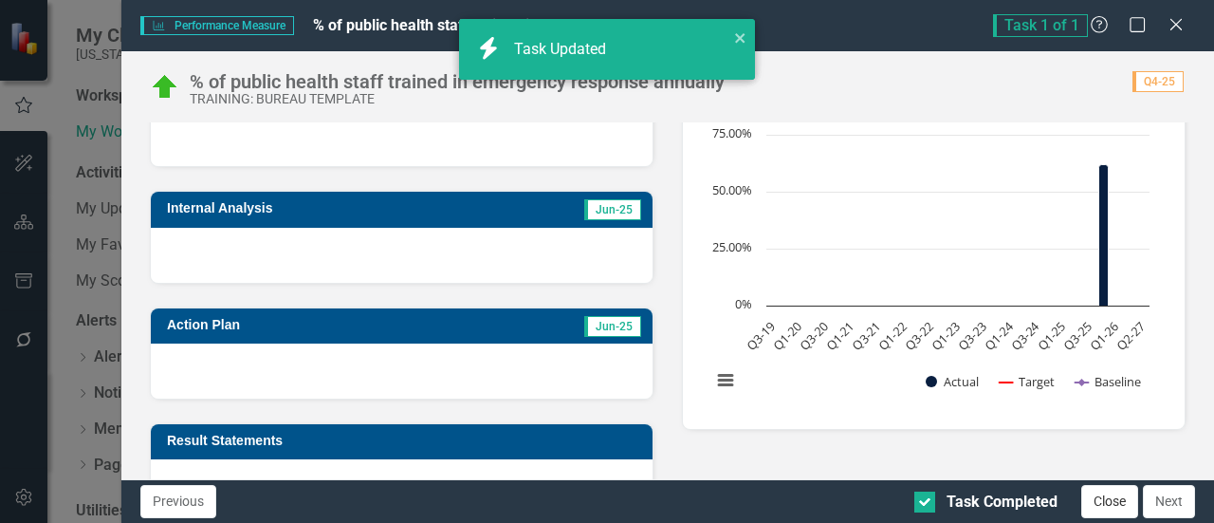
click at [1110, 500] on button "Close" at bounding box center [1109, 501] width 57 height 33
